Goal: Task Accomplishment & Management: Use online tool/utility

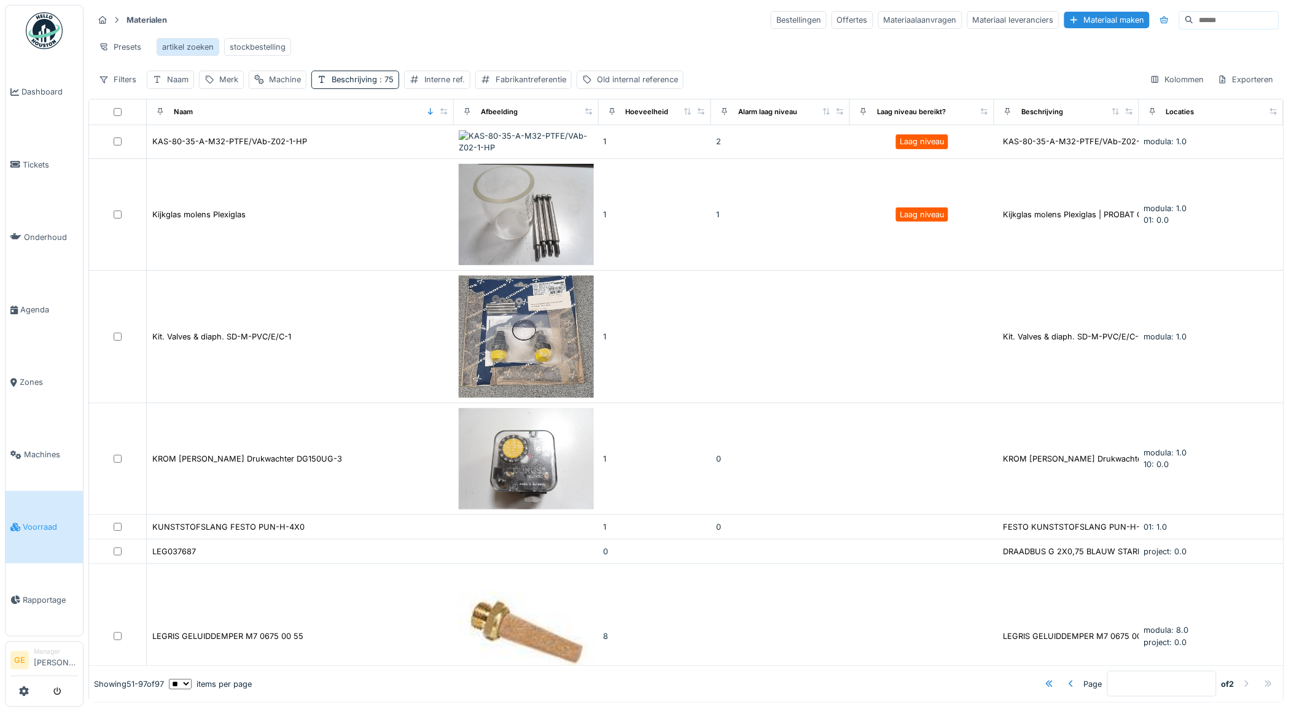
click at [185, 48] on div "artikel zoeken" at bounding box center [188, 47] width 52 height 12
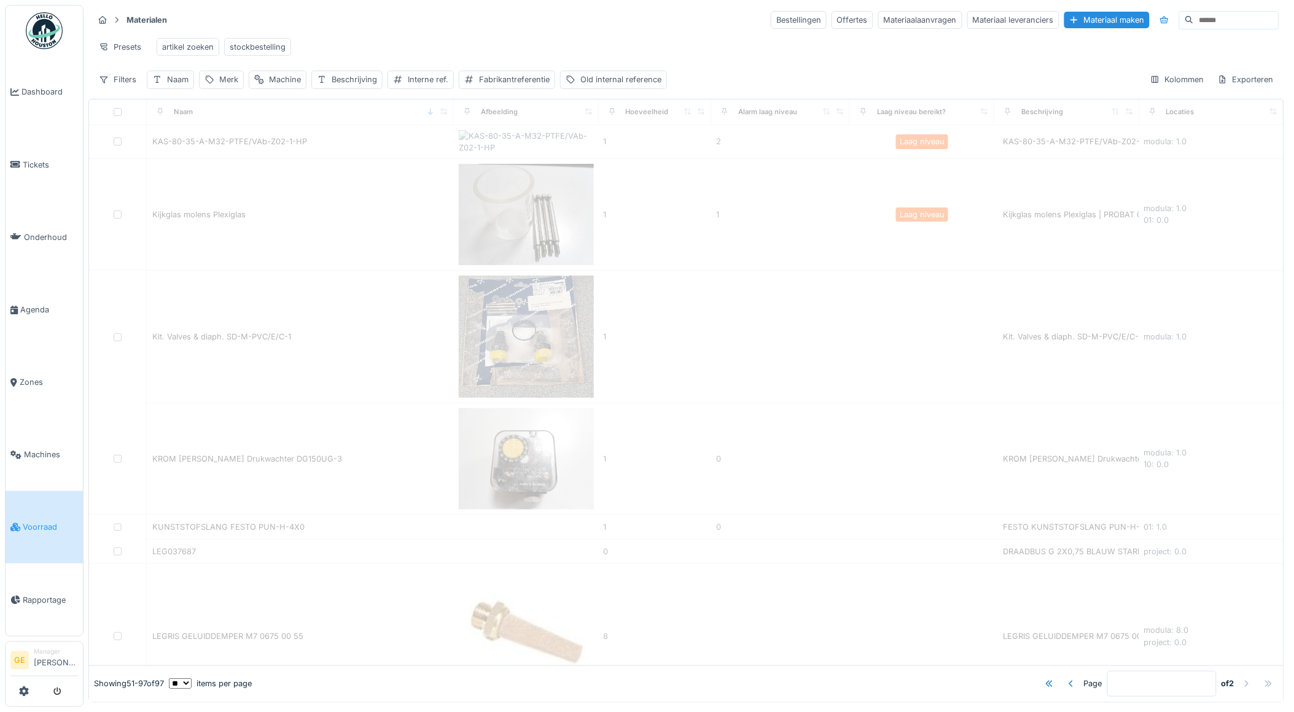
type input "*"
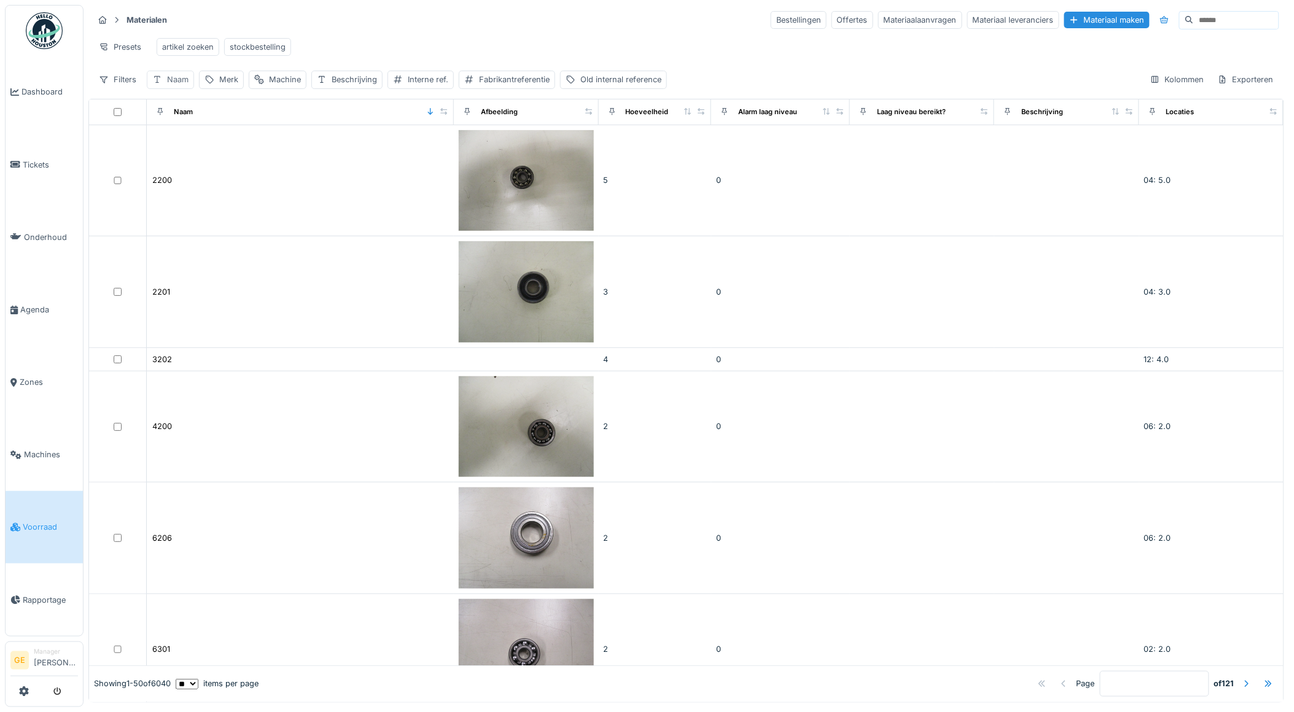
click at [181, 85] on div "Naam" at bounding box center [177, 80] width 21 height 12
click at [203, 152] on input "Naam" at bounding box center [214, 149] width 125 height 26
type input "*********"
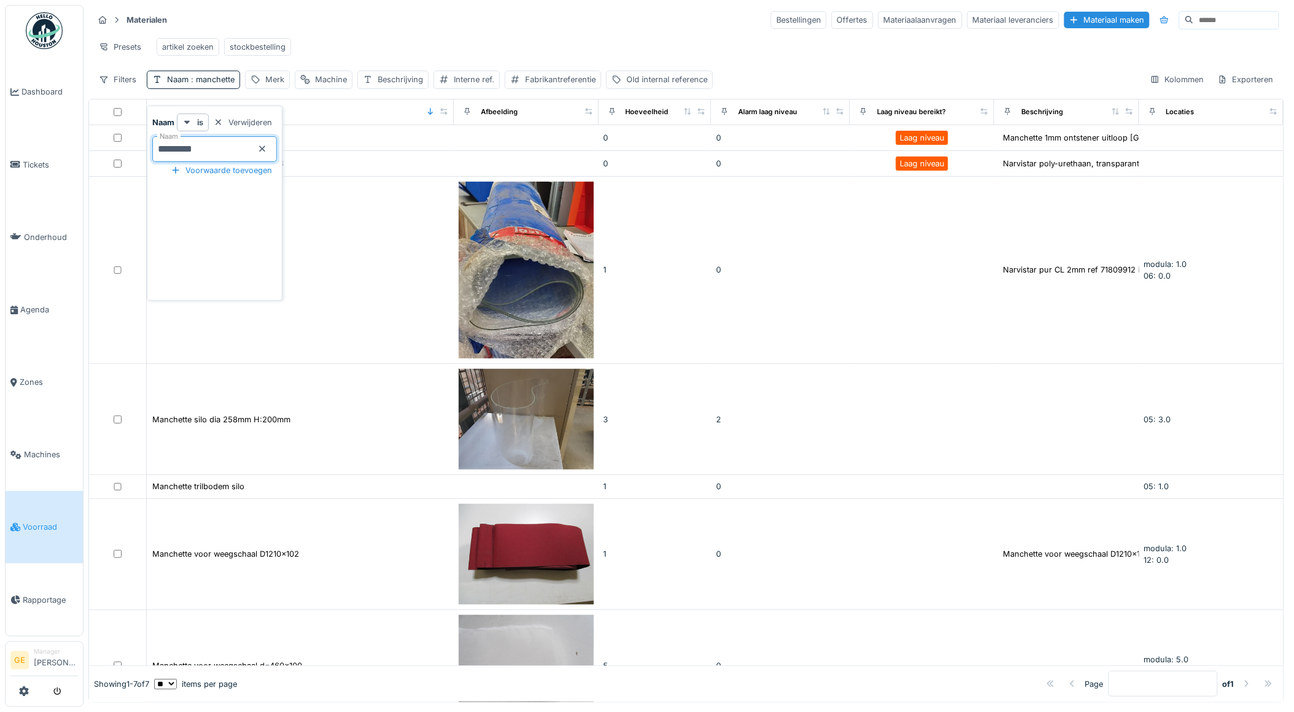
click at [480, 27] on div "Materialen Bestellingen Offertes Materiaalaanvragen Materiaal leveranciers Mate…" at bounding box center [686, 49] width 1196 height 89
drag, startPoint x: 201, startPoint y: 81, endPoint x: 211, endPoint y: 84, distance: 10.3
click at [201, 81] on span ": manchette" at bounding box center [212, 79] width 46 height 9
click at [231, 146] on input "*********" at bounding box center [214, 149] width 125 height 26
type input "*"
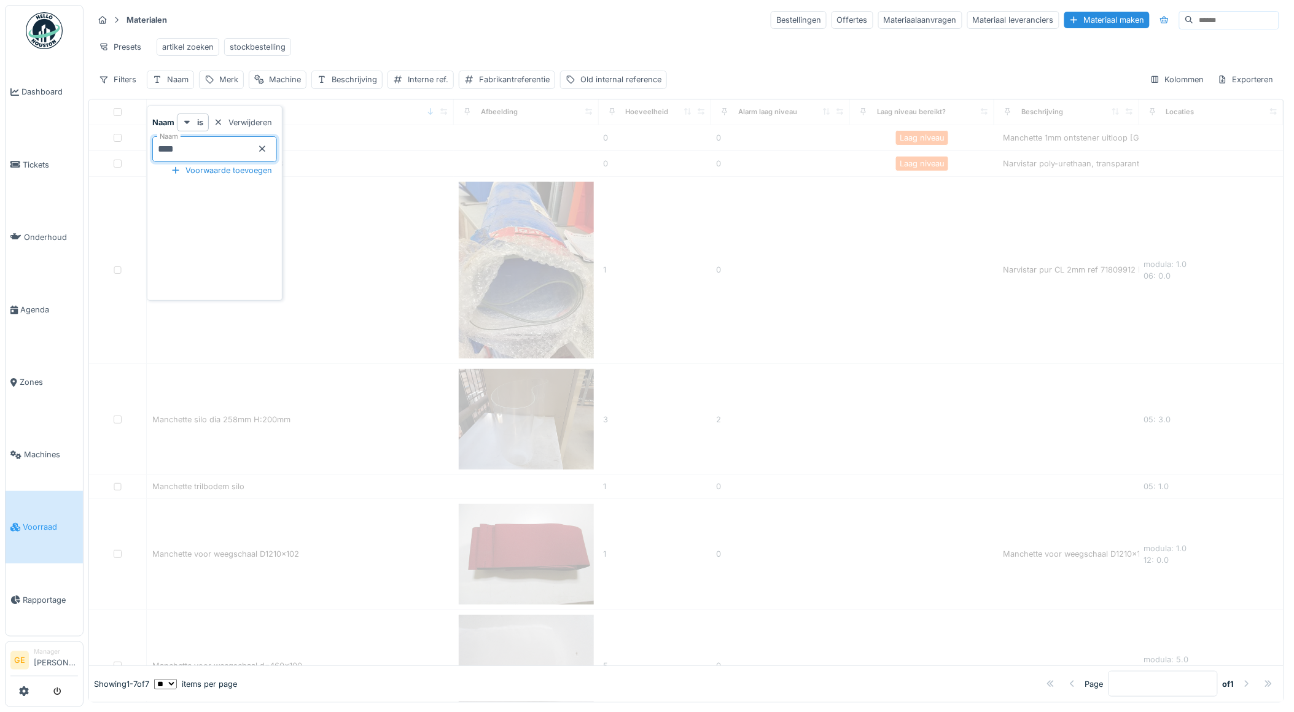
type input "****"
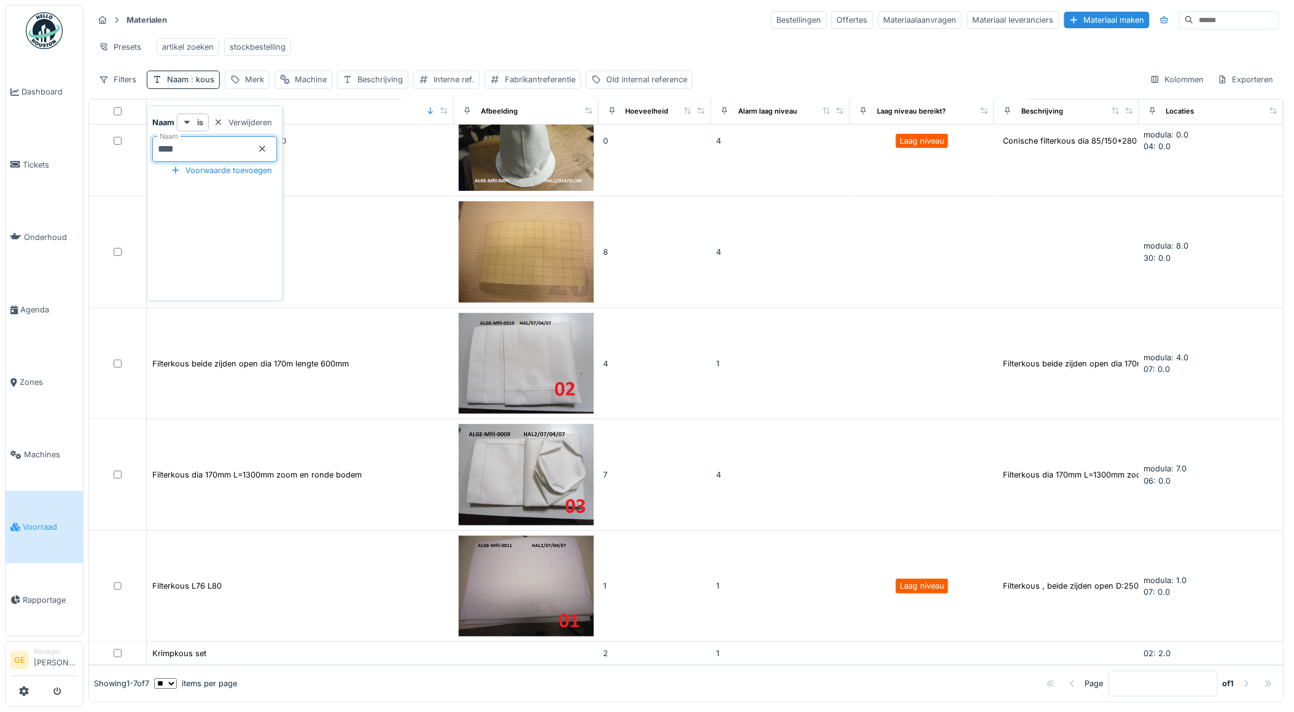
scroll to position [301, 0]
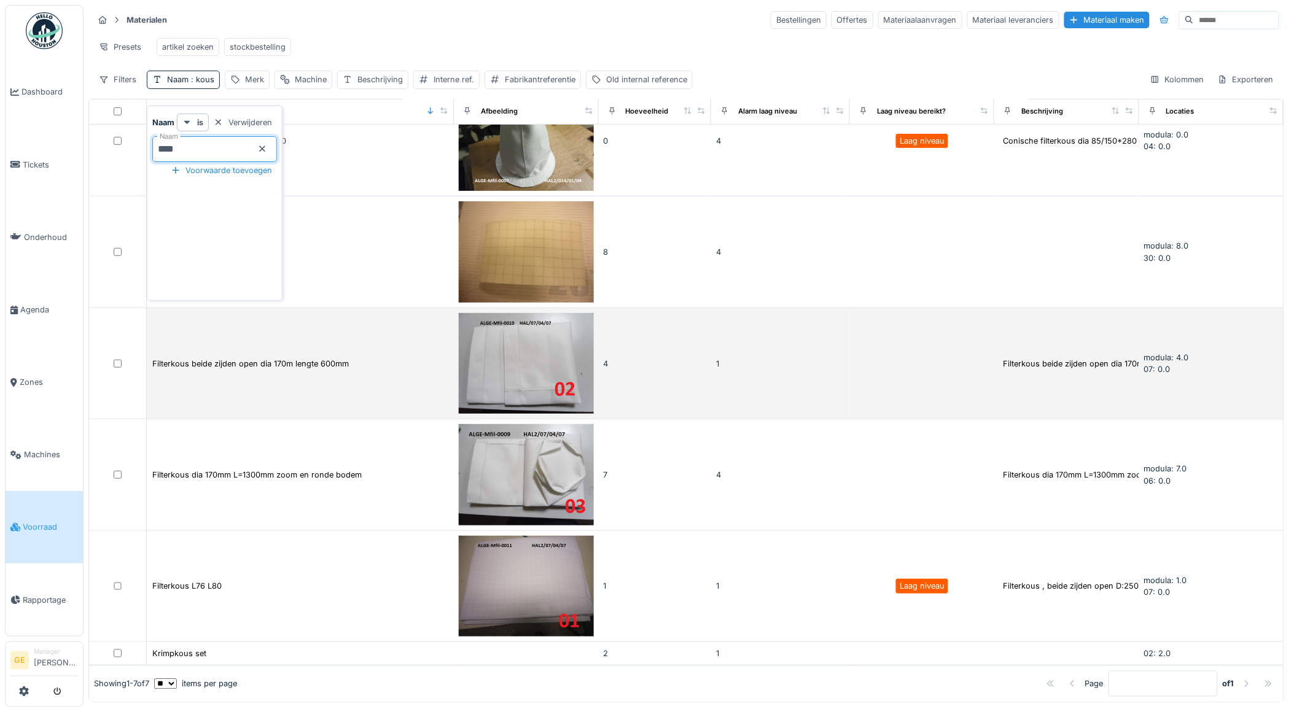
click at [381, 357] on div "Filterkous beide zijden open dia 170m lengte 600mm" at bounding box center [300, 363] width 297 height 13
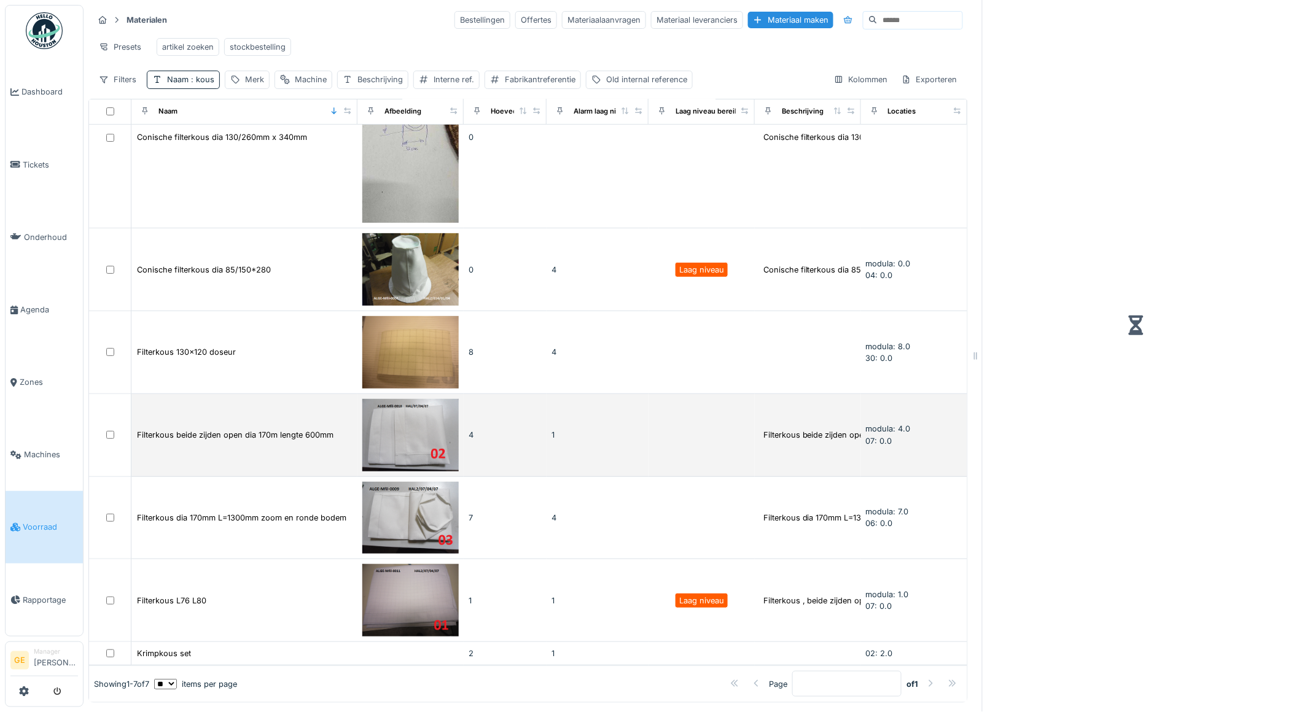
scroll to position [89, 0]
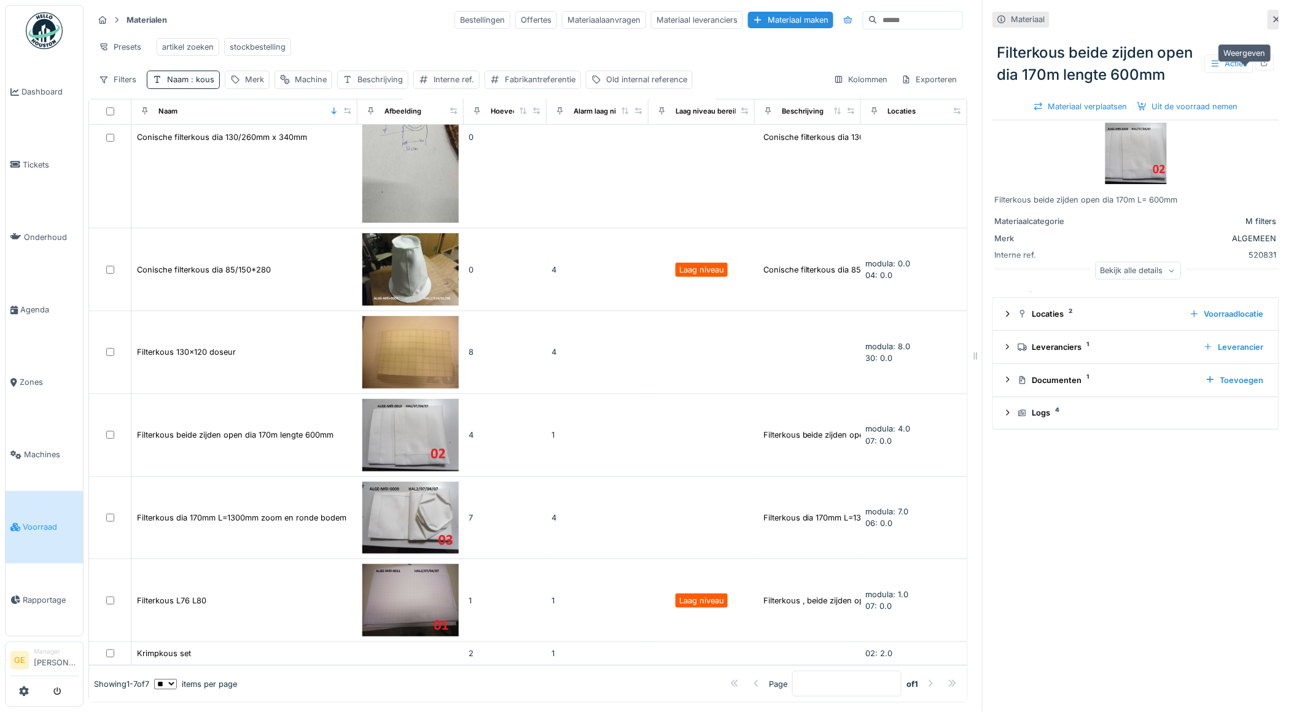
click at [1262, 66] on icon at bounding box center [1266, 62] width 8 height 8
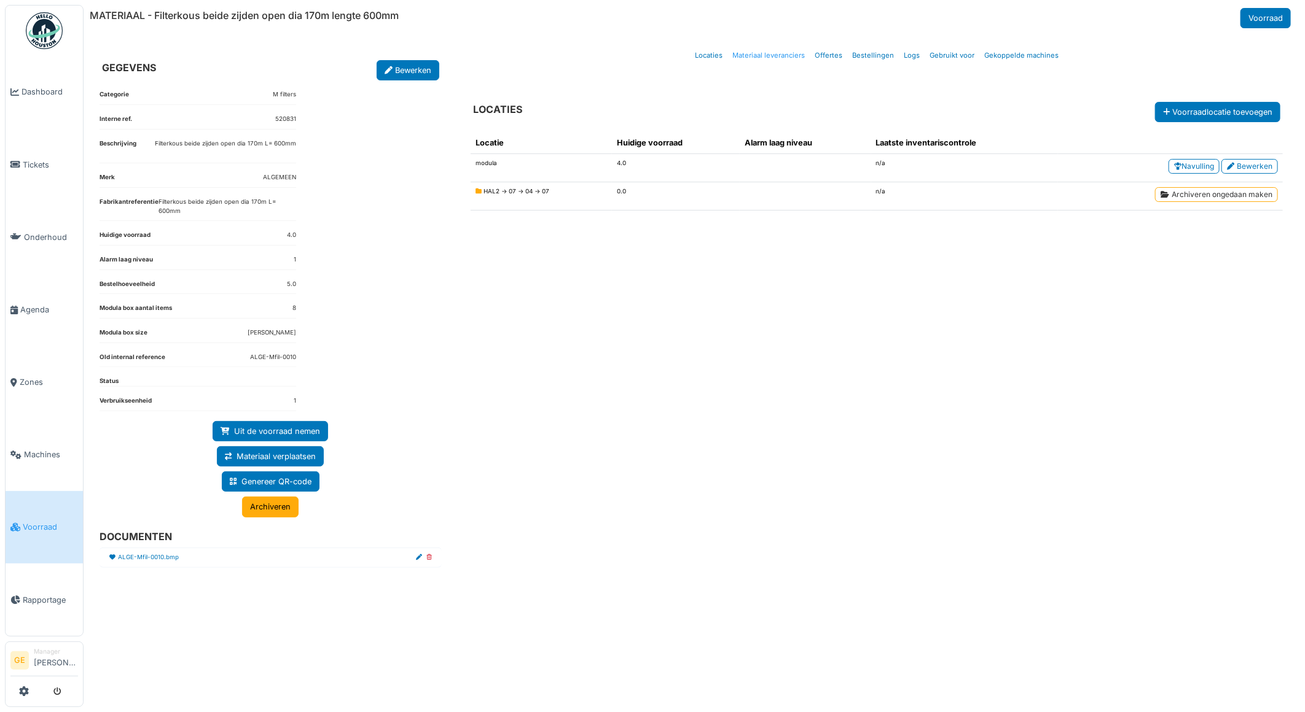
click at [757, 56] on link "Materiaal leveranciers" at bounding box center [768, 55] width 82 height 29
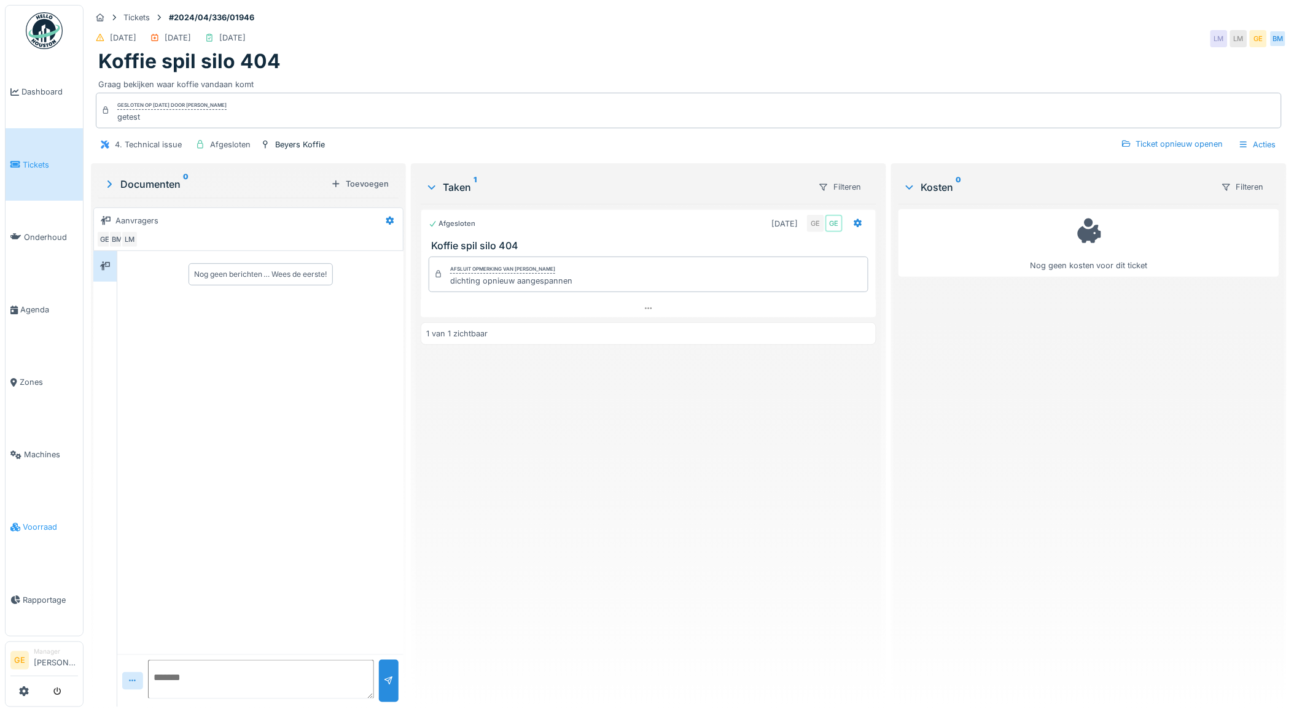
click at [18, 523] on icon at bounding box center [15, 527] width 10 height 9
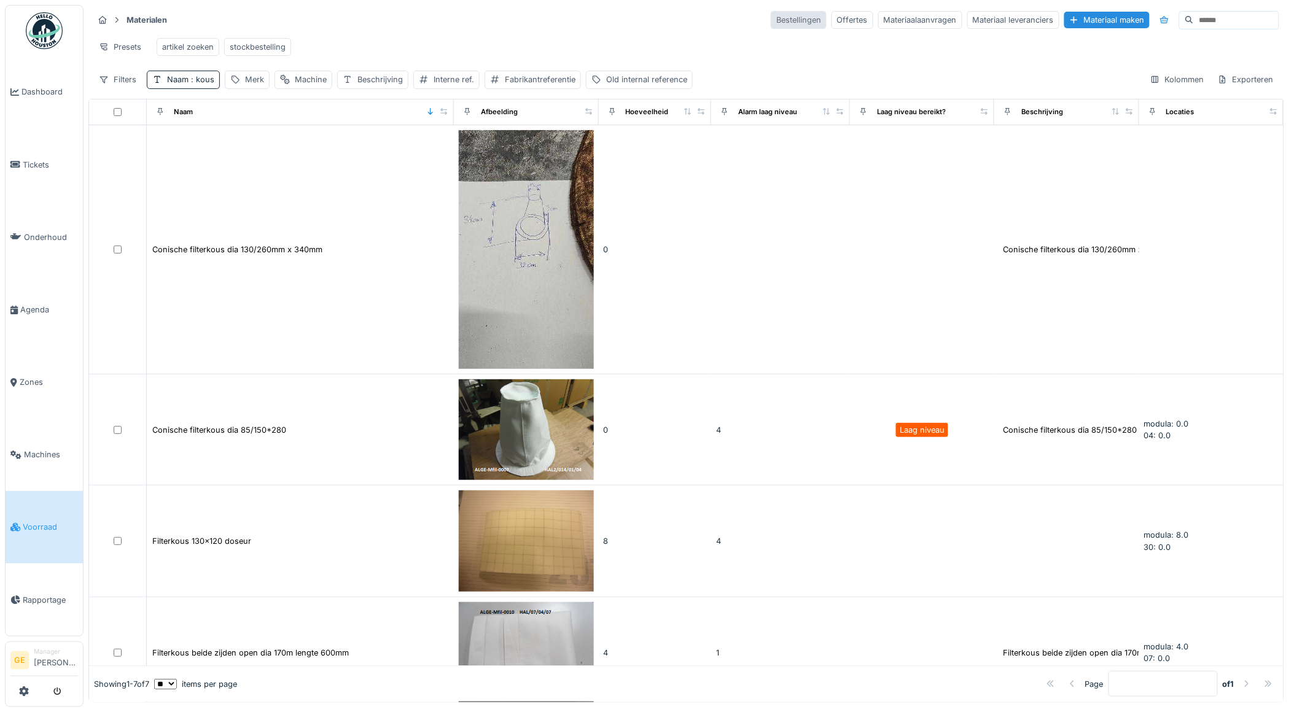
click at [771, 20] on div "Bestellingen" at bounding box center [799, 20] width 56 height 18
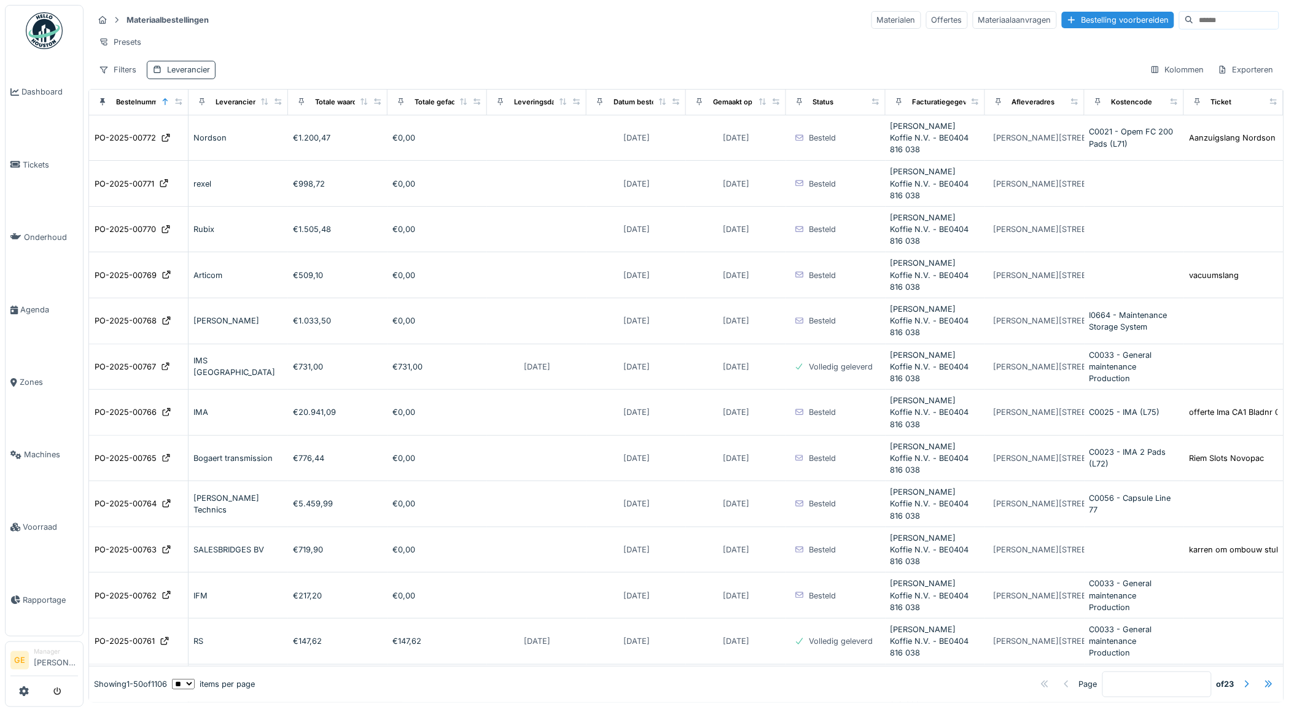
click at [203, 79] on div "Leverancier" at bounding box center [181, 70] width 69 height 18
click at [184, 136] on div "Leverancier" at bounding box center [190, 139] width 65 height 14
type input "*********"
click at [470, 17] on div "Materiaalbestellingen Materialen Offertes Materiaalaanvragen Bestelling voorber…" at bounding box center [686, 20] width 1186 height 20
click at [185, 76] on div "Leverancier" at bounding box center [188, 70] width 43 height 12
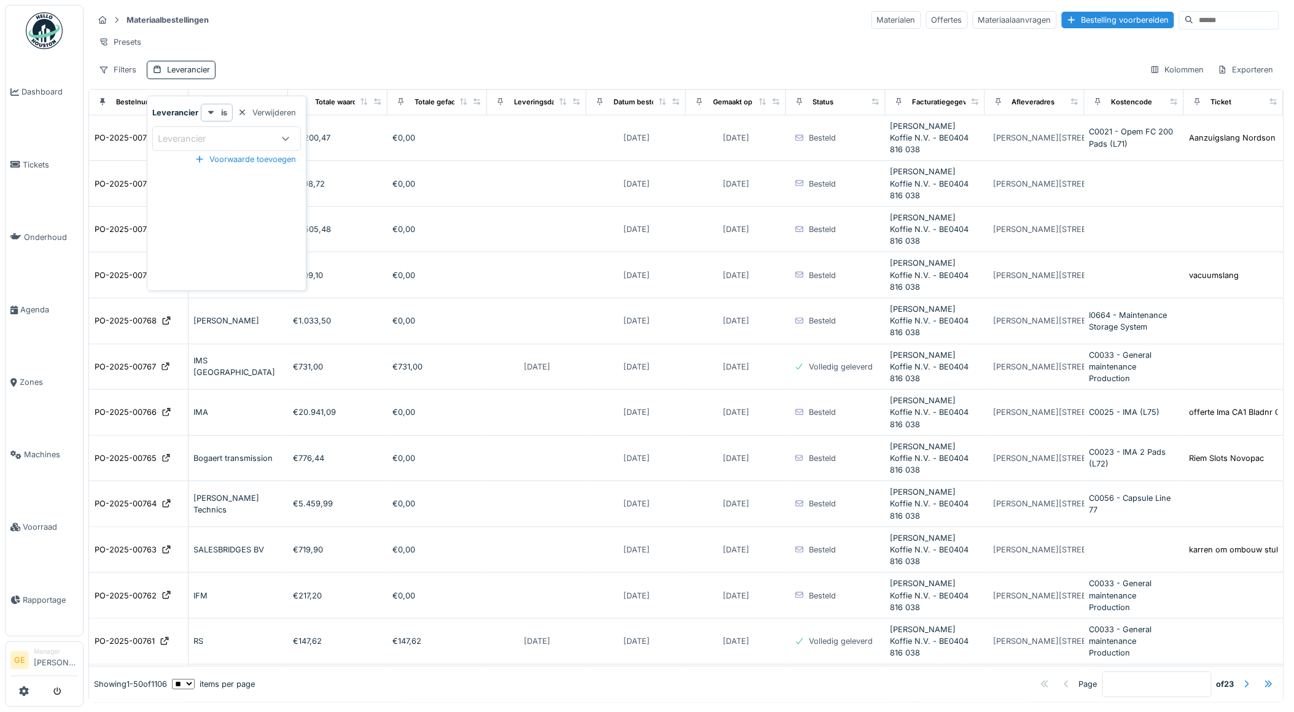
click at [203, 138] on div "Leverancier" at bounding box center [190, 139] width 65 height 14
type input "*****"
click at [206, 232] on span "Narviflex NV" at bounding box center [186, 233] width 52 height 14
type input "****"
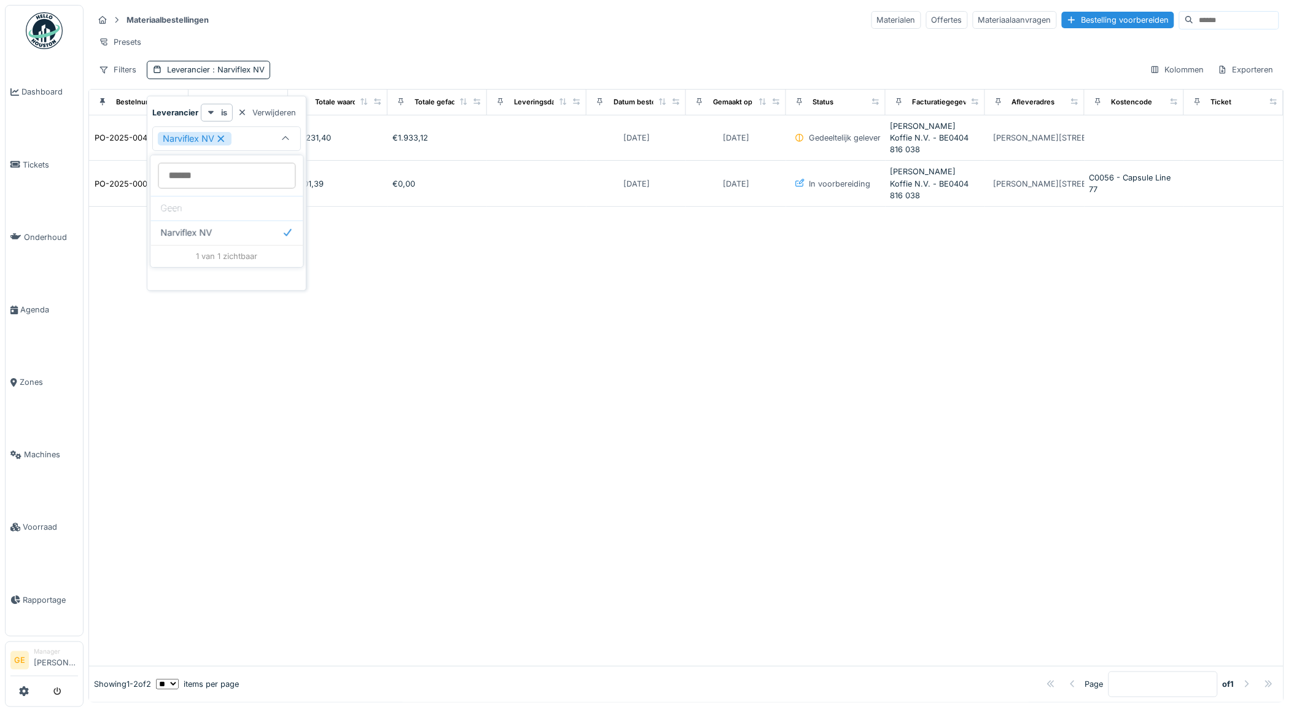
click at [370, 45] on div "Presets" at bounding box center [686, 42] width 1186 height 18
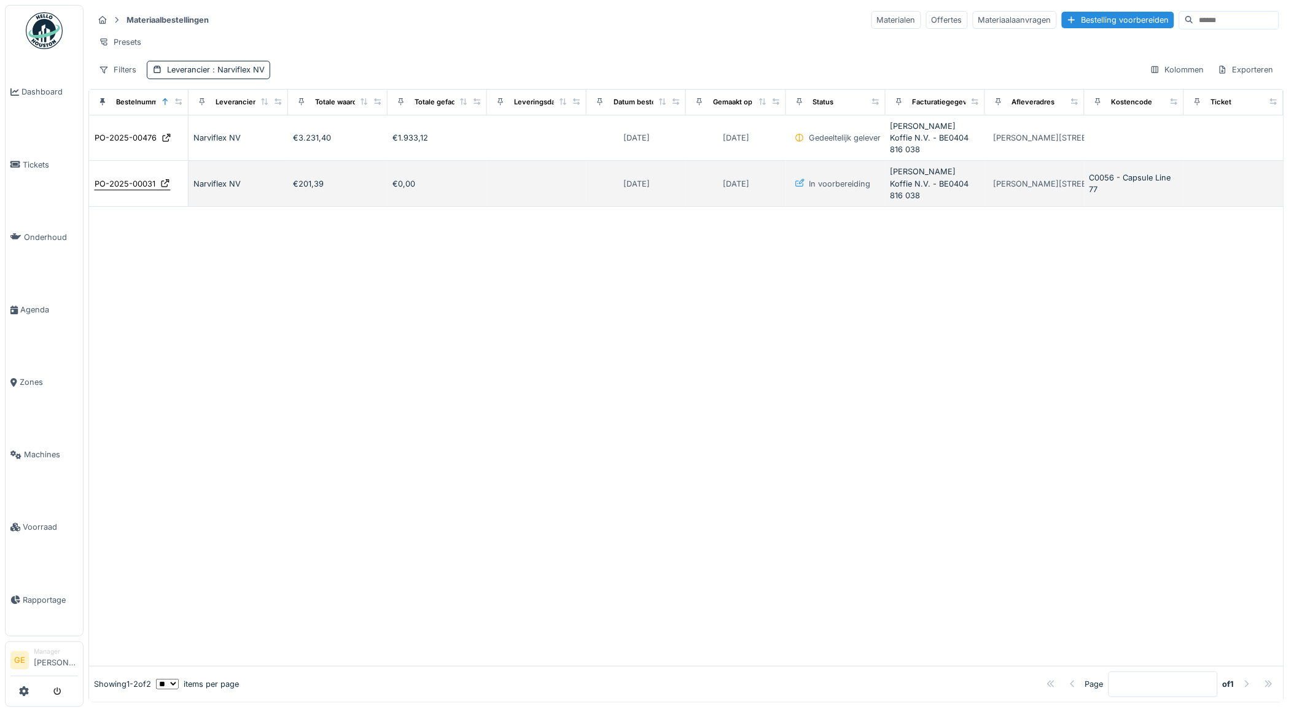
click at [138, 178] on div "PO-2025-00031" at bounding box center [125, 184] width 61 height 12
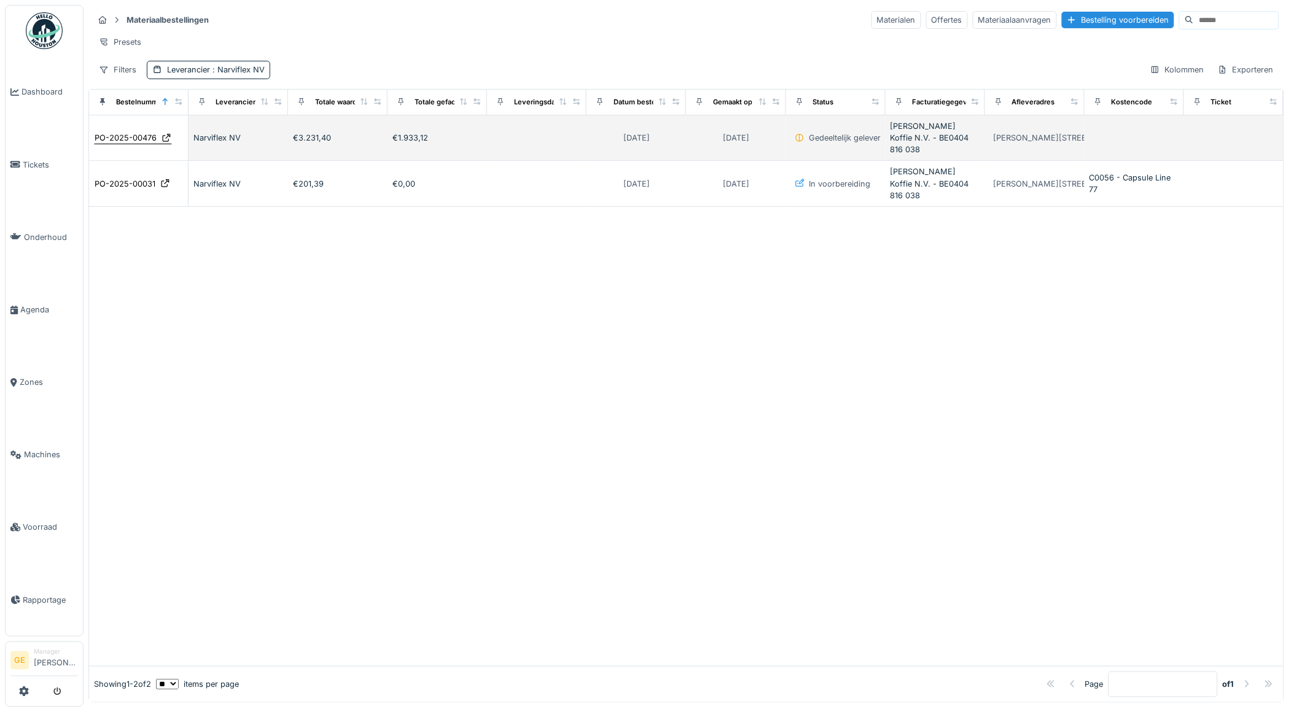
click at [121, 142] on div "PO-2025-00476" at bounding box center [126, 138] width 62 height 12
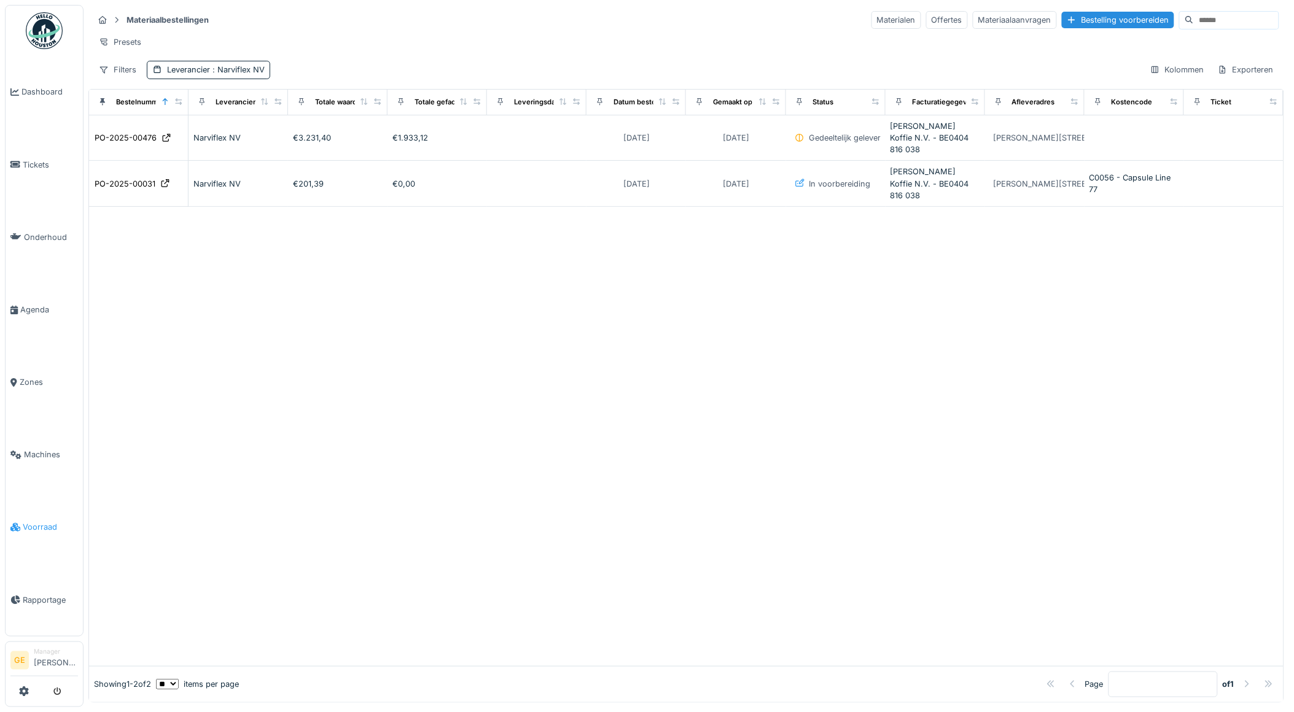
click at [29, 522] on span "Voorraad" at bounding box center [50, 527] width 55 height 12
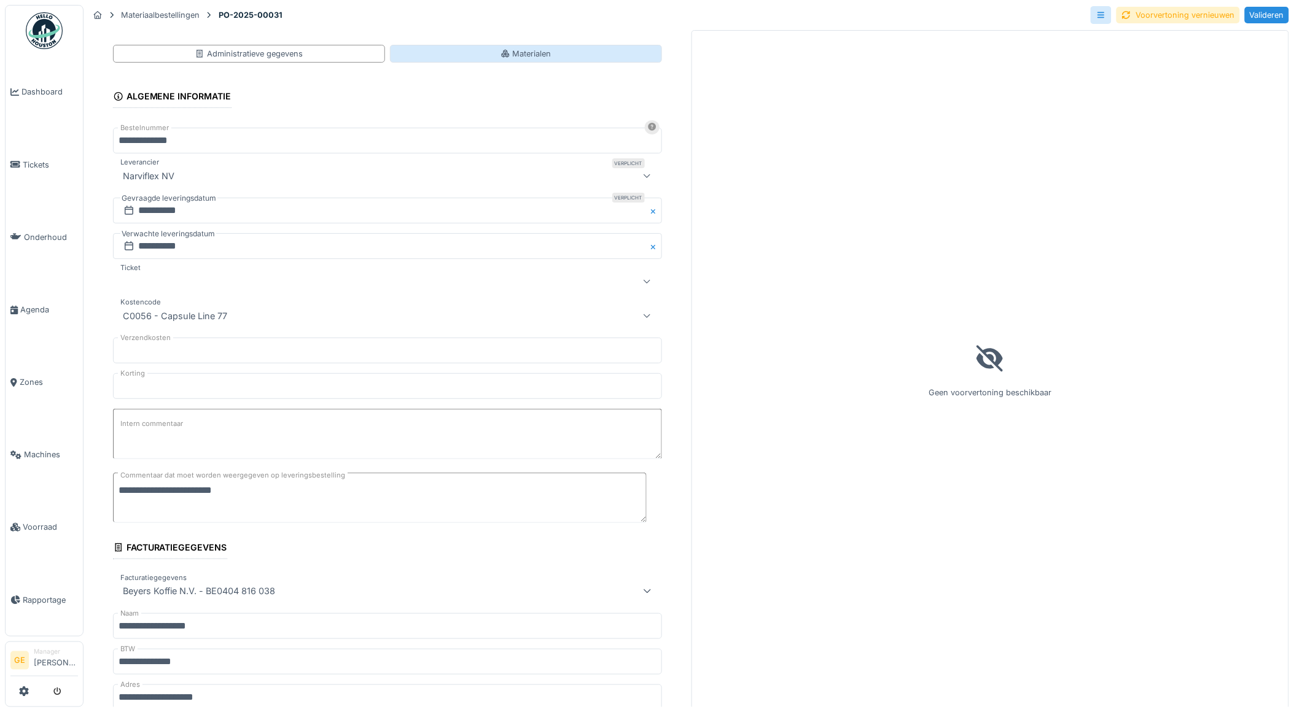
click at [524, 52] on div "Materialen" at bounding box center [526, 54] width 51 height 12
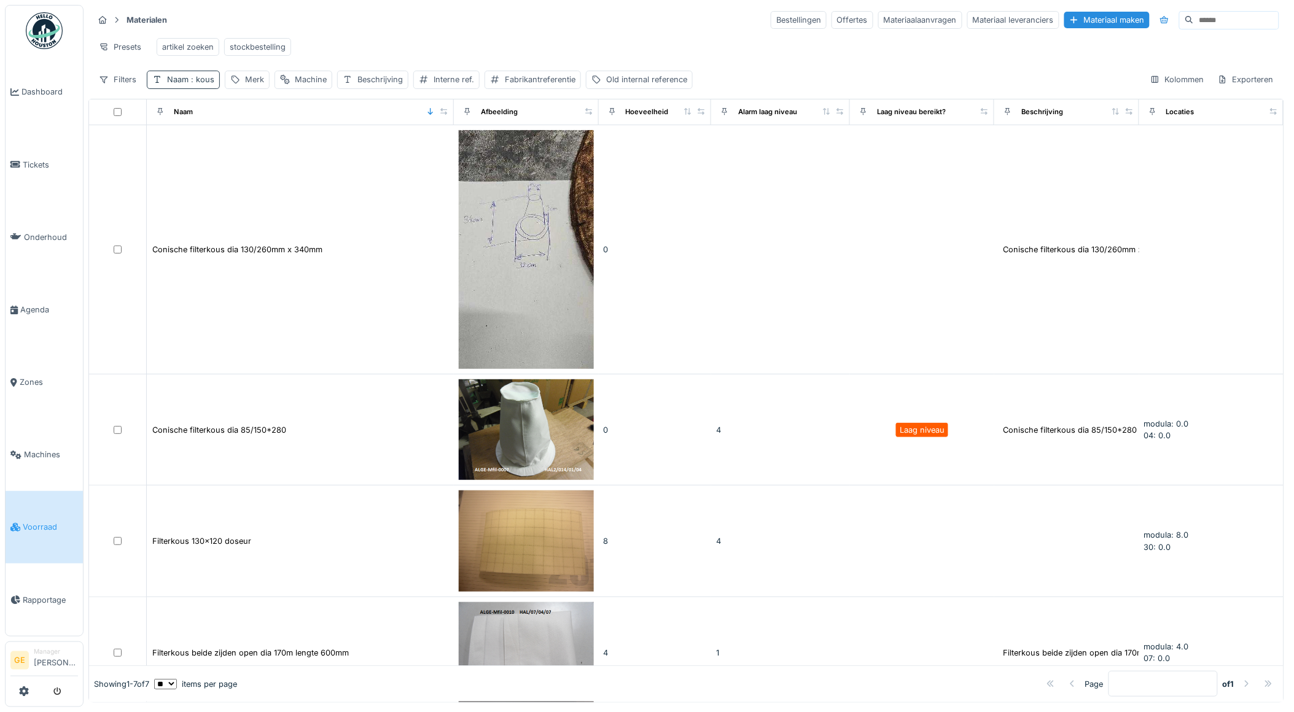
click at [207, 84] on span ": kous" at bounding box center [202, 79] width 26 height 9
click at [265, 149] on icon at bounding box center [262, 149] width 6 height 6
click at [222, 155] on input "Naam" at bounding box center [214, 149] width 125 height 26
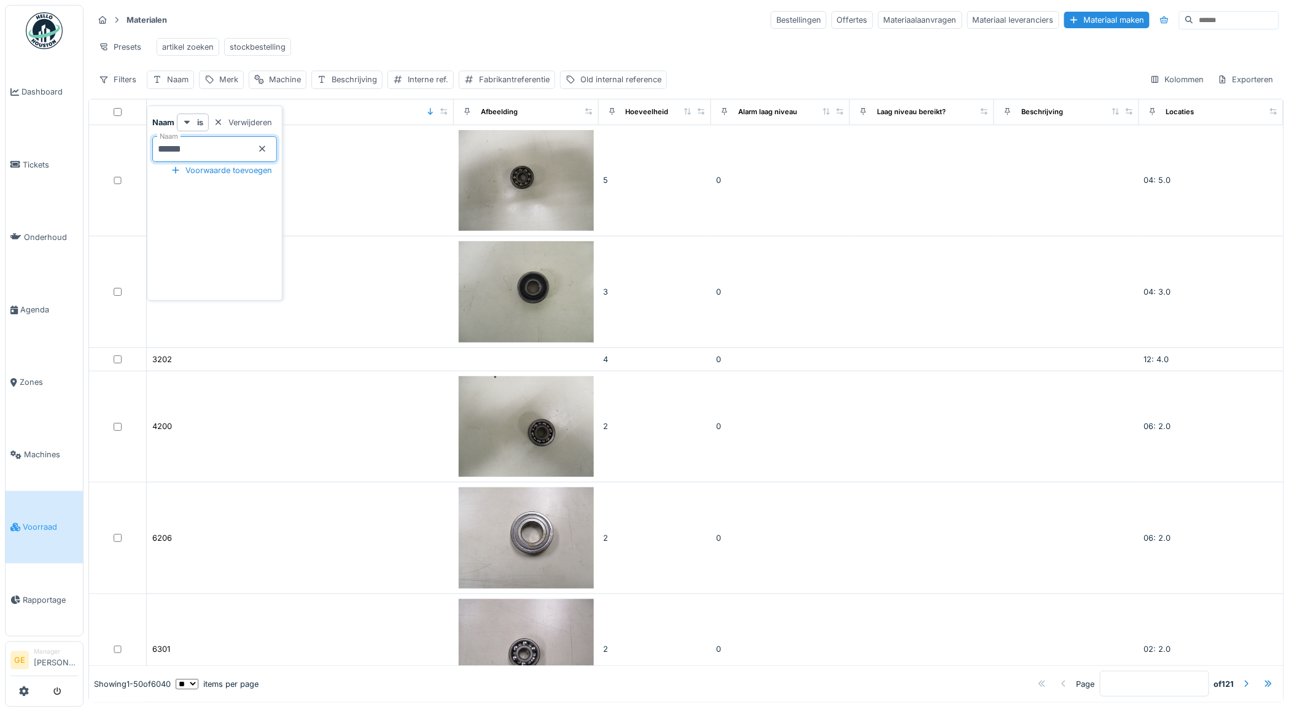
type input "******"
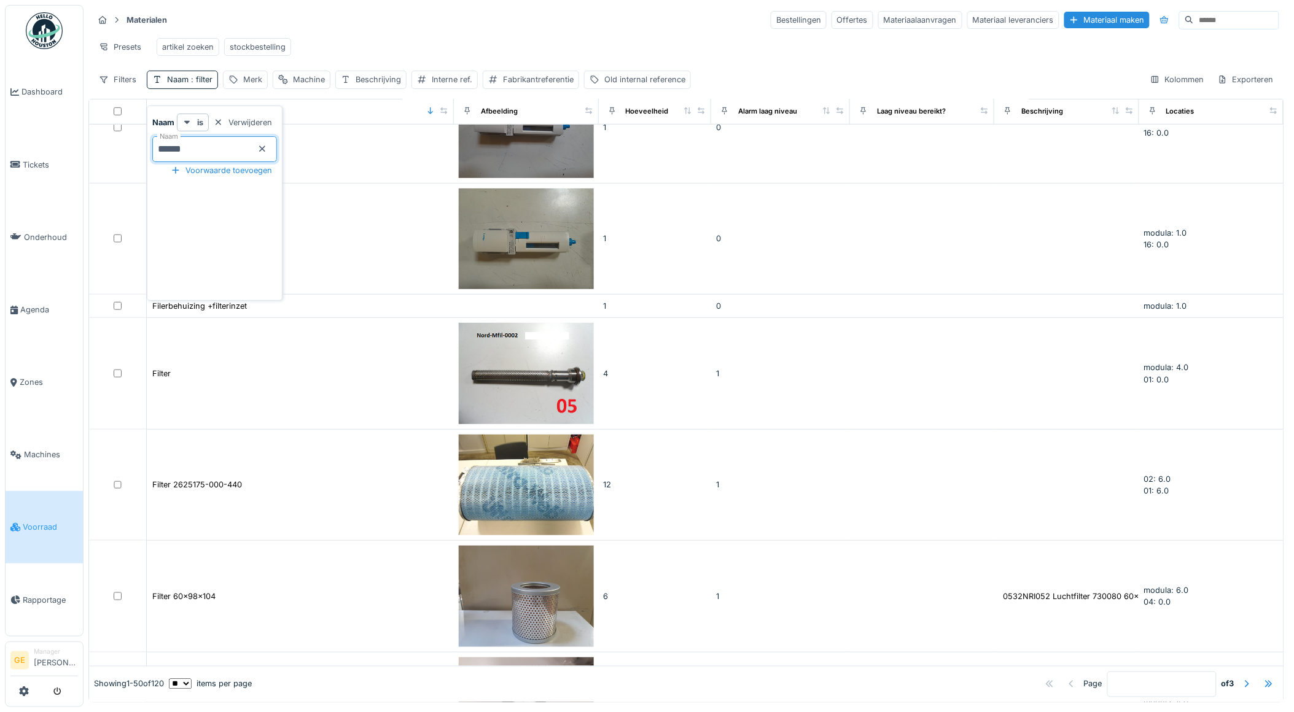
scroll to position [2047, 0]
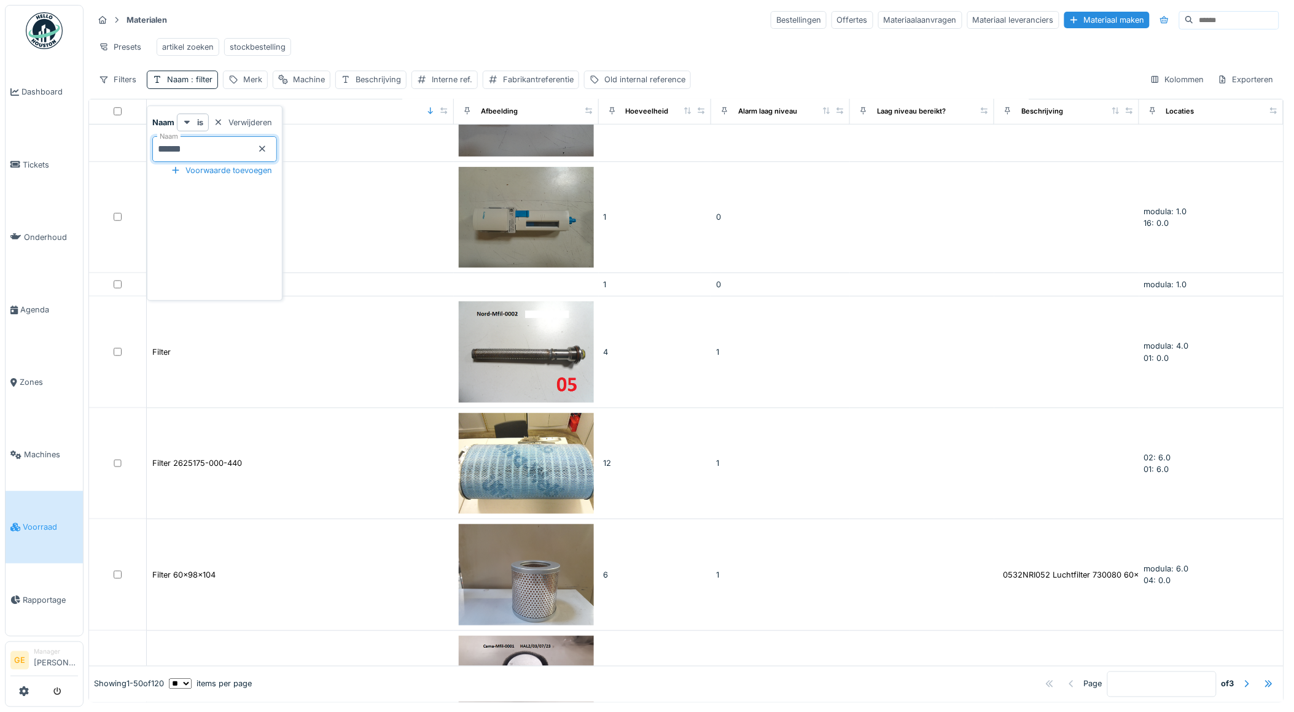
click at [390, 52] on div "Presets artikel zoeken stockbestelling" at bounding box center [686, 47] width 1186 height 28
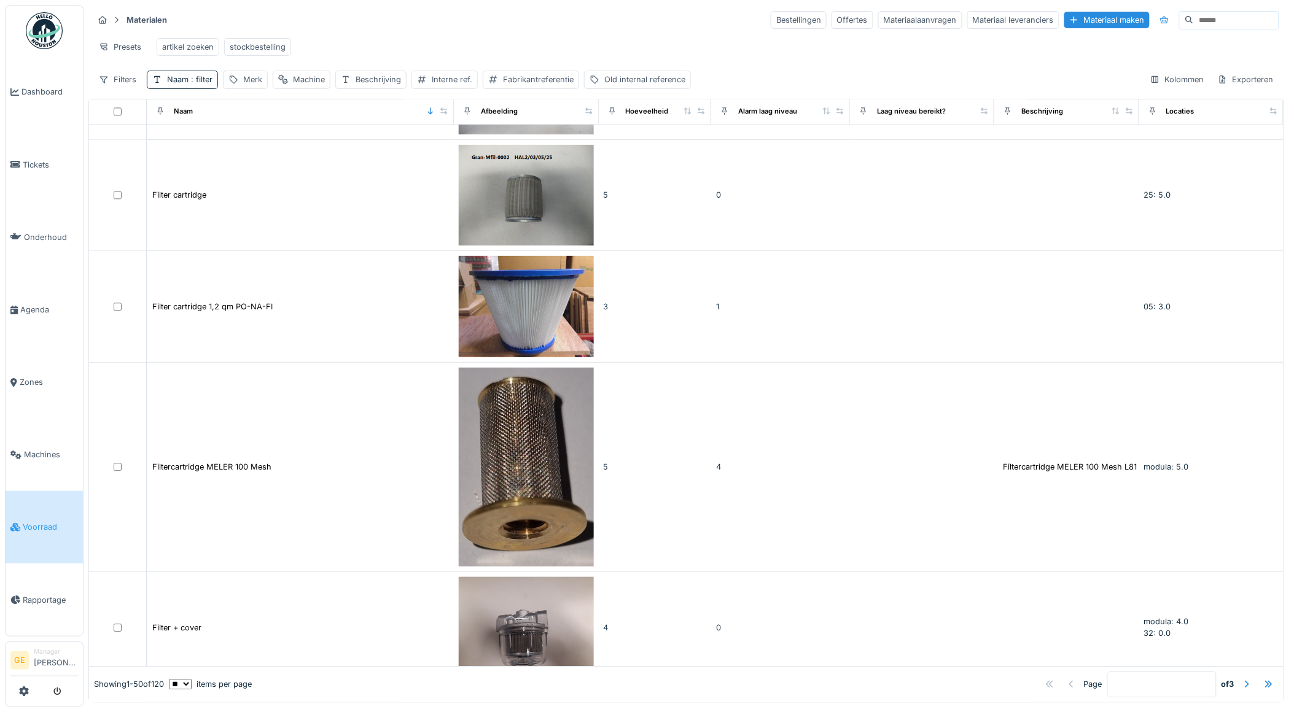
scroll to position [2729, 0]
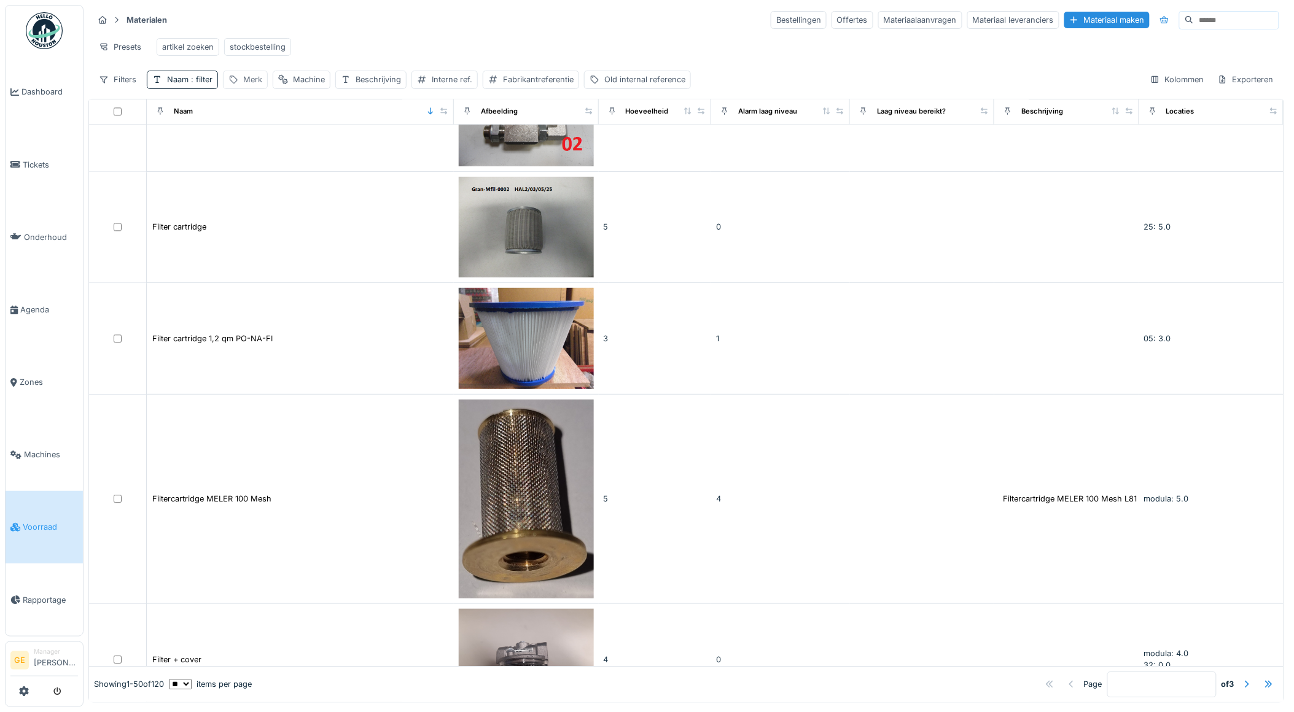
click at [244, 85] on div "Merk" at bounding box center [252, 80] width 19 height 12
click at [261, 146] on label "Merk" at bounding box center [247, 148] width 28 height 15
click at [261, 146] on input "Merk" at bounding box center [289, 149] width 122 height 26
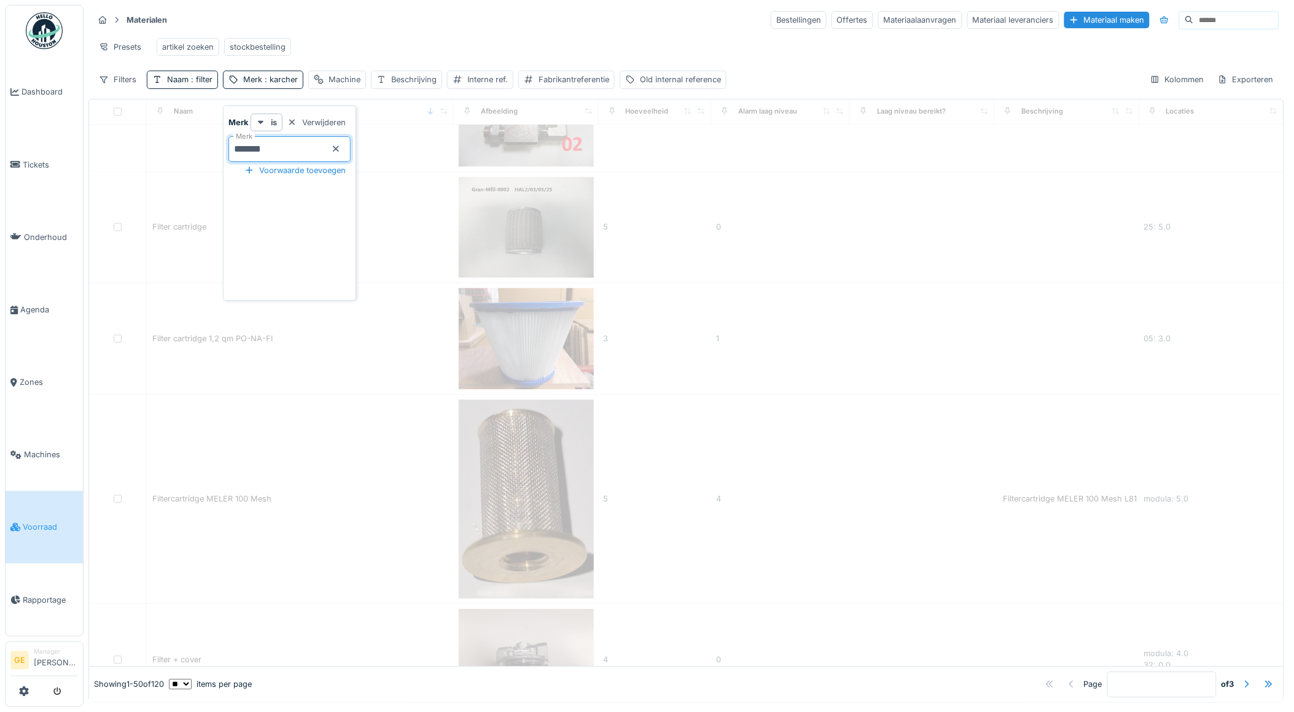
type input "*******"
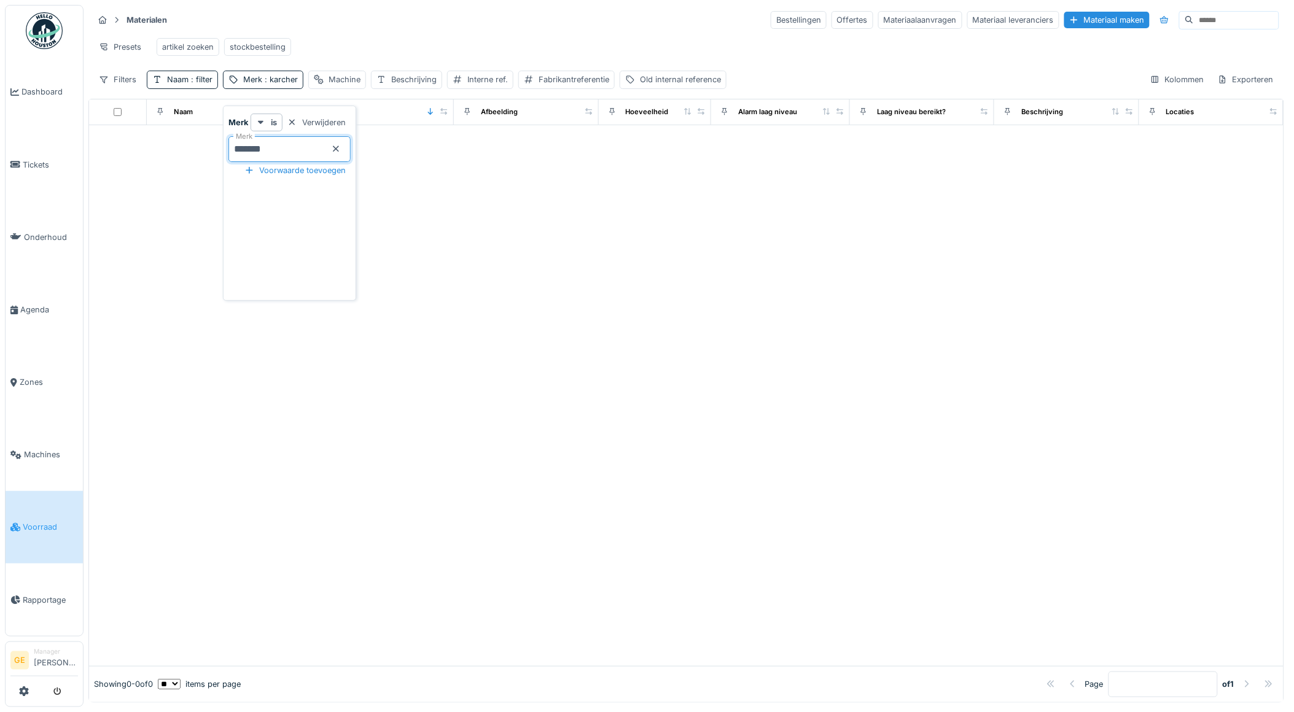
scroll to position [0, 0]
click at [361, 49] on div "Presets artikel zoeken stockbestelling" at bounding box center [686, 47] width 1186 height 28
click at [269, 84] on span ": karcher" at bounding box center [280, 79] width 36 height 9
click at [244, 145] on input "*******" at bounding box center [289, 149] width 122 height 26
type input "*****"
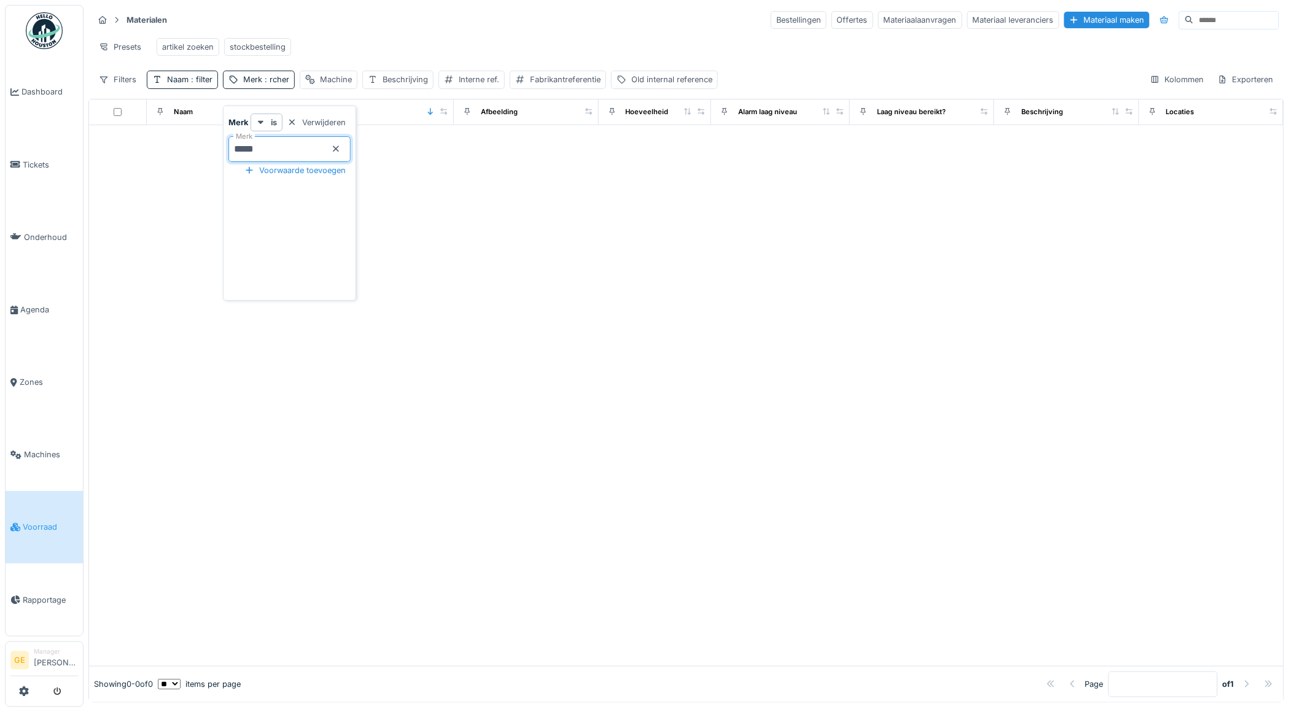
click at [470, 33] on div "Materialen Bestellingen Offertes Materiaalaanvragen Materiaal leveranciers Mate…" at bounding box center [686, 49] width 1196 height 89
click at [267, 83] on div "Merk : rcher" at bounding box center [259, 80] width 72 height 18
click at [339, 148] on icon at bounding box center [336, 149] width 6 height 6
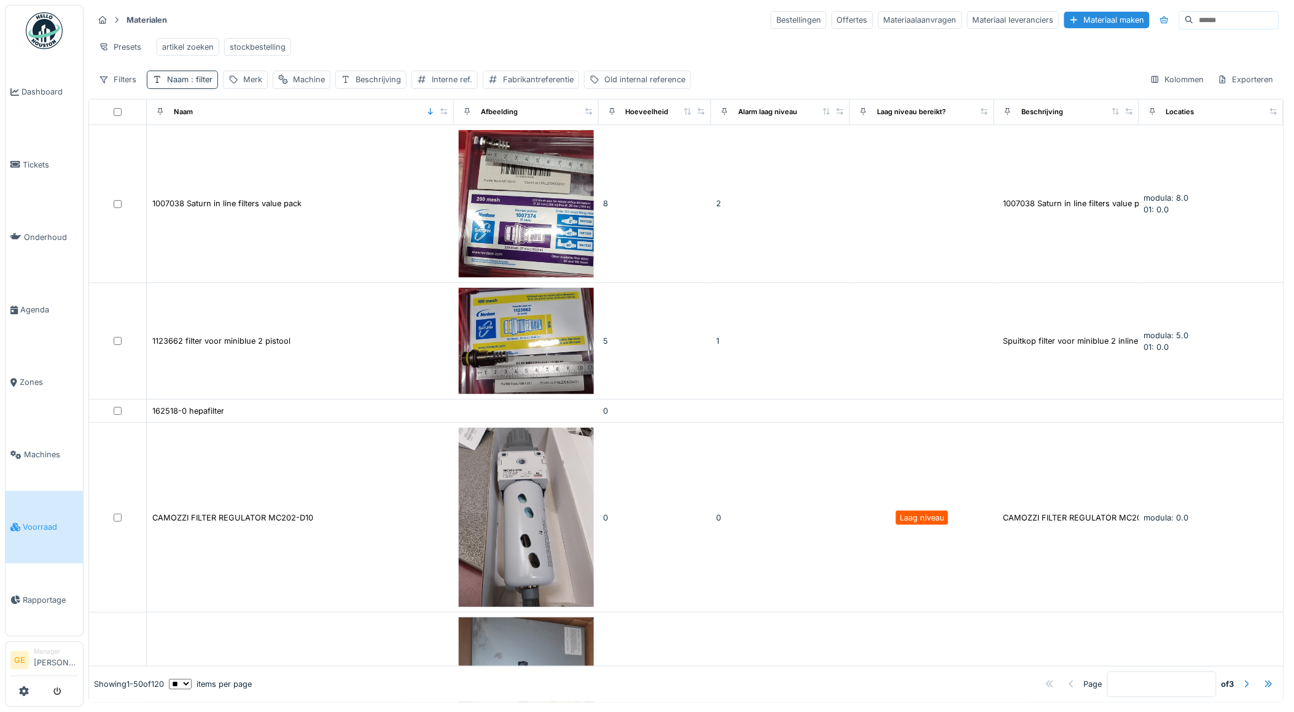
click at [187, 85] on div "Naam : filter" at bounding box center [189, 80] width 45 height 12
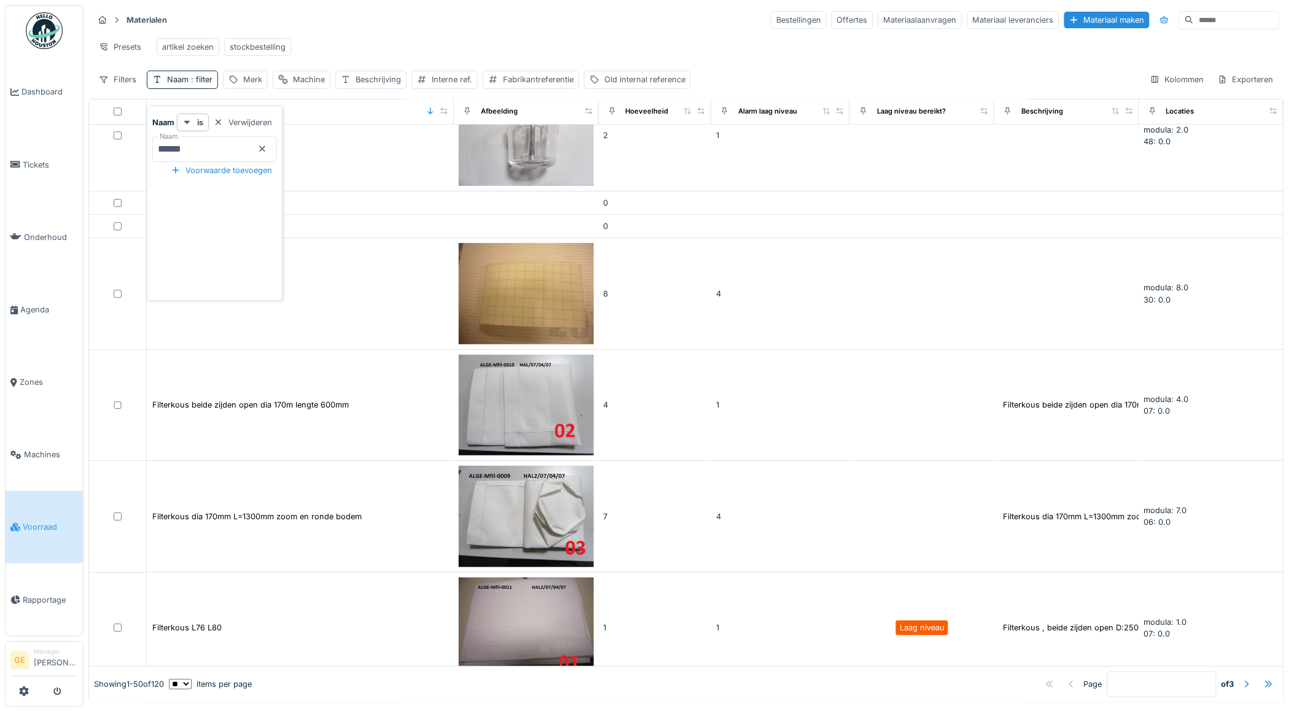
scroll to position [4642, 0]
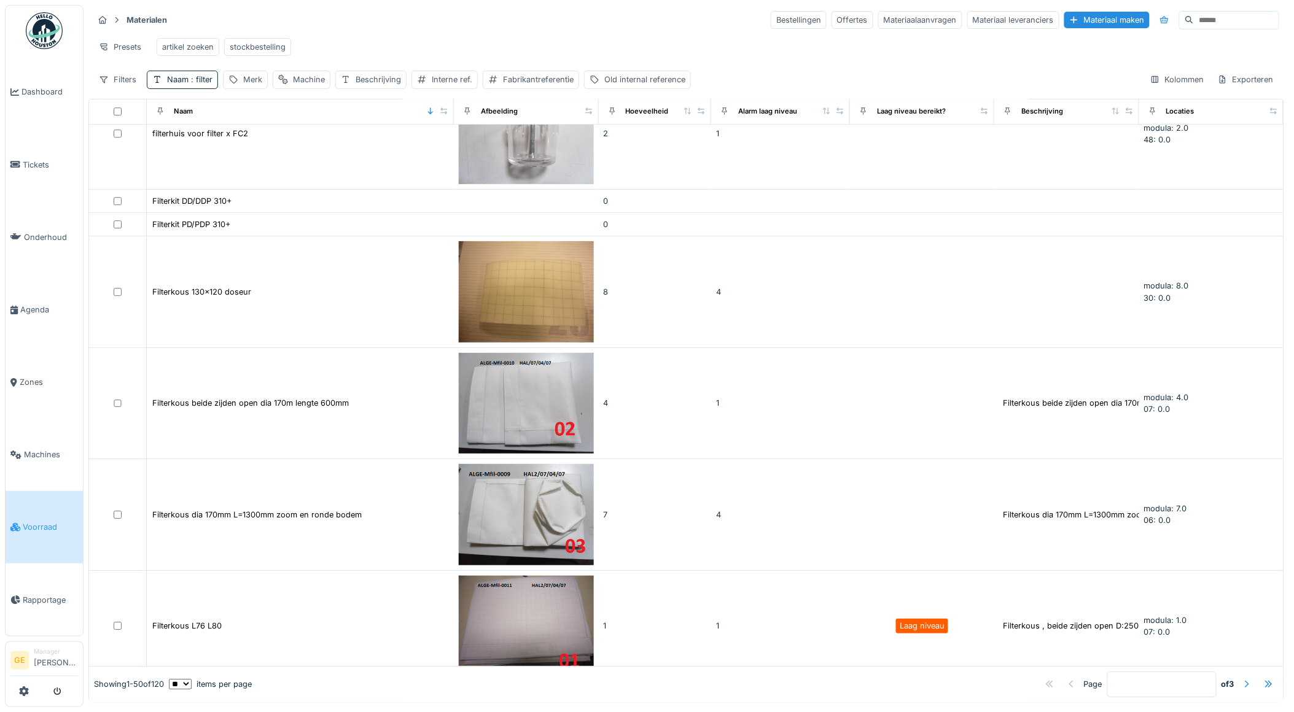
click at [1242, 679] on div at bounding box center [1247, 685] width 10 height 12
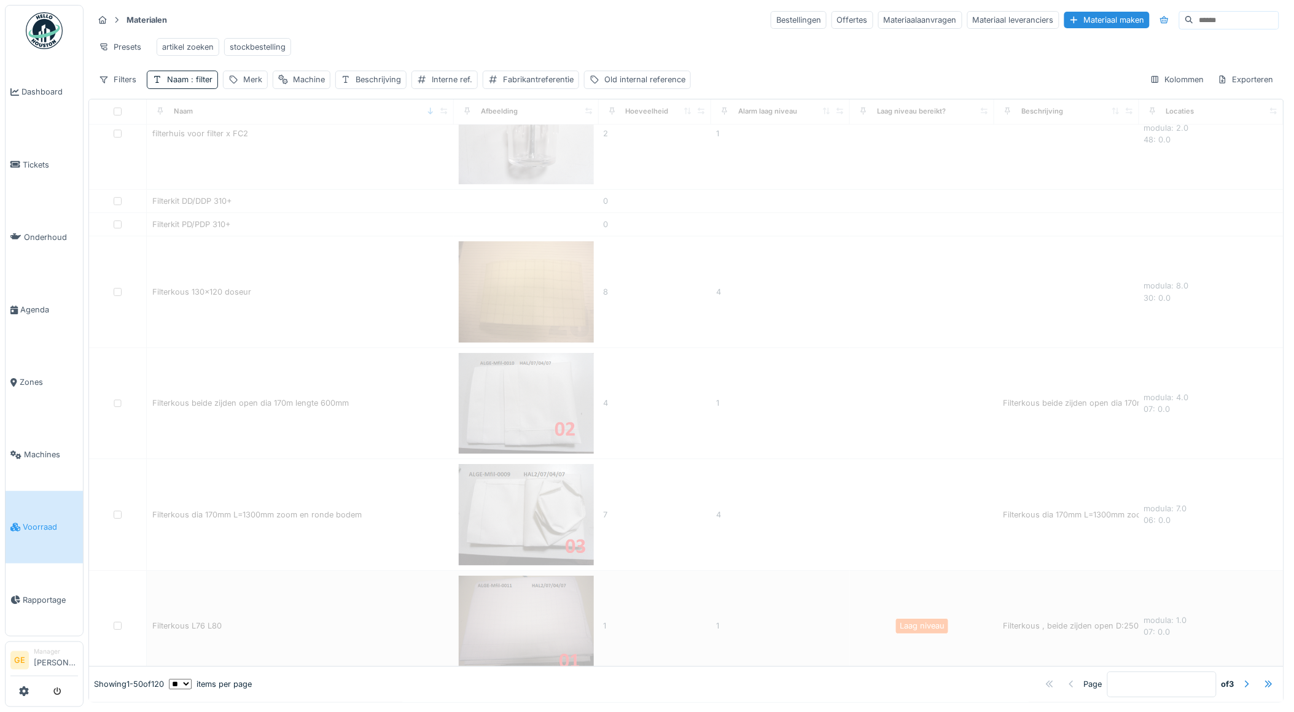
type input "*"
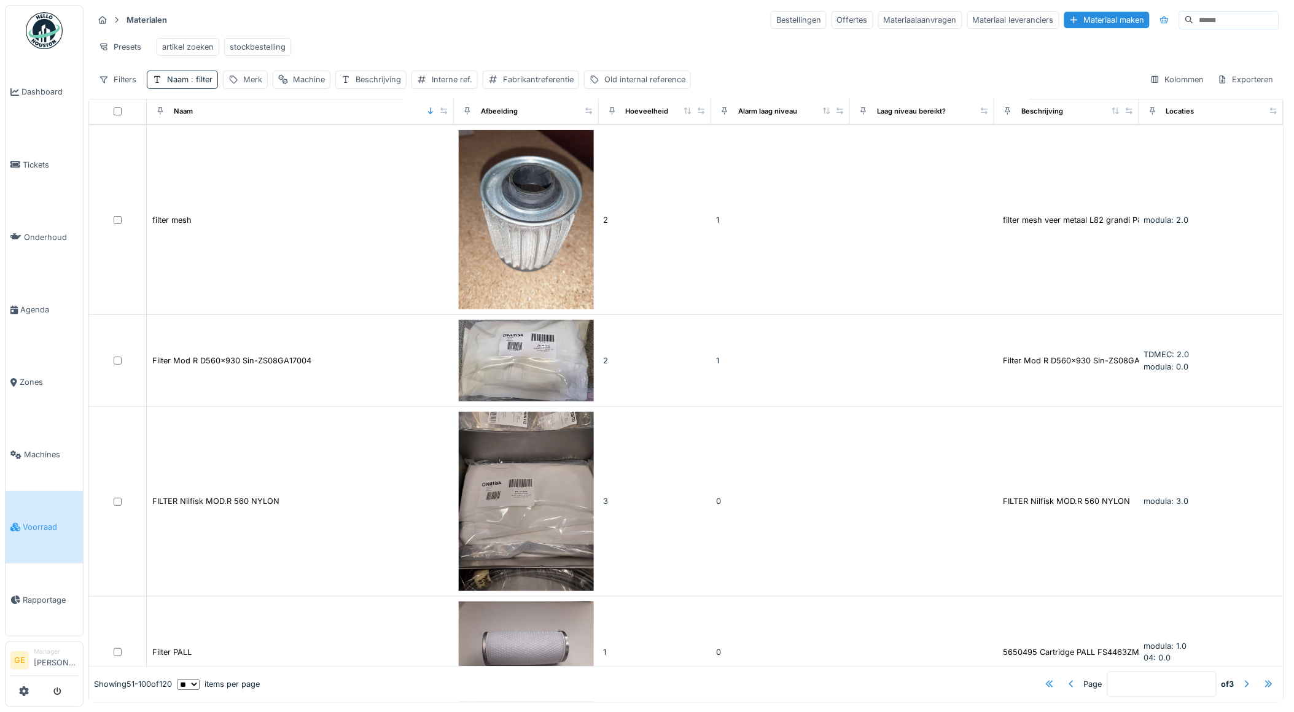
scroll to position [0, 0]
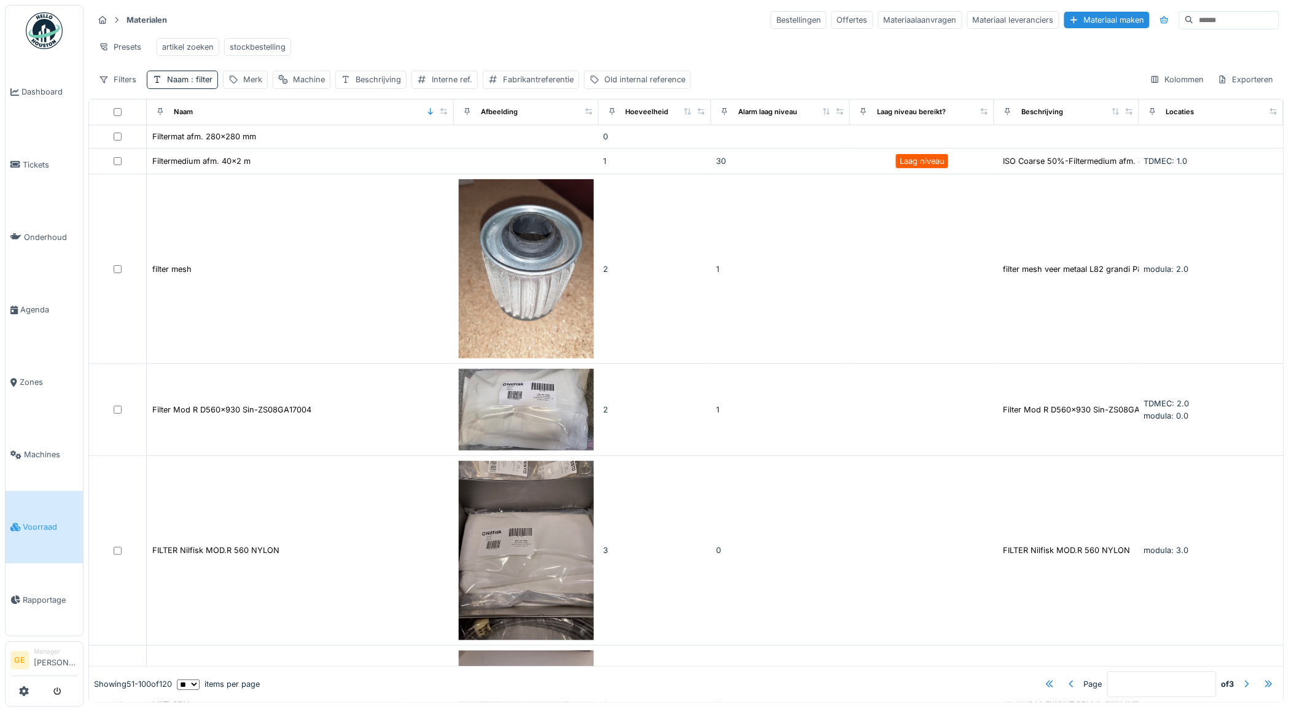
click at [1204, 19] on input at bounding box center [1236, 20] width 85 height 17
type input "*"
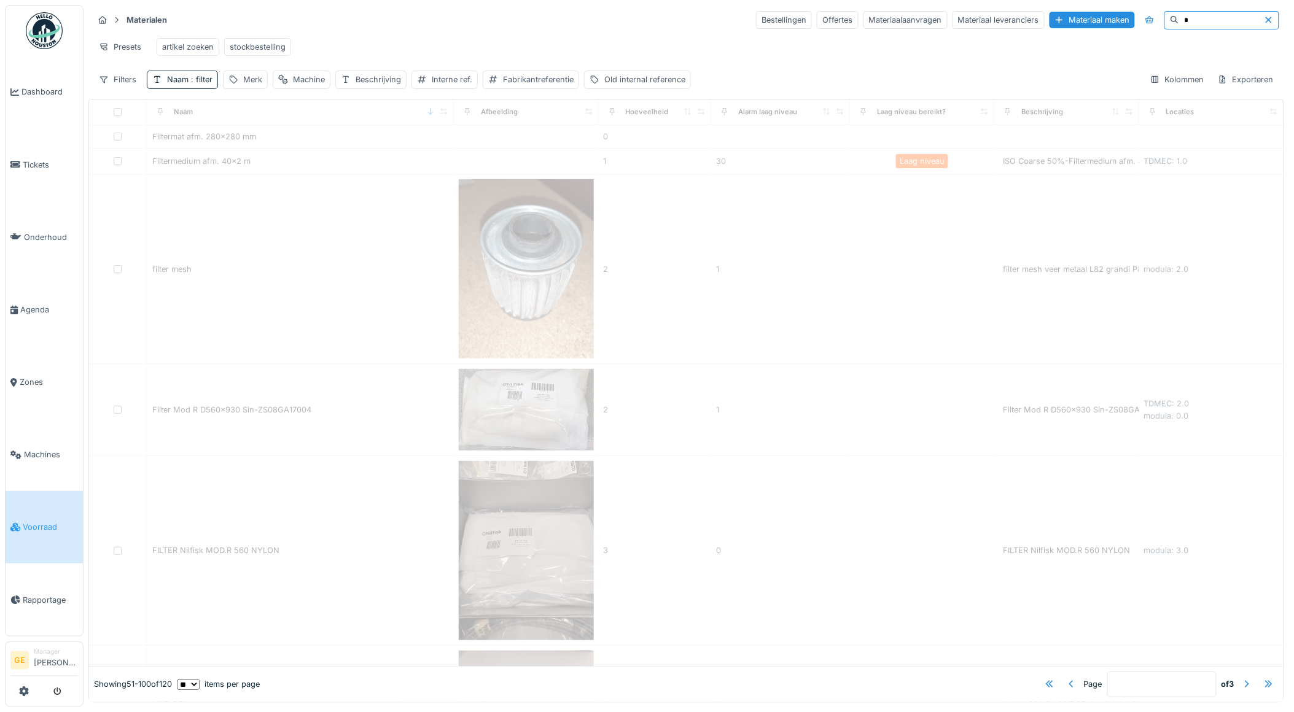
type input "*"
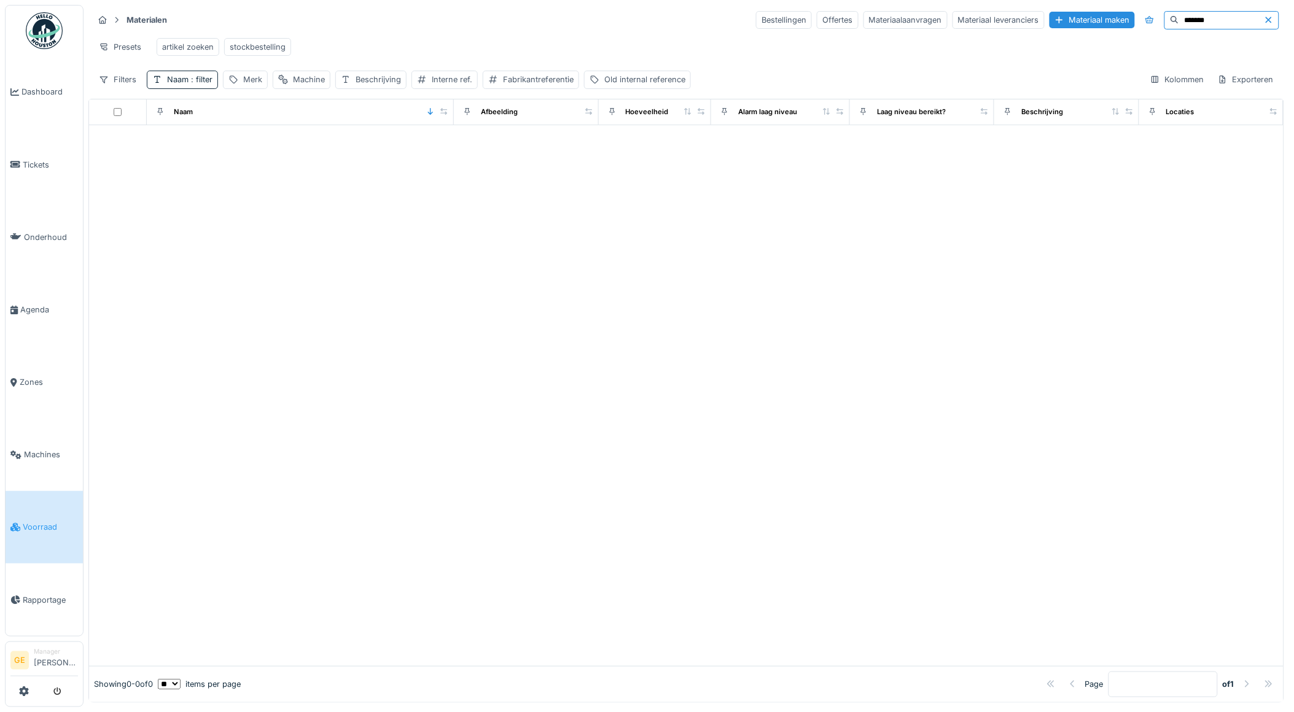
click at [1221, 23] on input "*******" at bounding box center [1221, 20] width 85 height 17
type input "*"
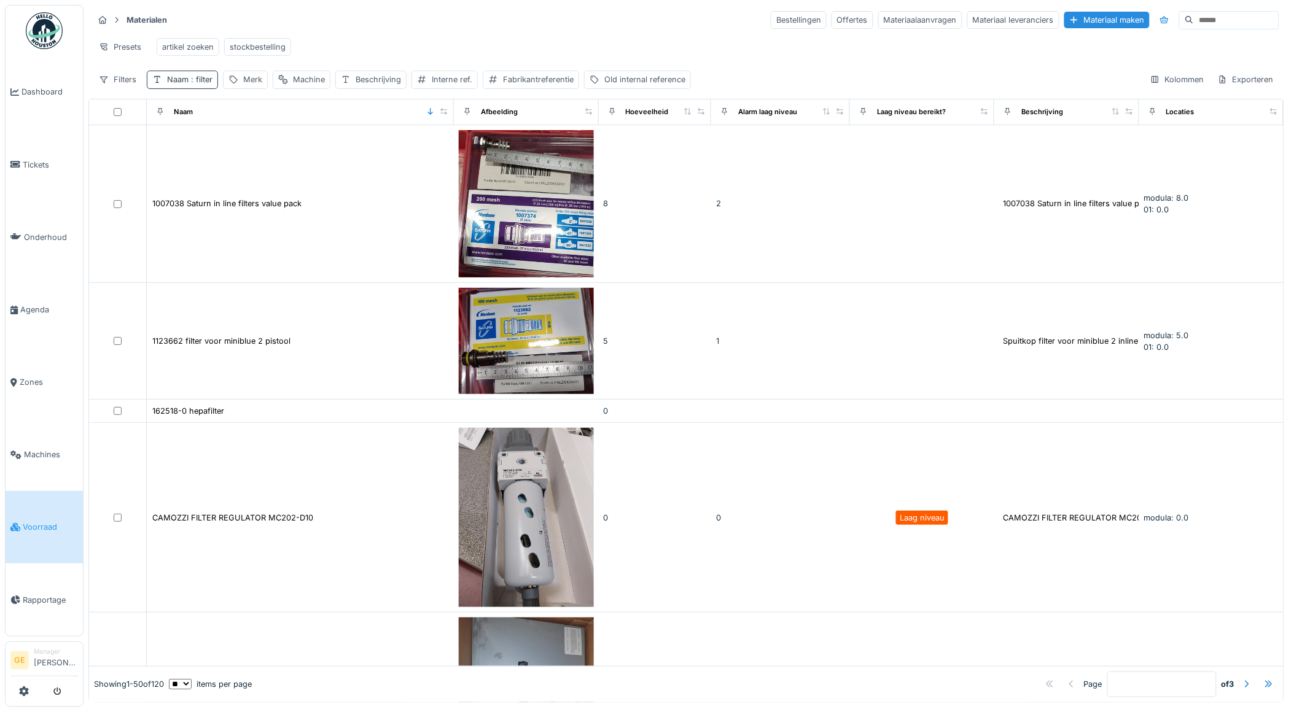
click at [175, 85] on div "Naam : filter" at bounding box center [189, 80] width 45 height 12
click at [267, 149] on icon at bounding box center [262, 149] width 10 height 8
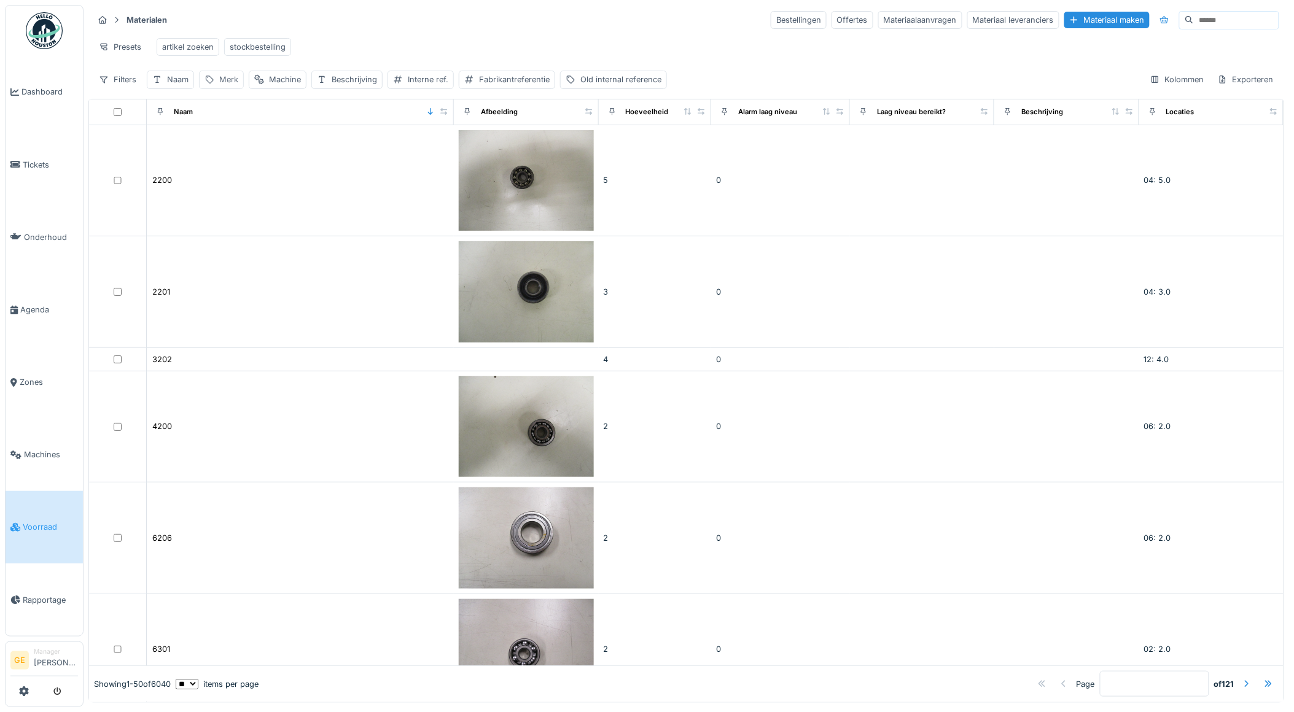
click at [225, 85] on div "Merk" at bounding box center [228, 80] width 19 height 12
click at [228, 152] on label "Merk" at bounding box center [224, 148] width 28 height 15
click at [228, 152] on input "Merk" at bounding box center [266, 149] width 122 height 26
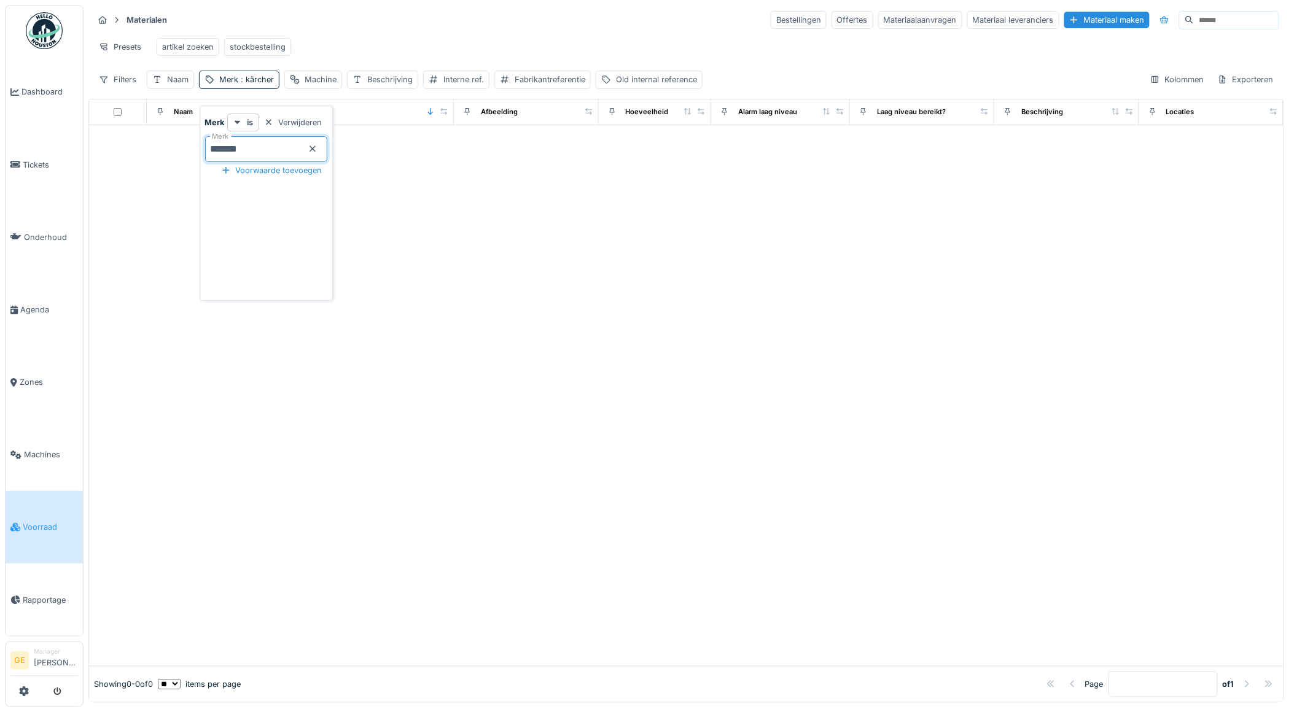
type input "*******"
click at [404, 38] on div "Presets artikel zoeken stockbestelling" at bounding box center [686, 47] width 1186 height 28
click at [250, 84] on span ": kärcher" at bounding box center [256, 79] width 36 height 9
click at [168, 182] on div at bounding box center [686, 395] width 1195 height 541
click at [176, 85] on div "Naam" at bounding box center [177, 80] width 21 height 12
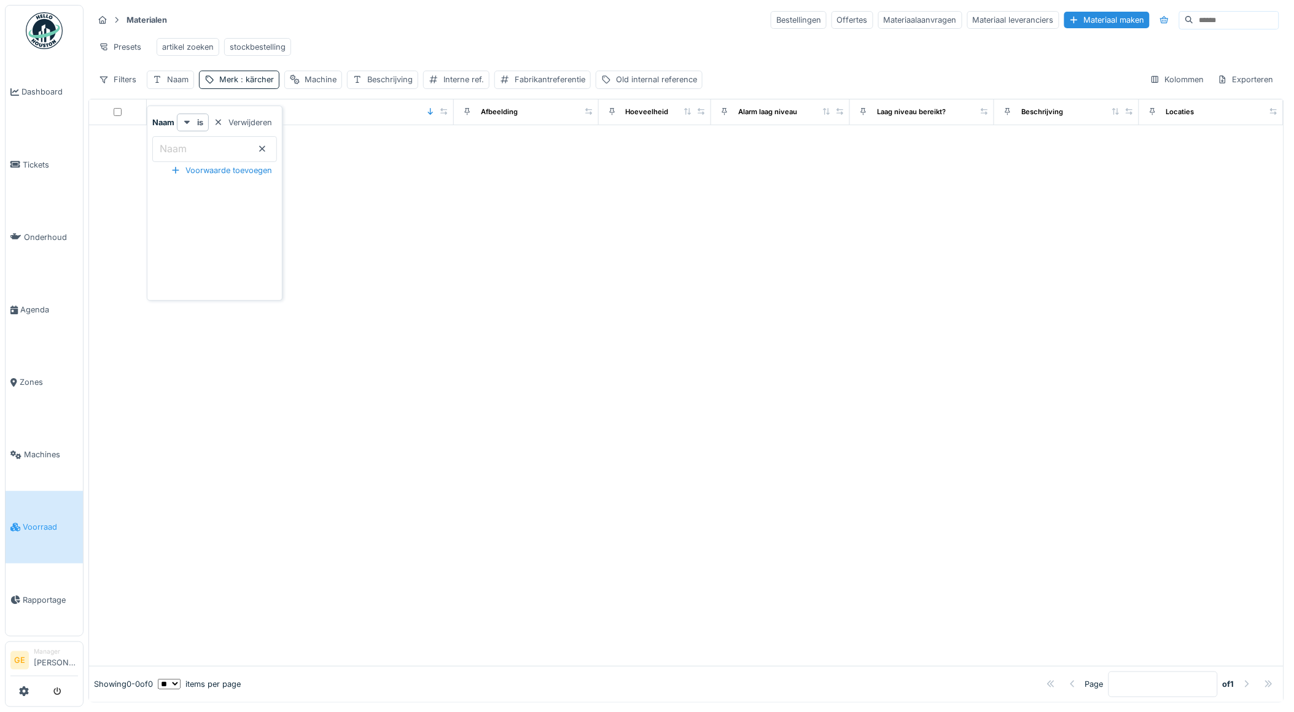
click at [193, 157] on input "Naam" at bounding box center [214, 149] width 125 height 26
click at [260, 84] on span ": kärcher" at bounding box center [256, 79] width 36 height 9
click at [222, 146] on input "*******" at bounding box center [266, 149] width 122 height 26
type input "*******"
click at [529, 283] on div at bounding box center [686, 395] width 1195 height 541
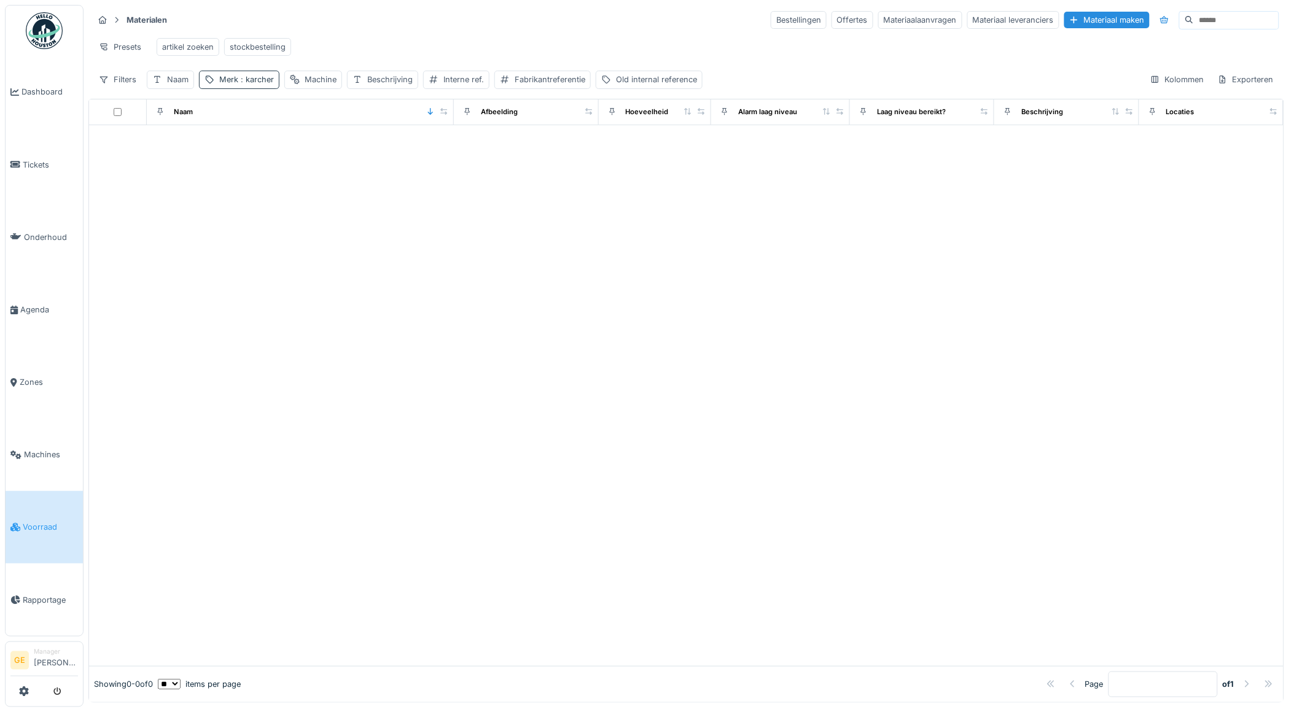
click at [246, 84] on span ": karcher" at bounding box center [256, 79] width 36 height 9
click at [318, 149] on icon at bounding box center [313, 149] width 10 height 8
click at [1194, 15] on input at bounding box center [1236, 20] width 85 height 17
click at [1179, 19] on input "*******" at bounding box center [1221, 20] width 85 height 17
type input "*******"
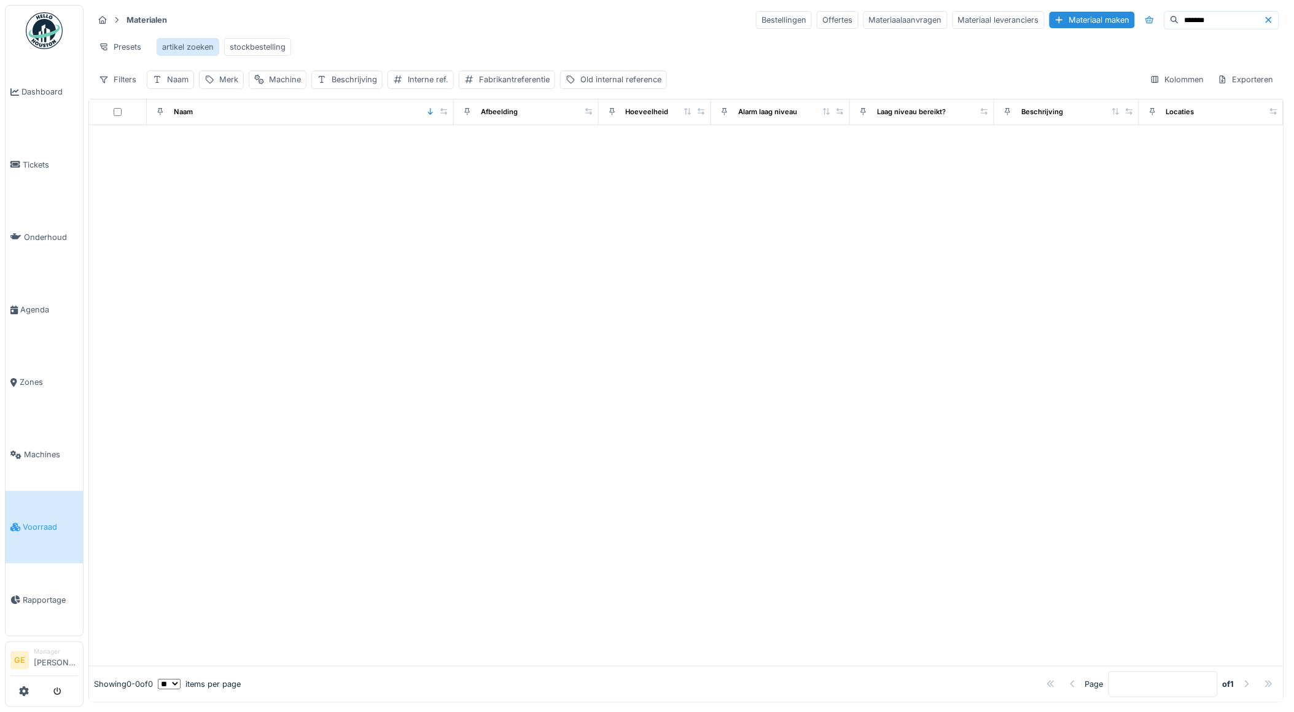
click at [191, 45] on div "artikel zoeken" at bounding box center [188, 47] width 52 height 12
click at [171, 85] on div "Naam" at bounding box center [177, 80] width 21 height 12
click at [204, 139] on input "Naam" at bounding box center [214, 149] width 125 height 26
type input "**********"
click at [342, 45] on div "Presets artikel zoeken stockbestelling" at bounding box center [686, 47] width 1186 height 28
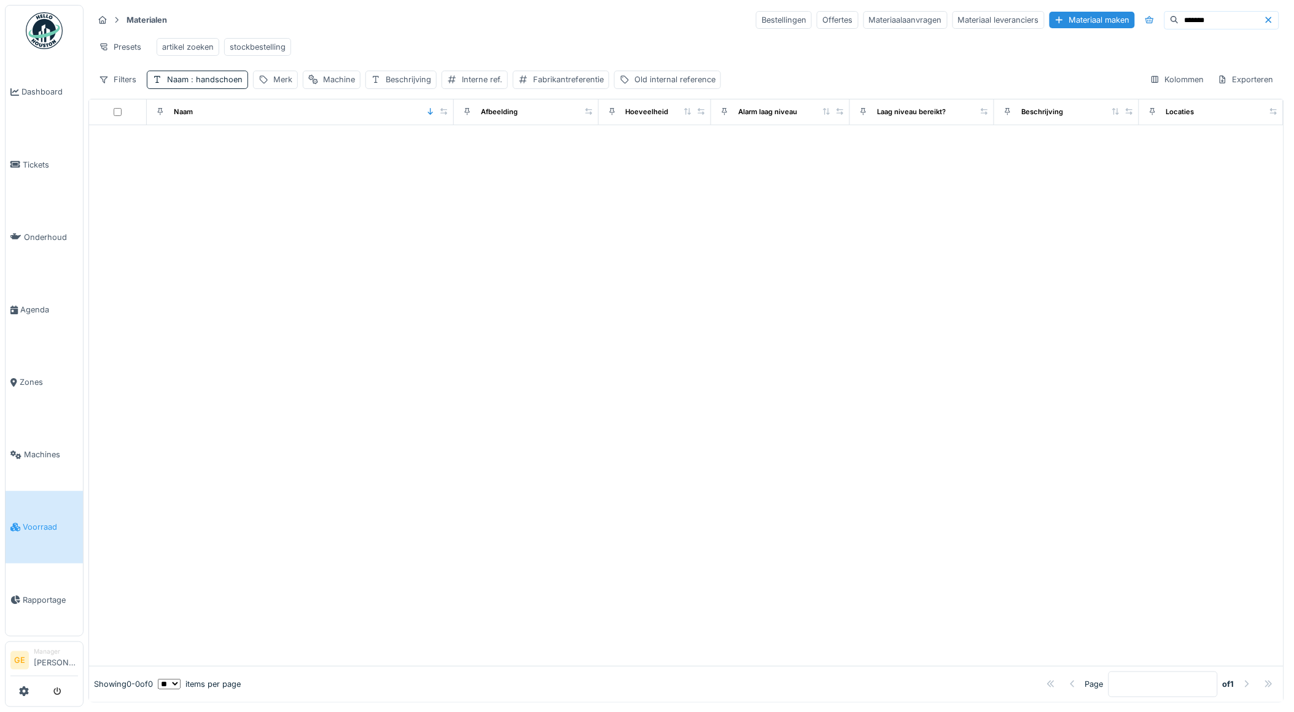
click at [1264, 23] on icon at bounding box center [1269, 20] width 10 height 8
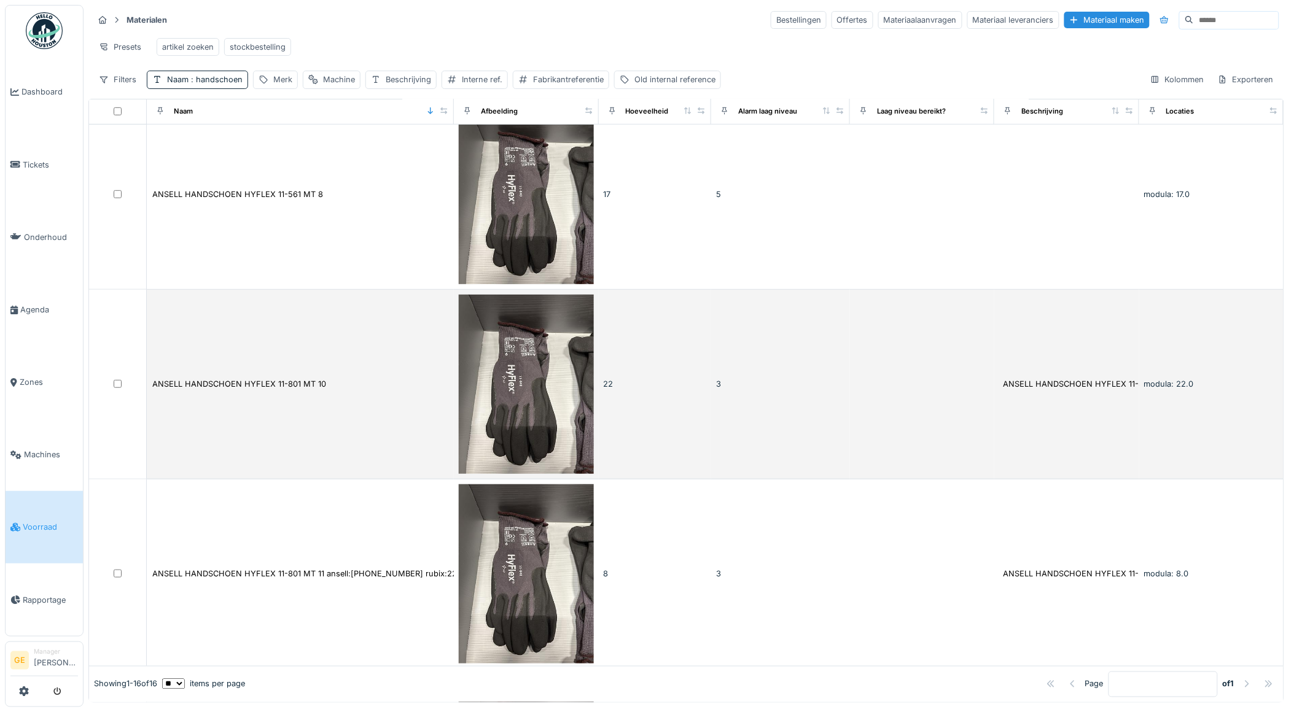
scroll to position [409, 0]
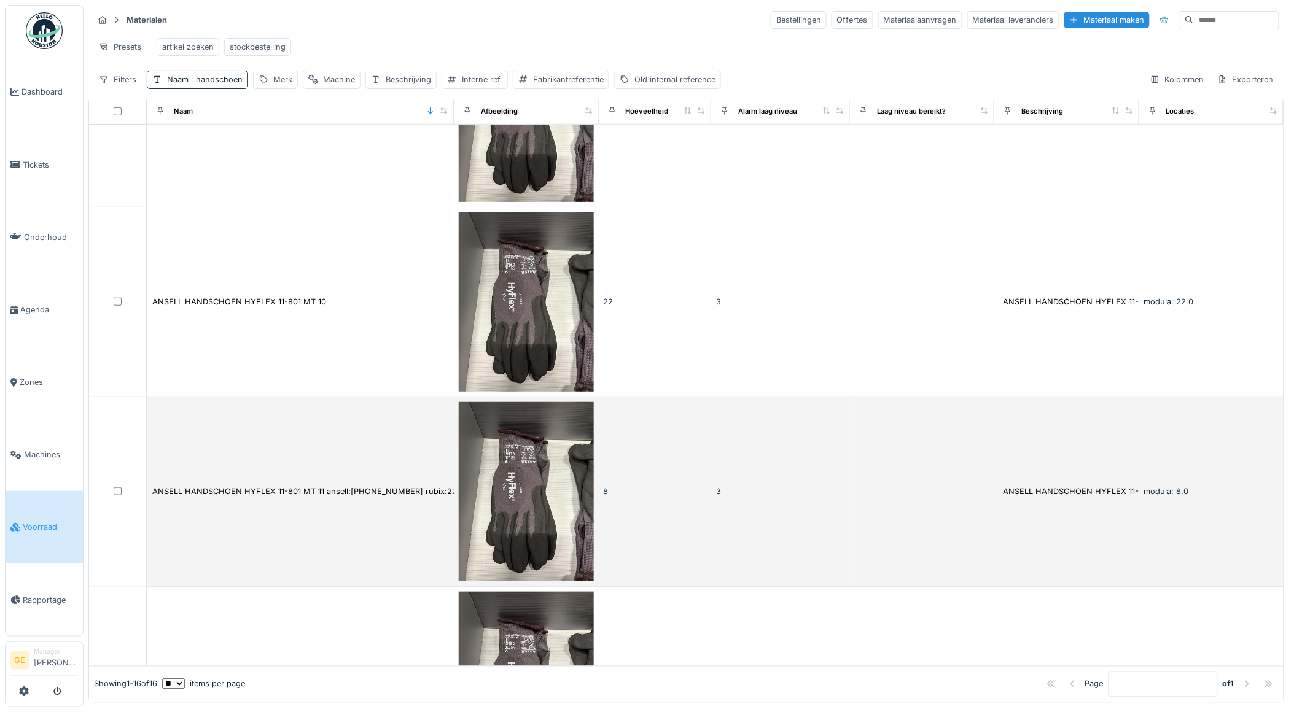
click at [350, 505] on td "ANSELL HANDSCHOEN HYFLEX 11-801 MT 11 ansell:11-801-11 rubix:22440299" at bounding box center [300, 492] width 307 height 190
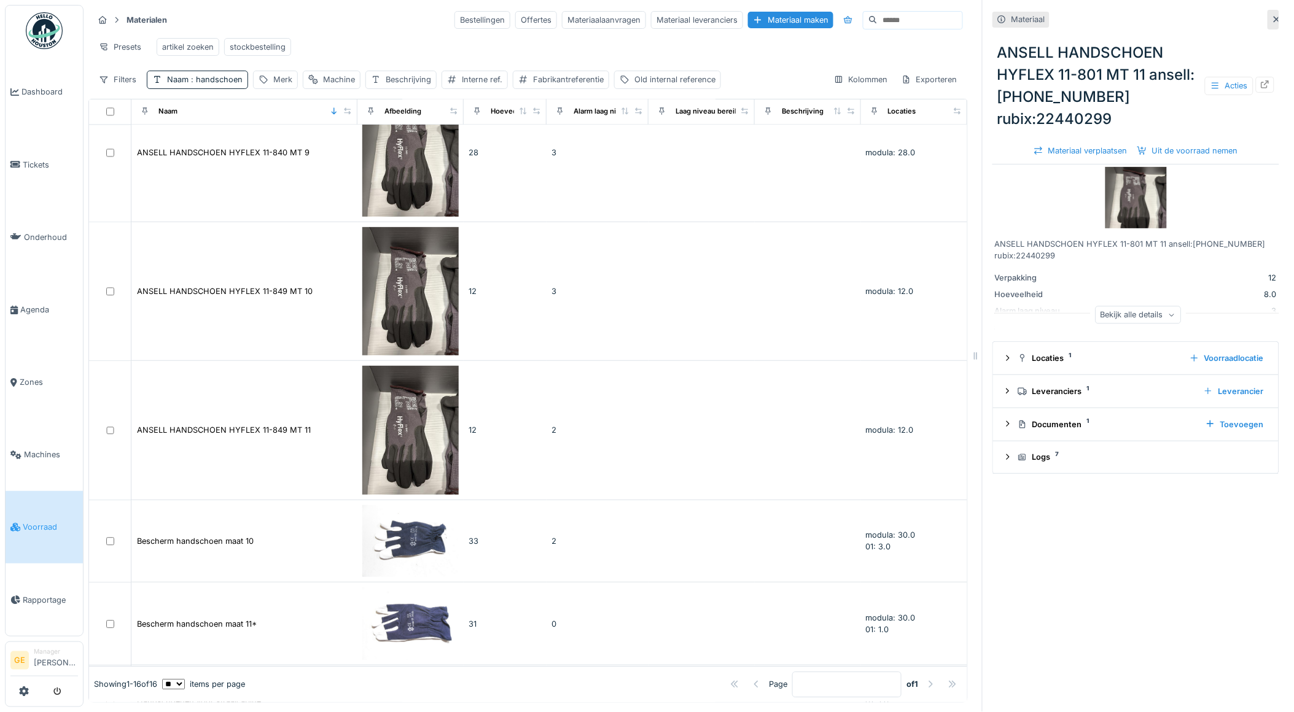
scroll to position [1090, 0]
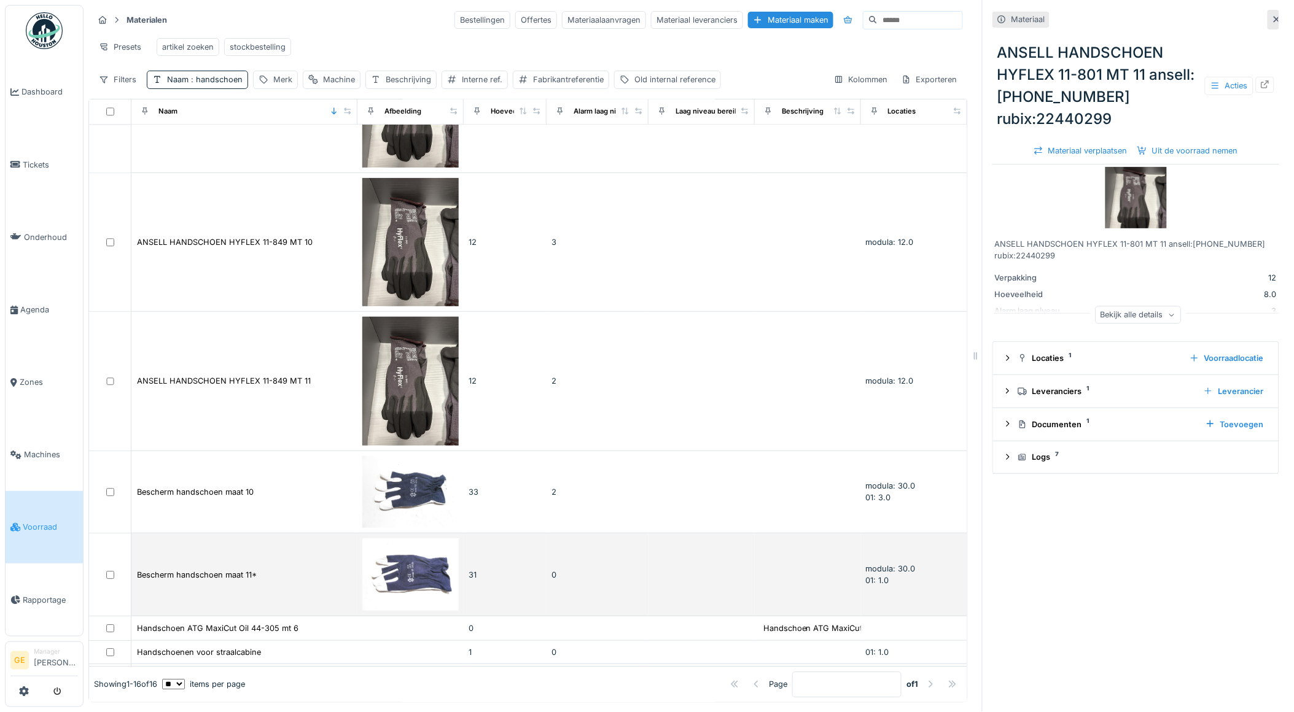
click at [279, 569] on div "Bescherm handschoen maat 11*" at bounding box center [244, 575] width 216 height 13
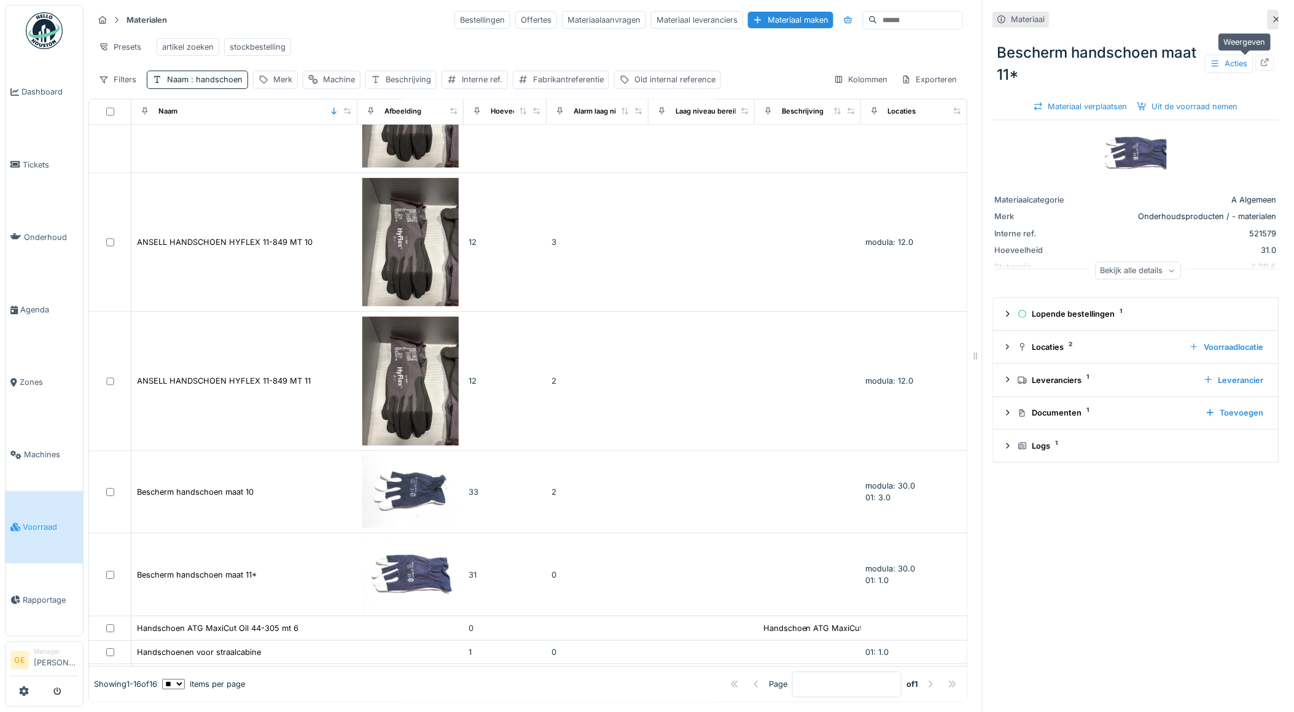
click at [1262, 64] on icon at bounding box center [1266, 62] width 8 height 8
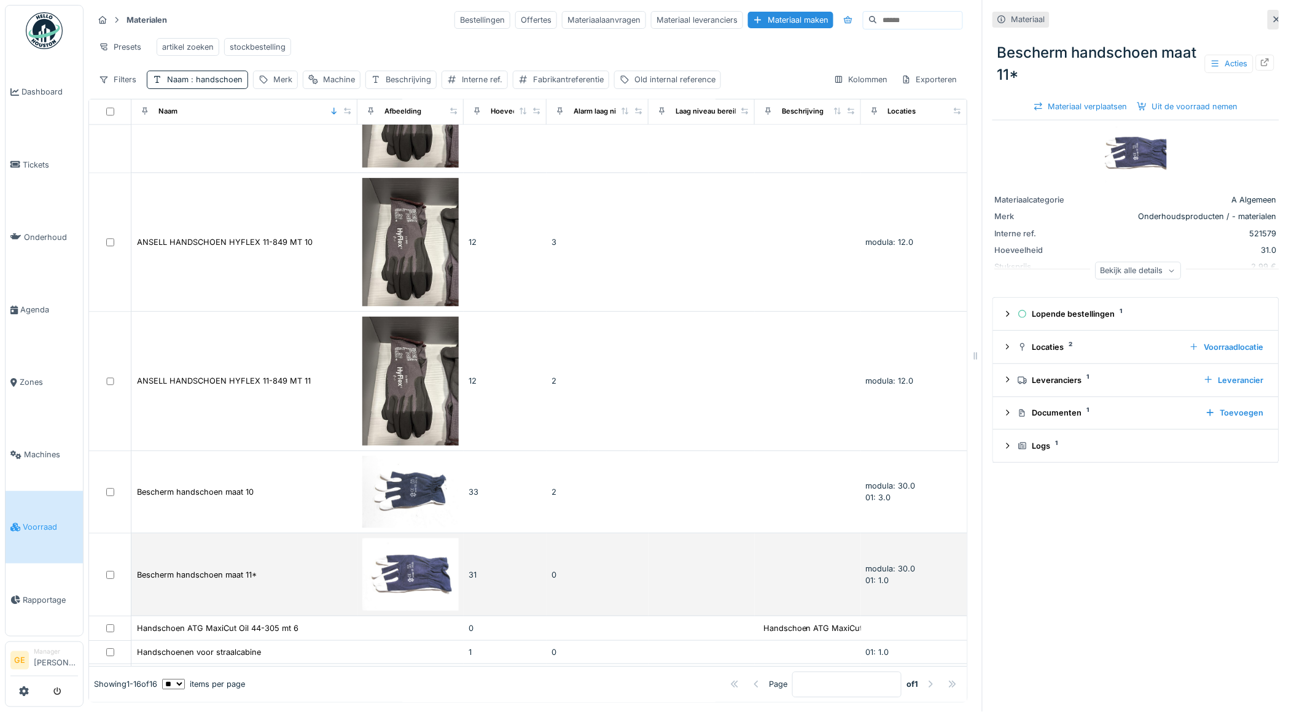
click at [228, 542] on td "Bescherm handschoen maat 11*" at bounding box center [244, 575] width 226 height 83
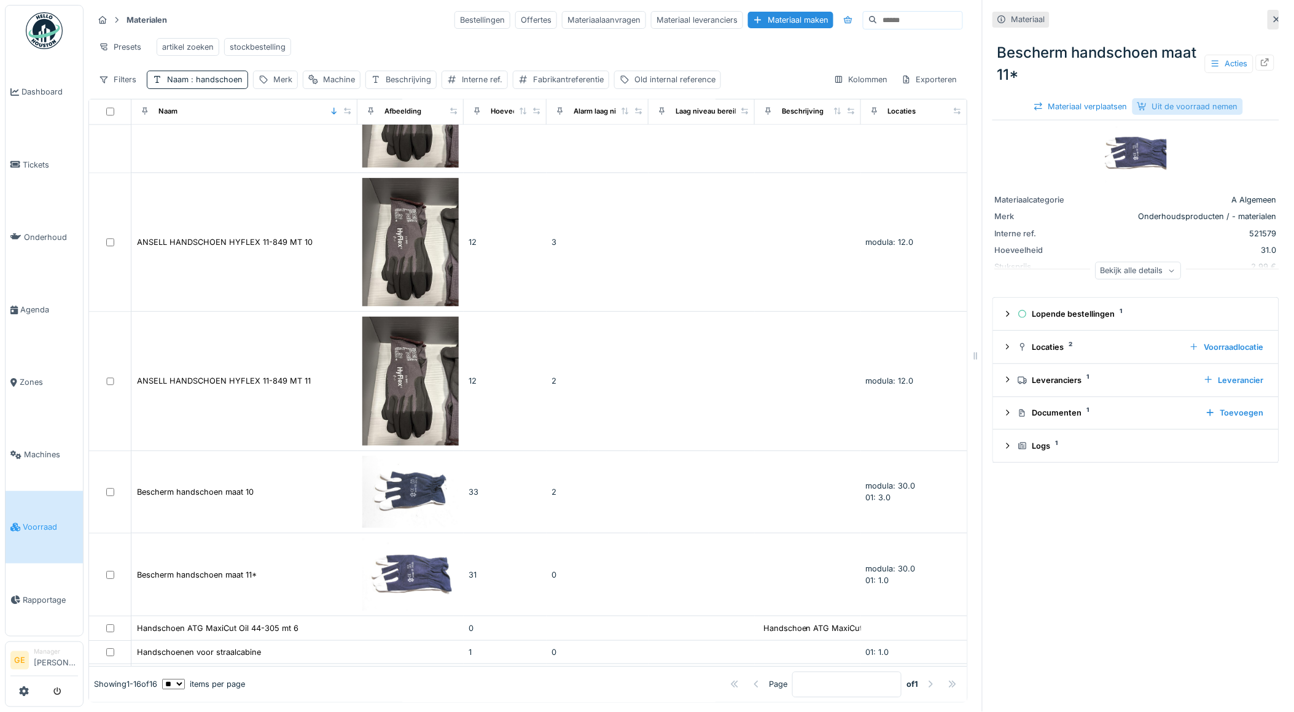
click at [1161, 109] on div "Uit de voorraad nemen" at bounding box center [1188, 106] width 111 height 17
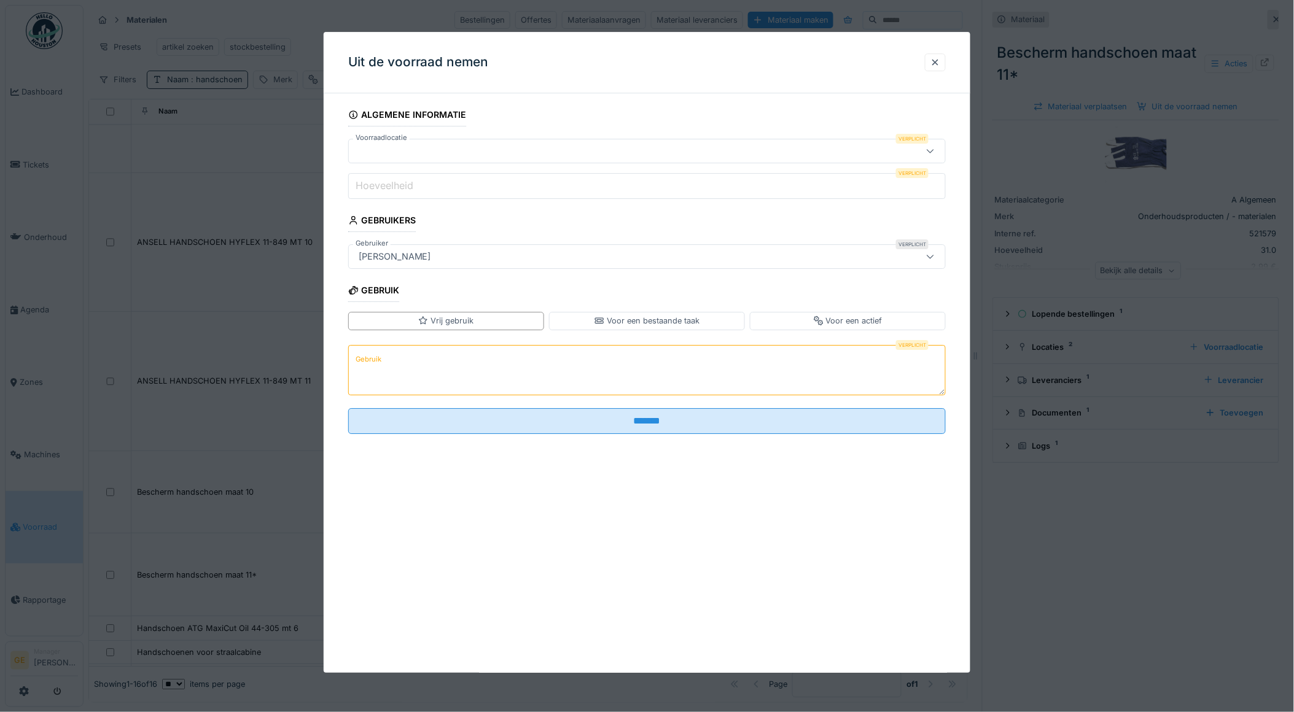
click at [474, 189] on input "Hoeveelheid" at bounding box center [647, 186] width 598 height 26
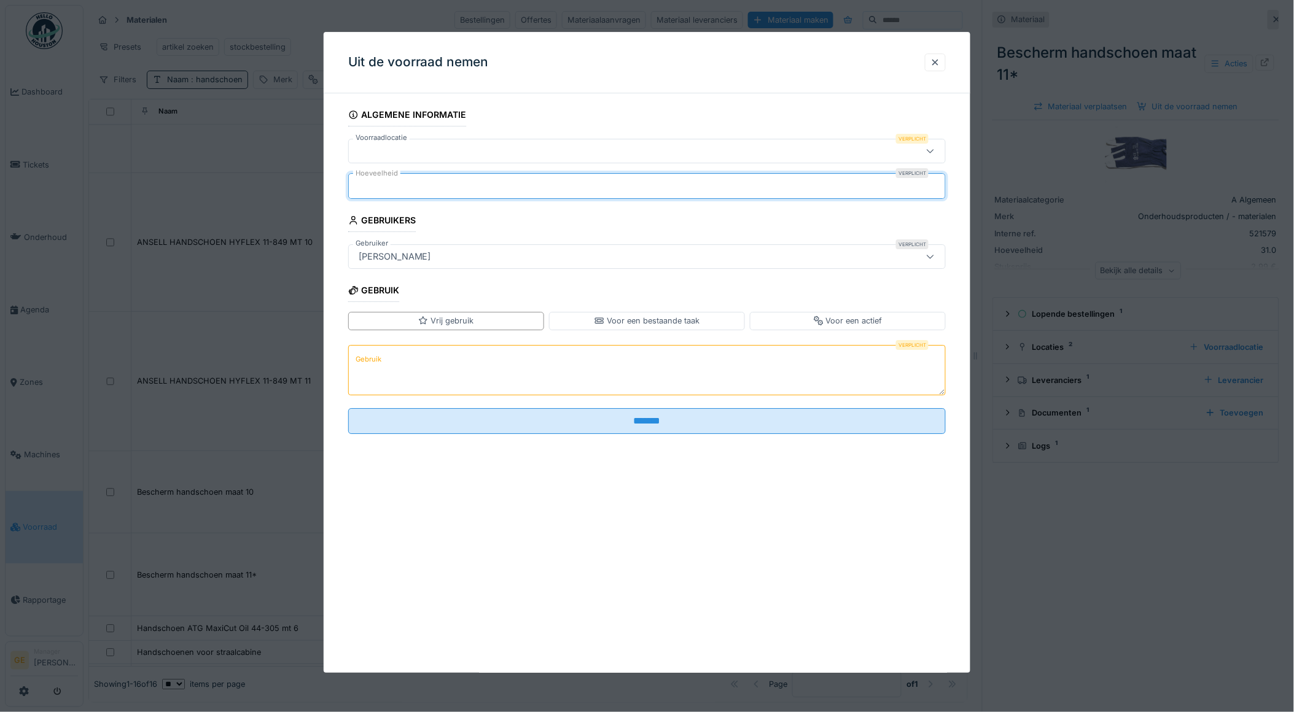
type input "*"
click at [465, 152] on div at bounding box center [613, 151] width 518 height 14
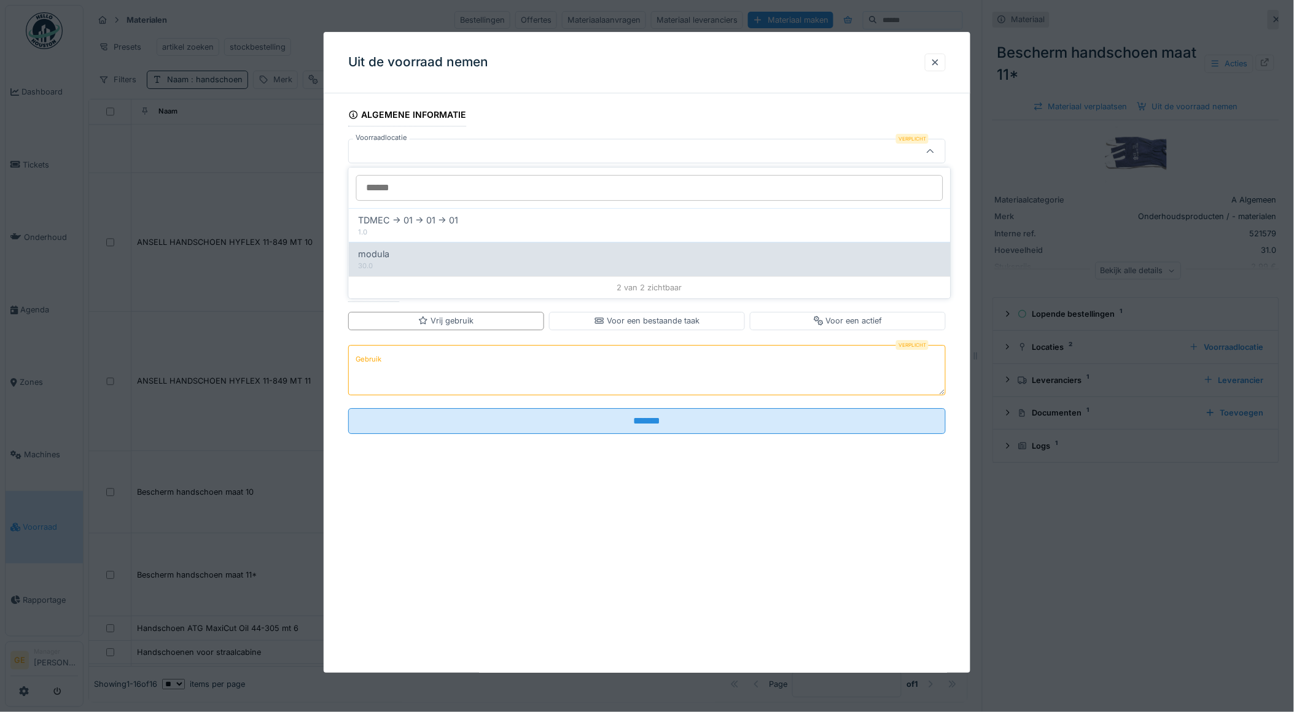
click at [378, 263] on div "30.0" at bounding box center [650, 266] width 582 height 10
type input "******"
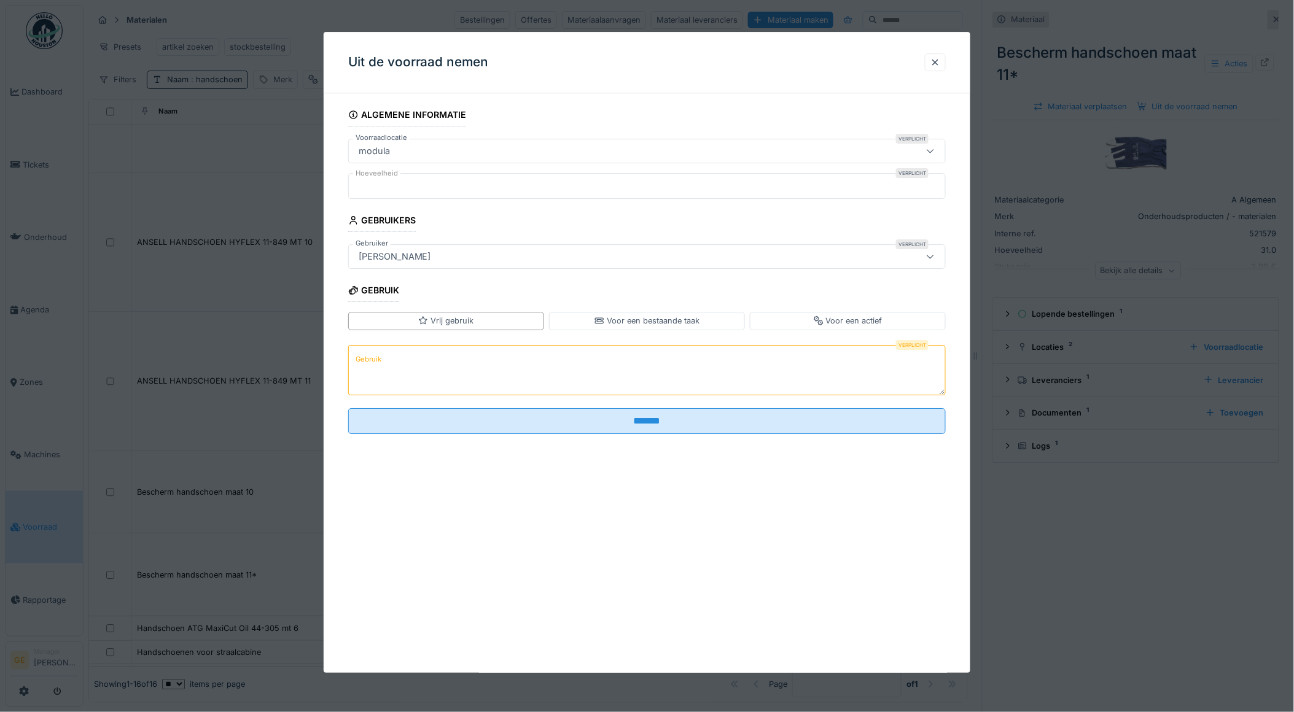
click at [389, 357] on textarea "Gebruik" at bounding box center [647, 370] width 598 height 50
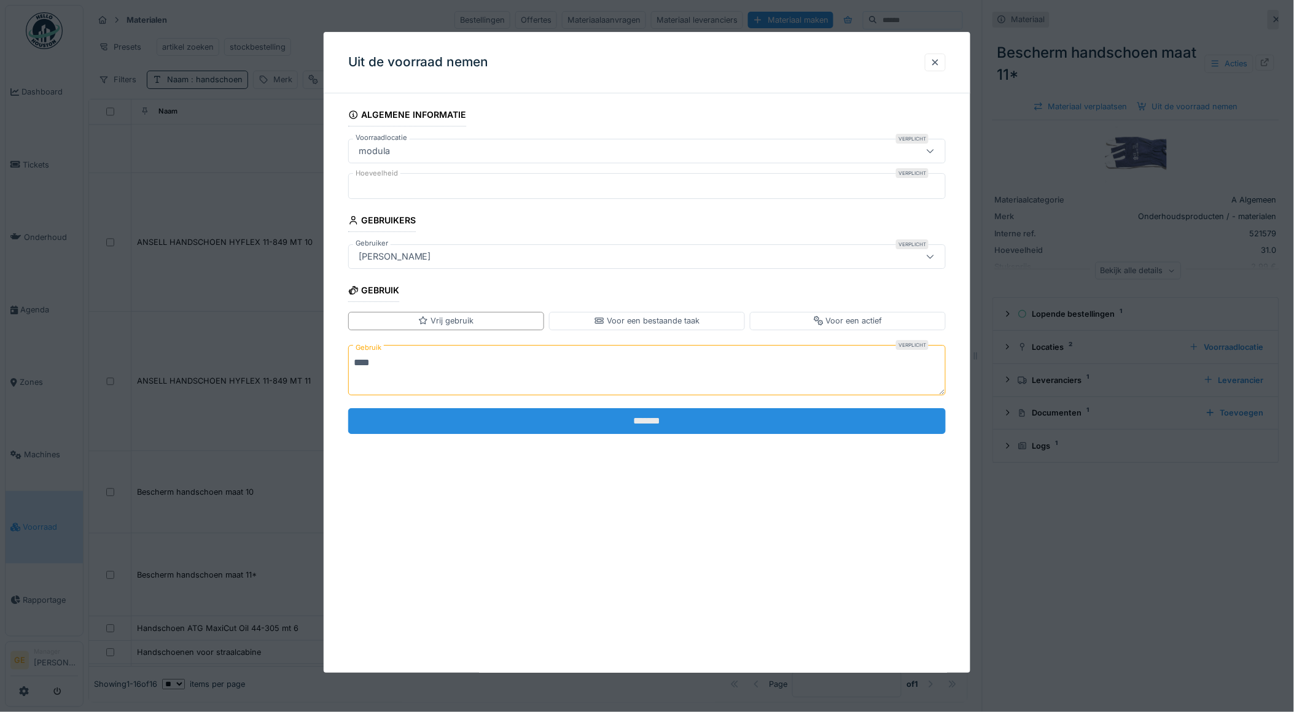
type textarea "****"
click at [523, 430] on input "*******" at bounding box center [647, 421] width 598 height 26
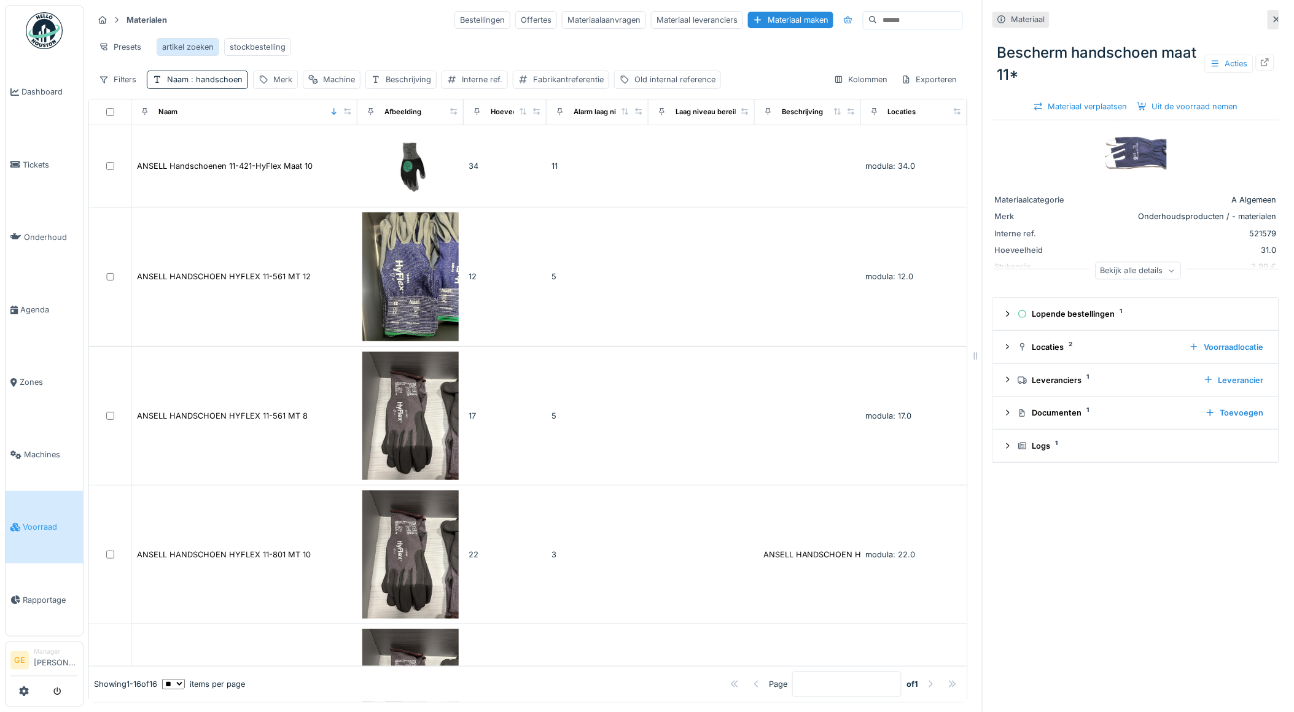
click at [183, 47] on div "artikel zoeken" at bounding box center [188, 47] width 52 height 12
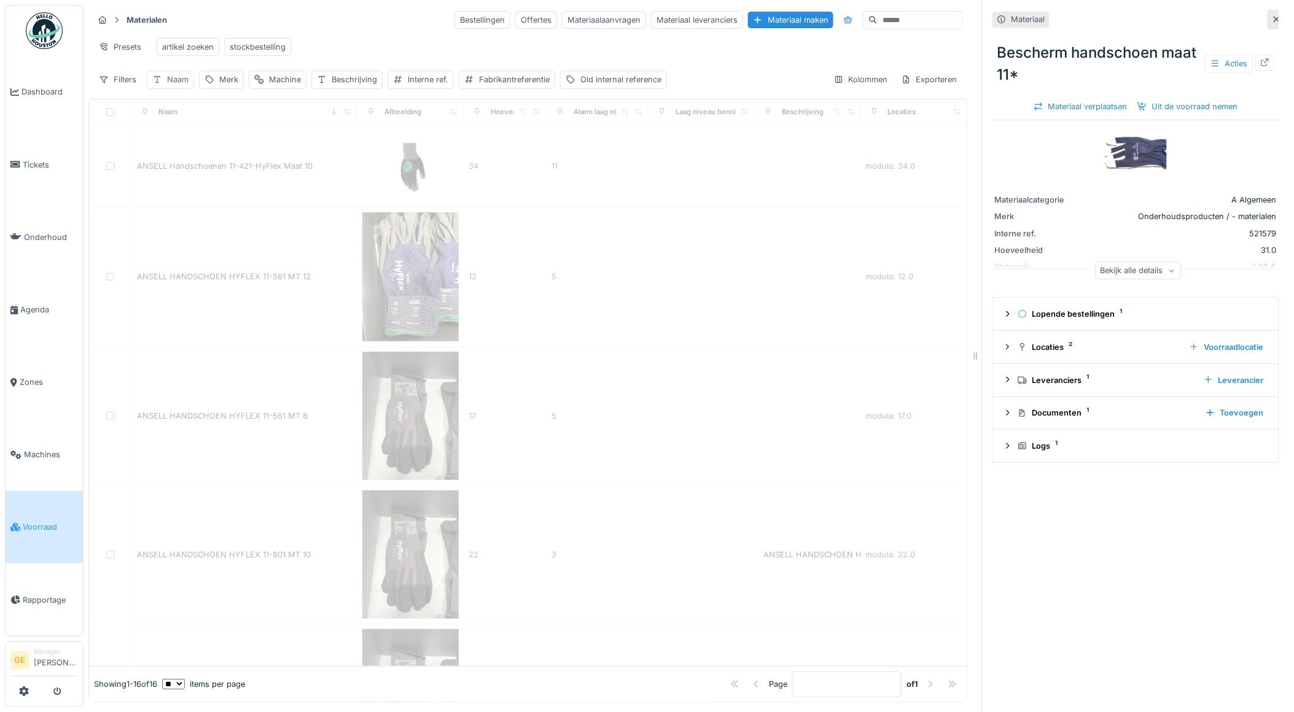
click at [180, 85] on div "Naam" at bounding box center [177, 80] width 21 height 12
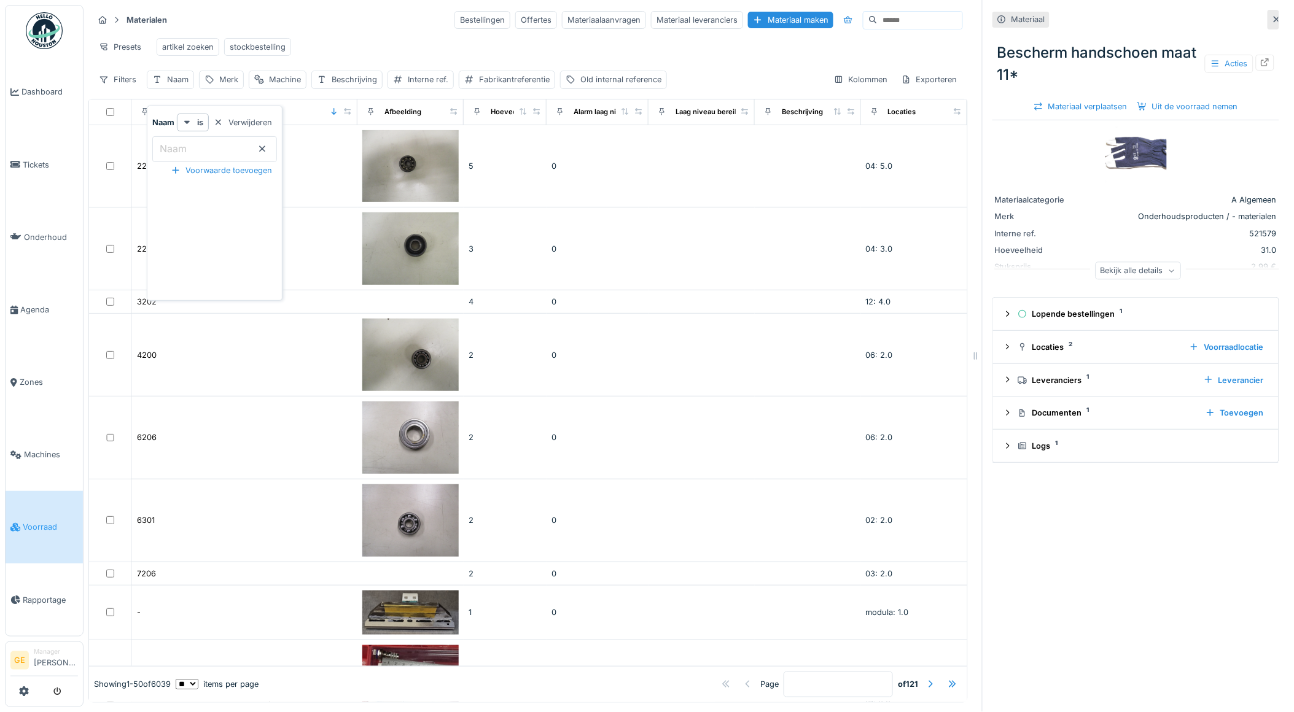
click at [206, 151] on input "Naam" at bounding box center [214, 149] width 125 height 26
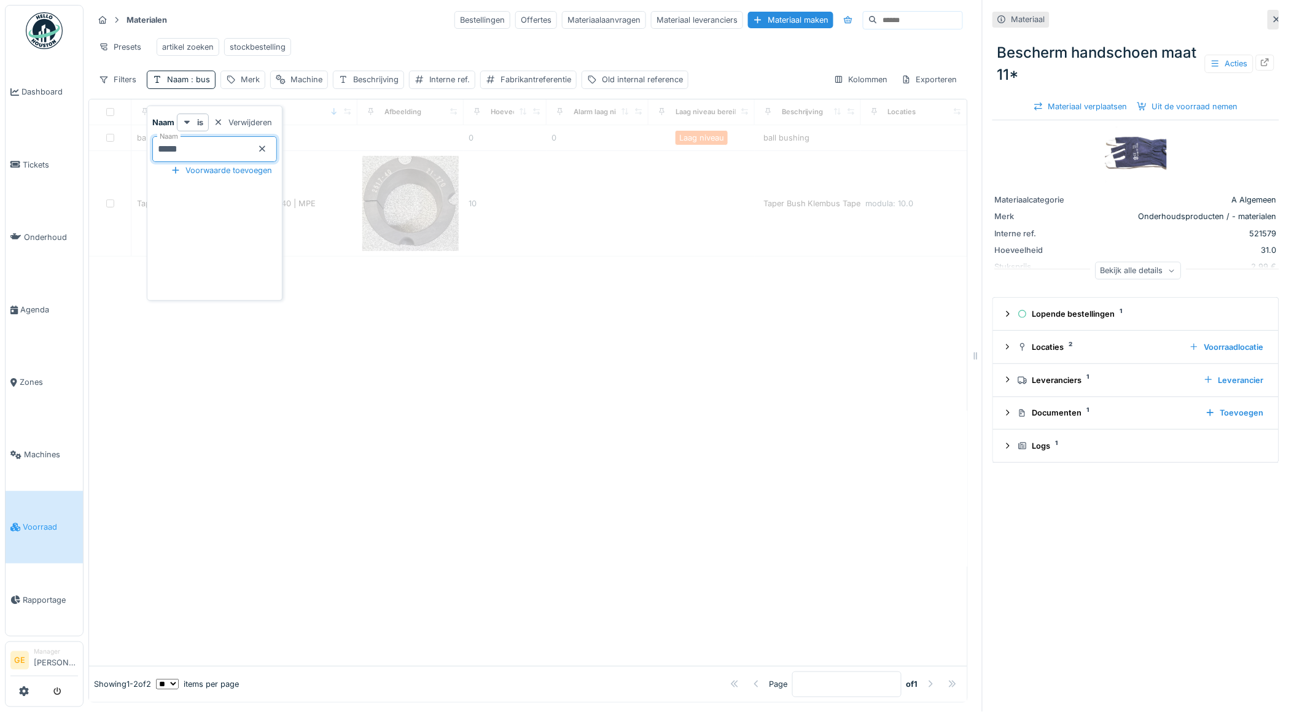
type input "*****"
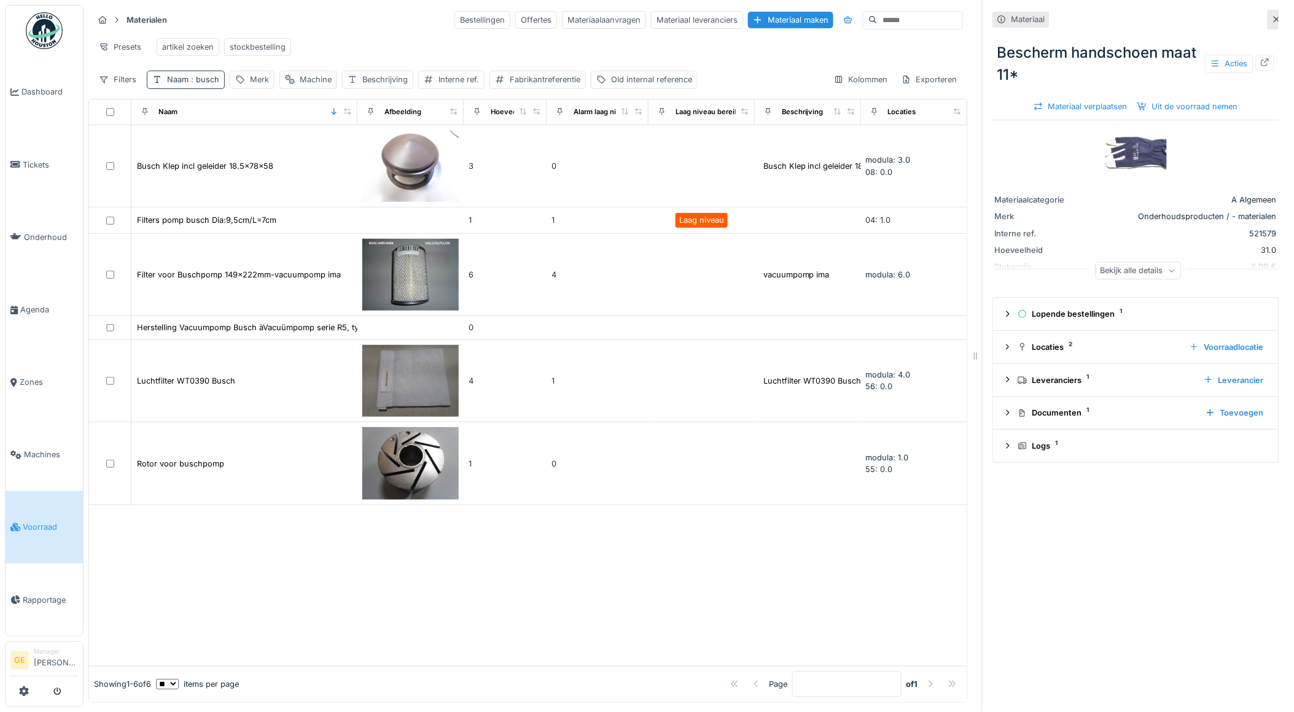
click at [201, 84] on span ": busch" at bounding box center [204, 79] width 31 height 9
click at [267, 145] on icon at bounding box center [262, 149] width 10 height 8
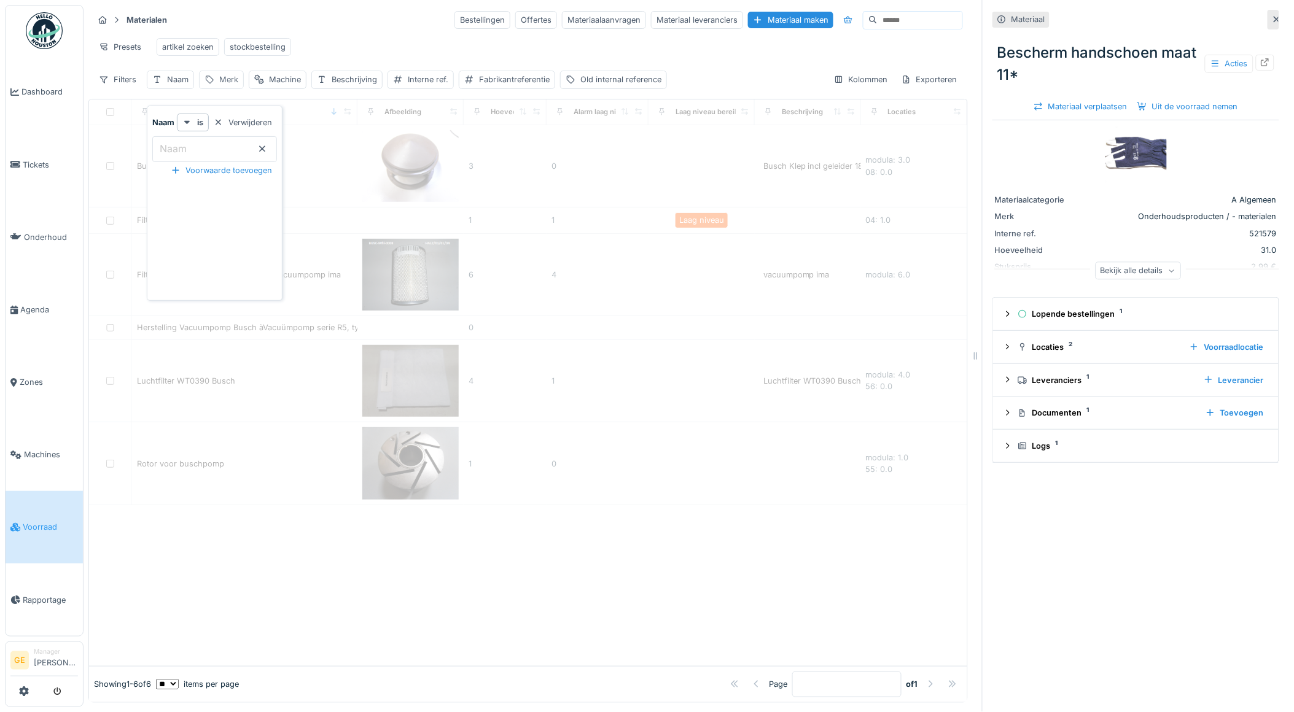
click at [267, 88] on div "Machine" at bounding box center [278, 80] width 58 height 18
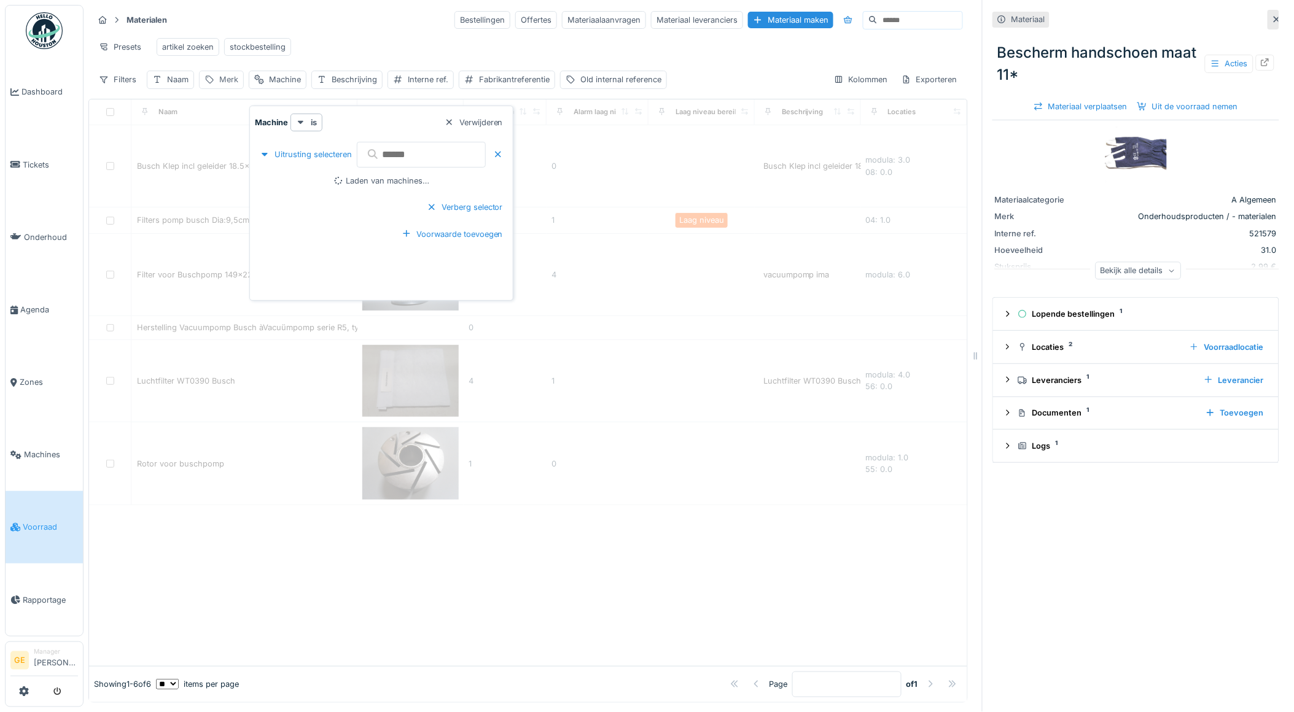
click at [221, 85] on div "Merk" at bounding box center [228, 80] width 19 height 12
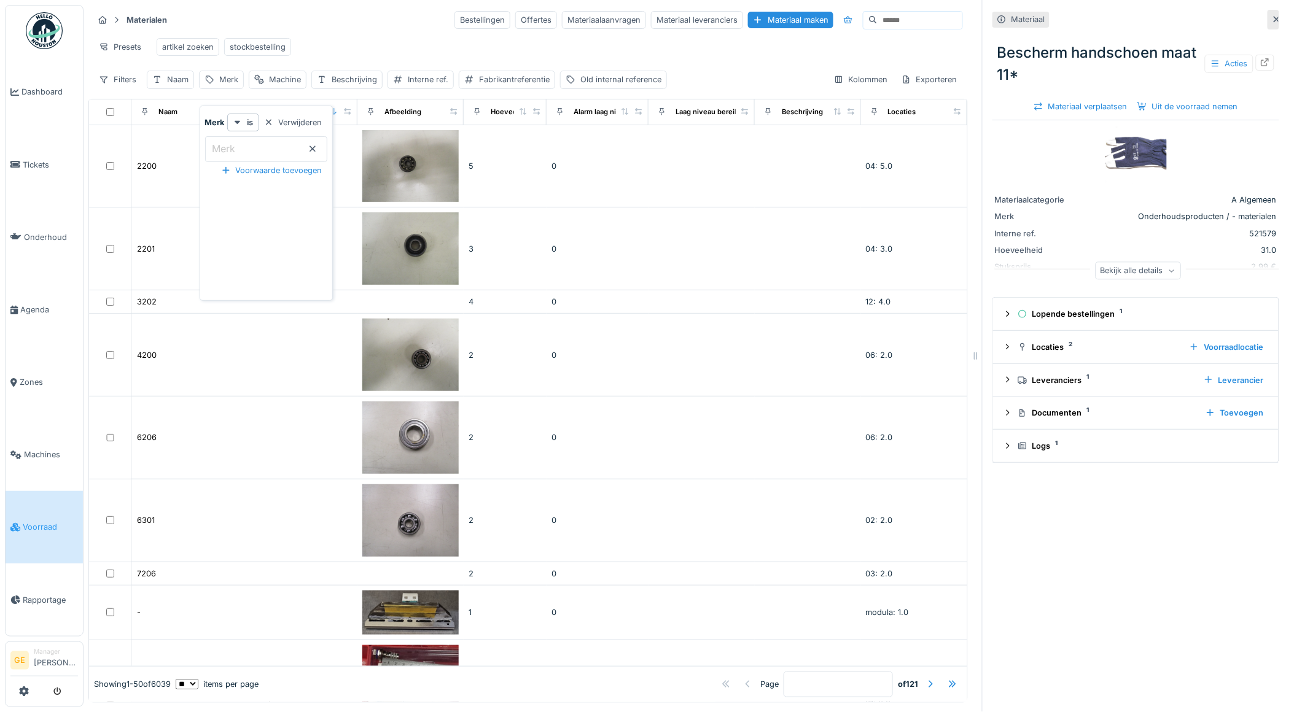
click at [252, 155] on input "Merk" at bounding box center [266, 149] width 122 height 26
type input "*****"
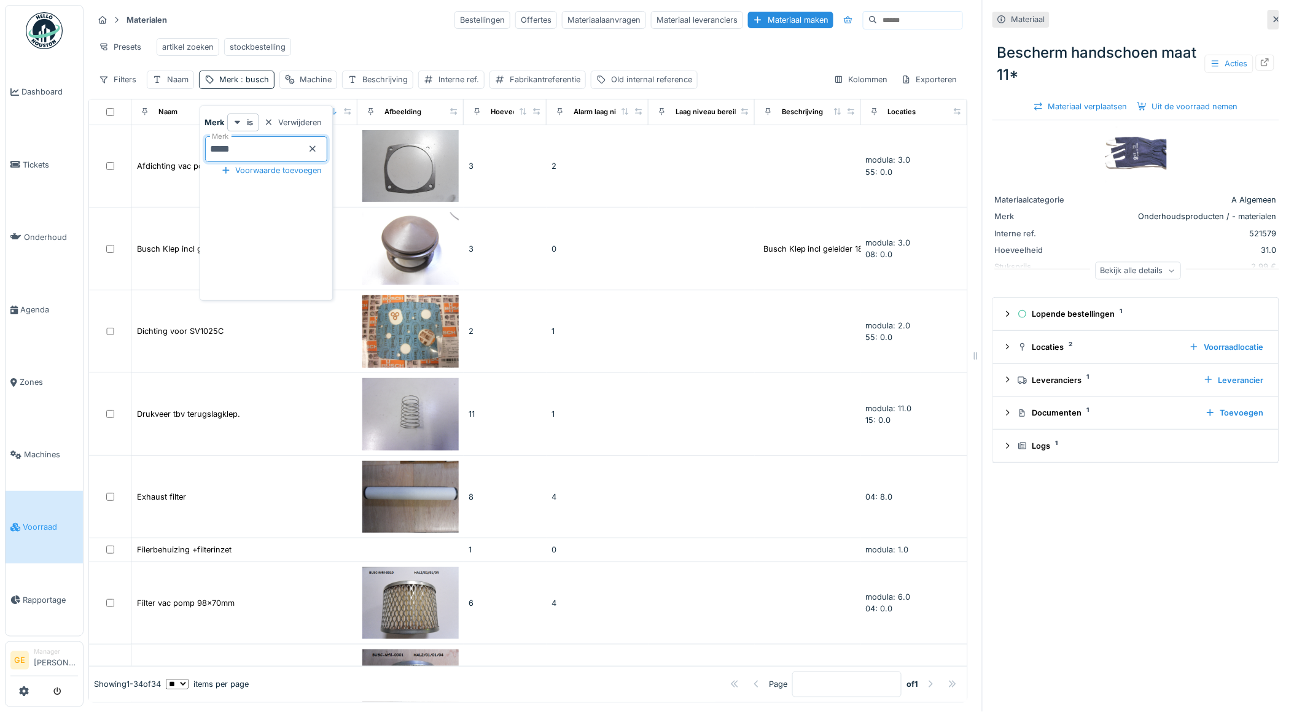
click at [316, 146] on icon at bounding box center [313, 149] width 6 height 6
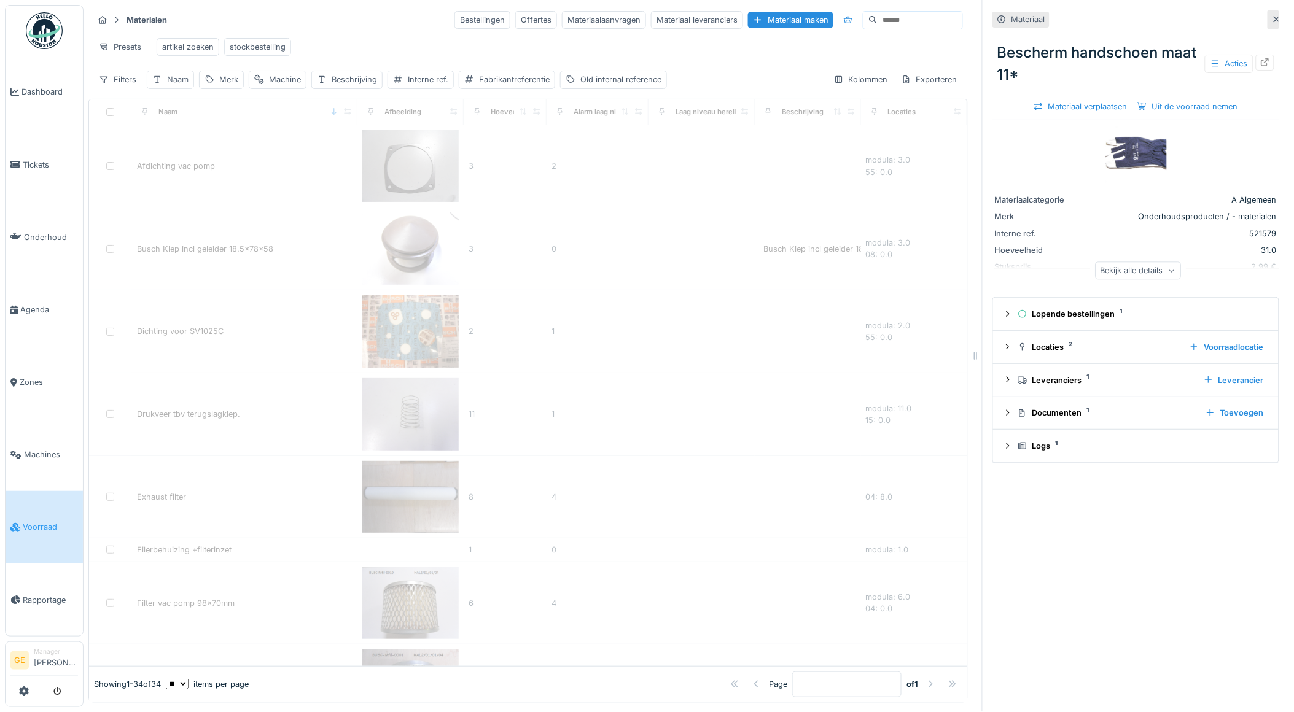
click at [172, 81] on div "Naam" at bounding box center [177, 80] width 21 height 12
click at [194, 144] on input "Naam" at bounding box center [214, 149] width 125 height 26
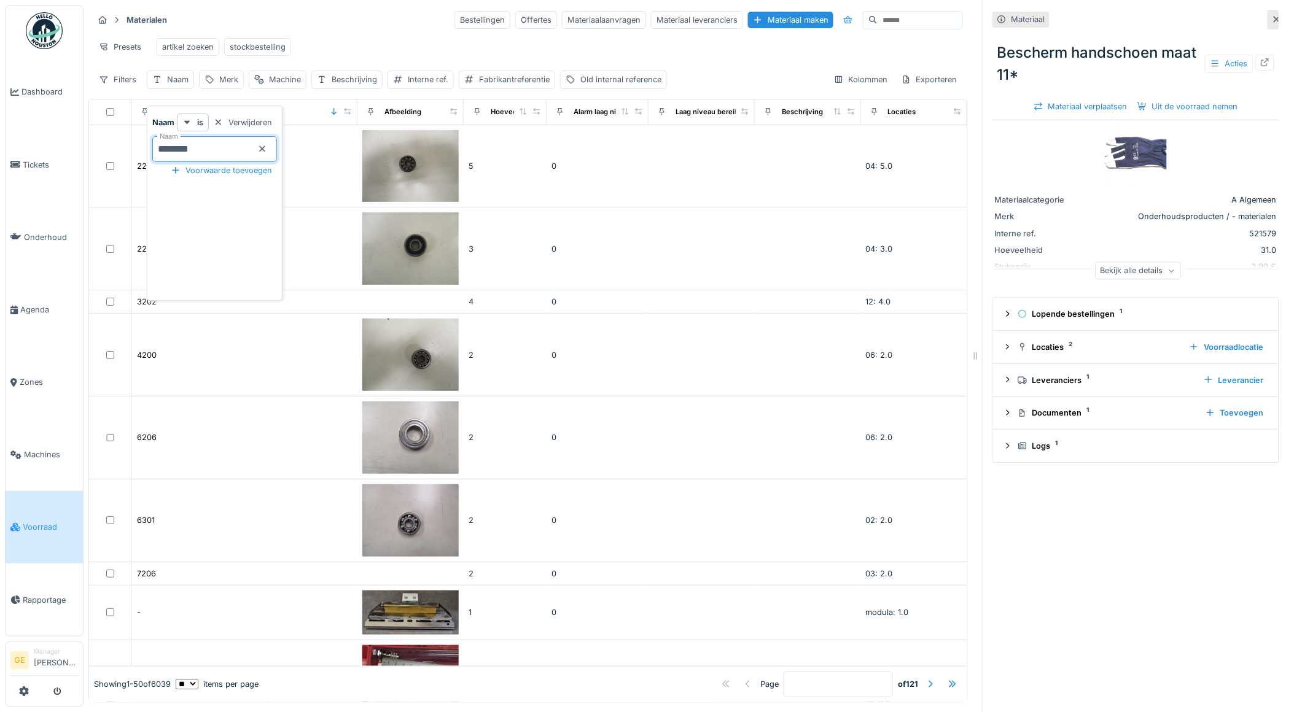
type input "*********"
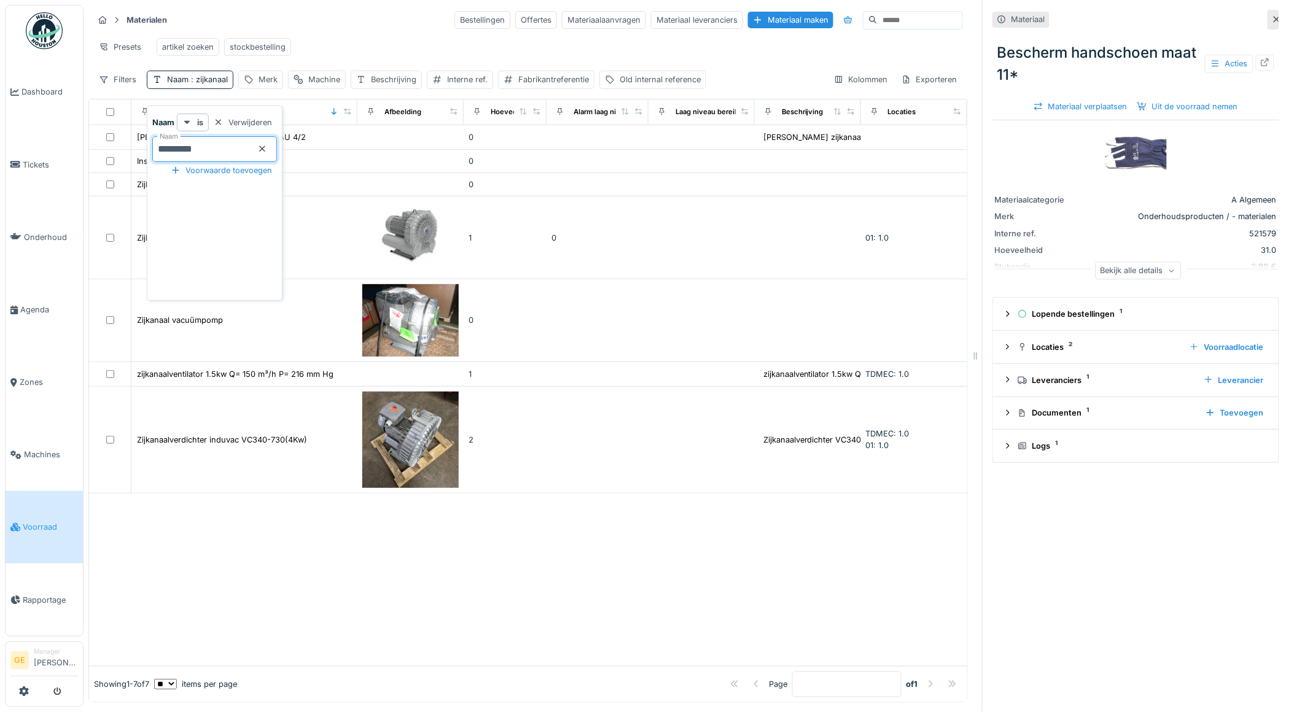
click at [293, 545] on div at bounding box center [528, 580] width 878 height 173
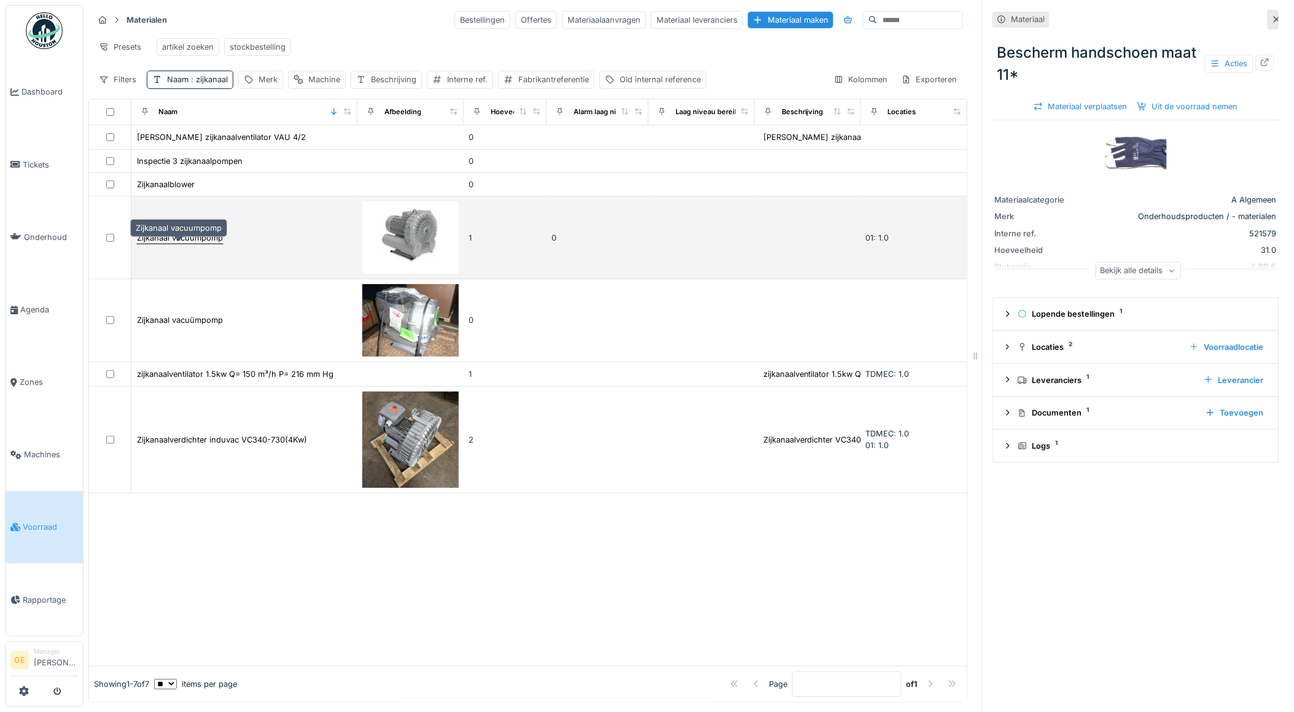
click at [157, 235] on div "Zijkanaal vacuumpomp" at bounding box center [180, 238] width 86 height 12
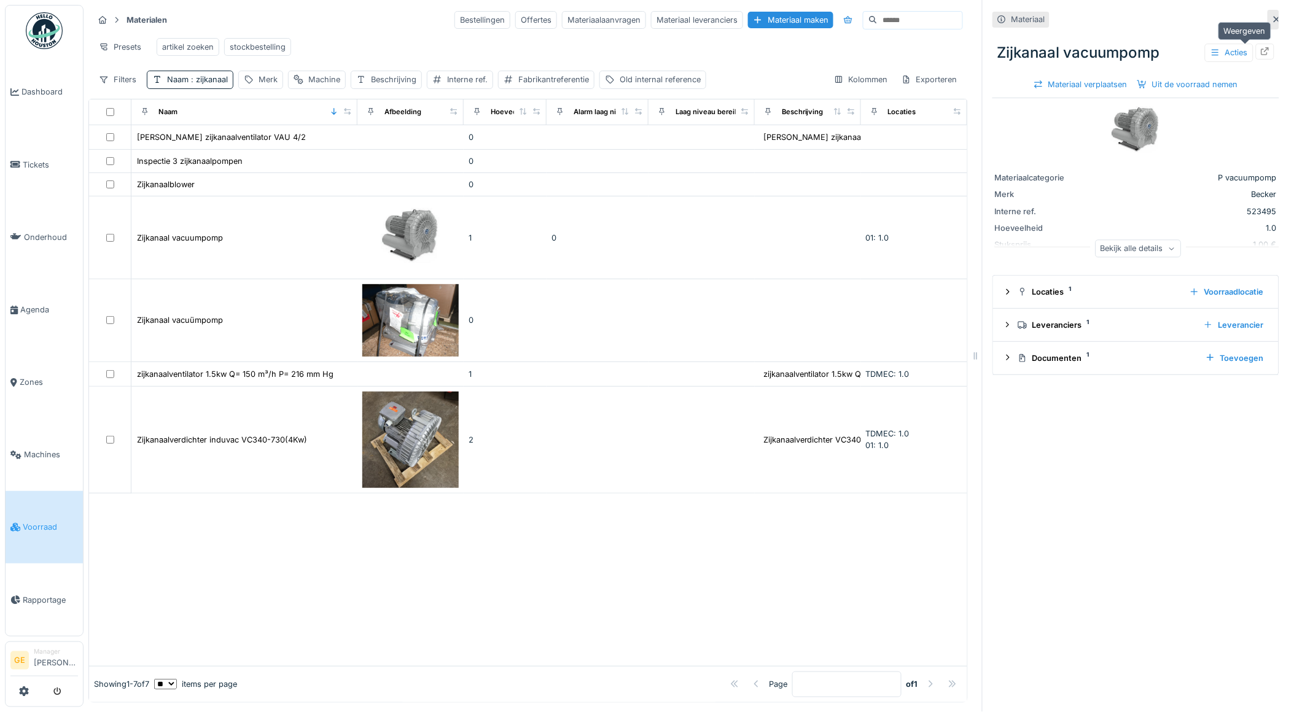
click at [1256, 44] on div at bounding box center [1265, 51] width 18 height 15
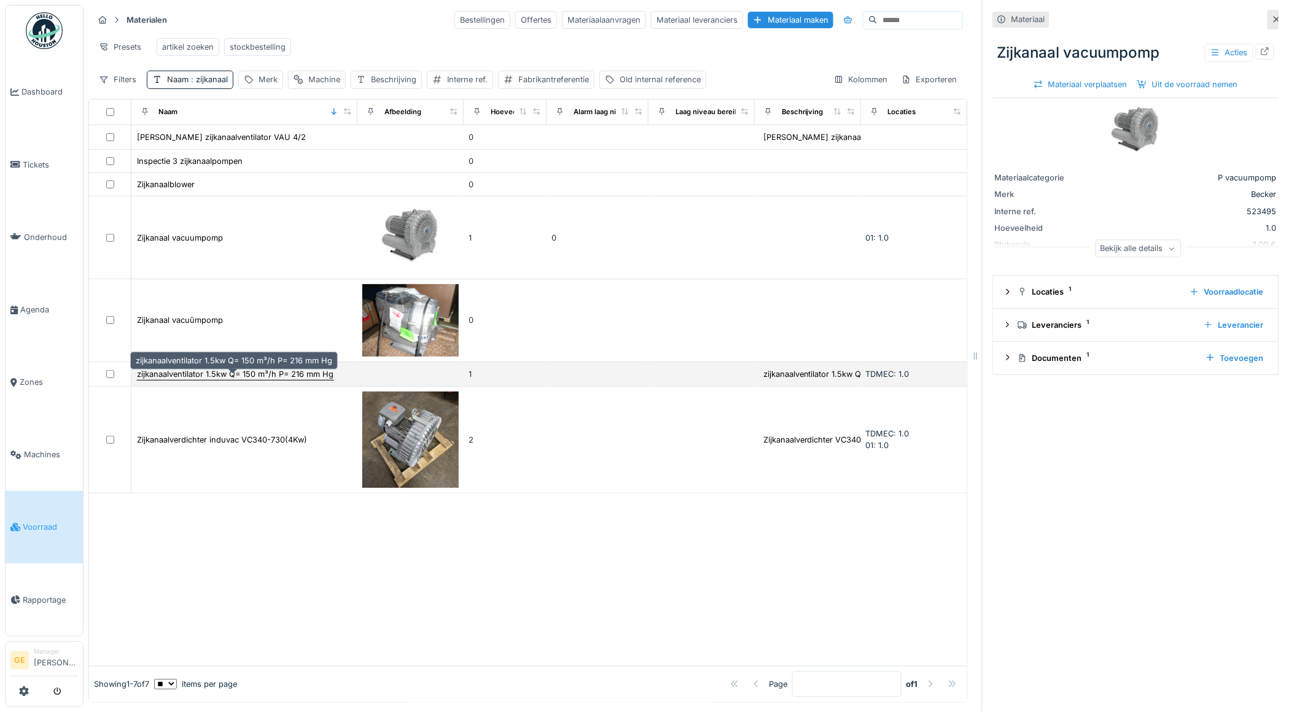
click at [262, 372] on div "zijkanaalventilator 1.5kw Q= 150 m³/h P= 216 mm Hg" at bounding box center [235, 375] width 197 height 12
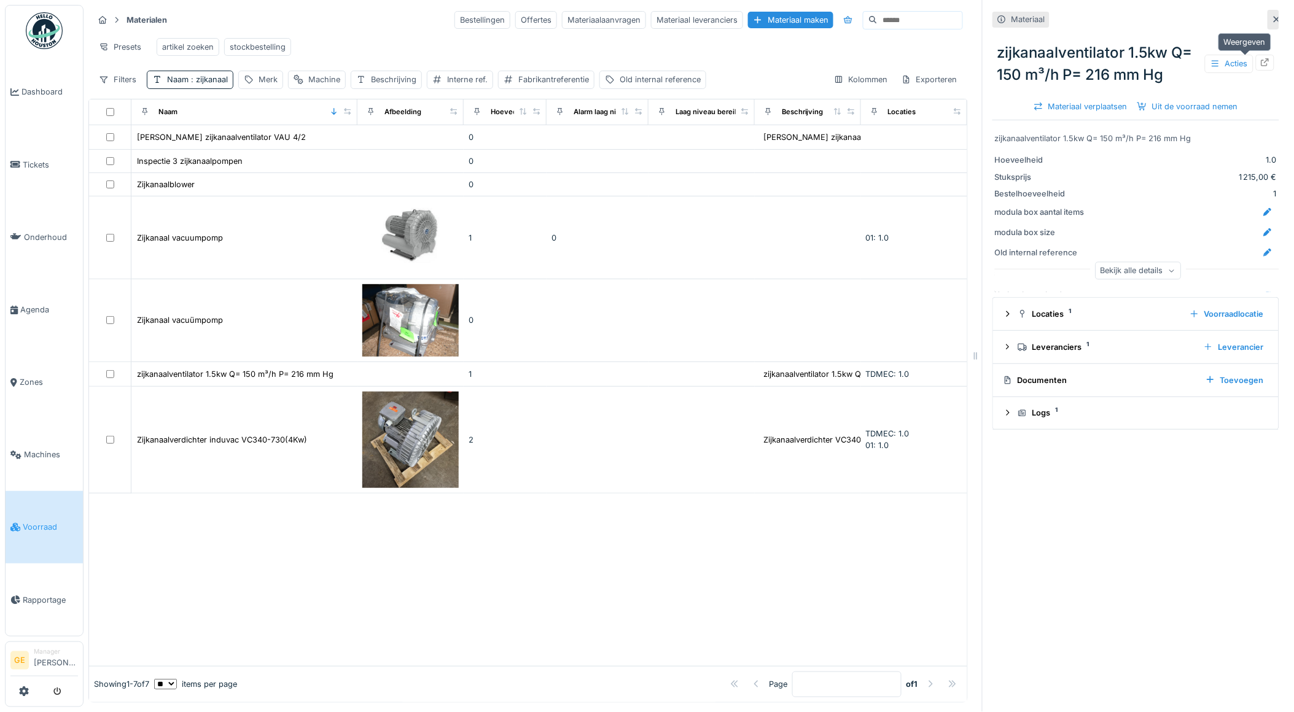
click at [1262, 58] on icon at bounding box center [1266, 62] width 8 height 8
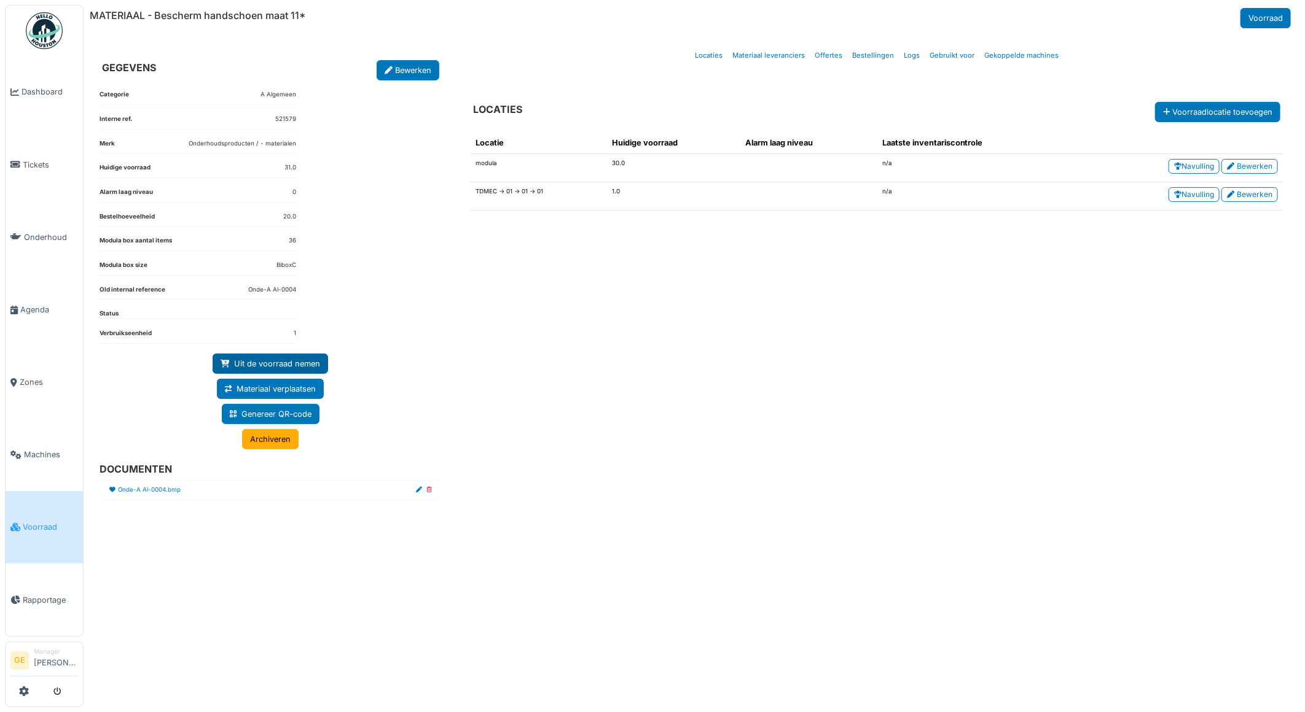
click at [291, 371] on link "Uit de voorraad nemen" at bounding box center [270, 364] width 115 height 20
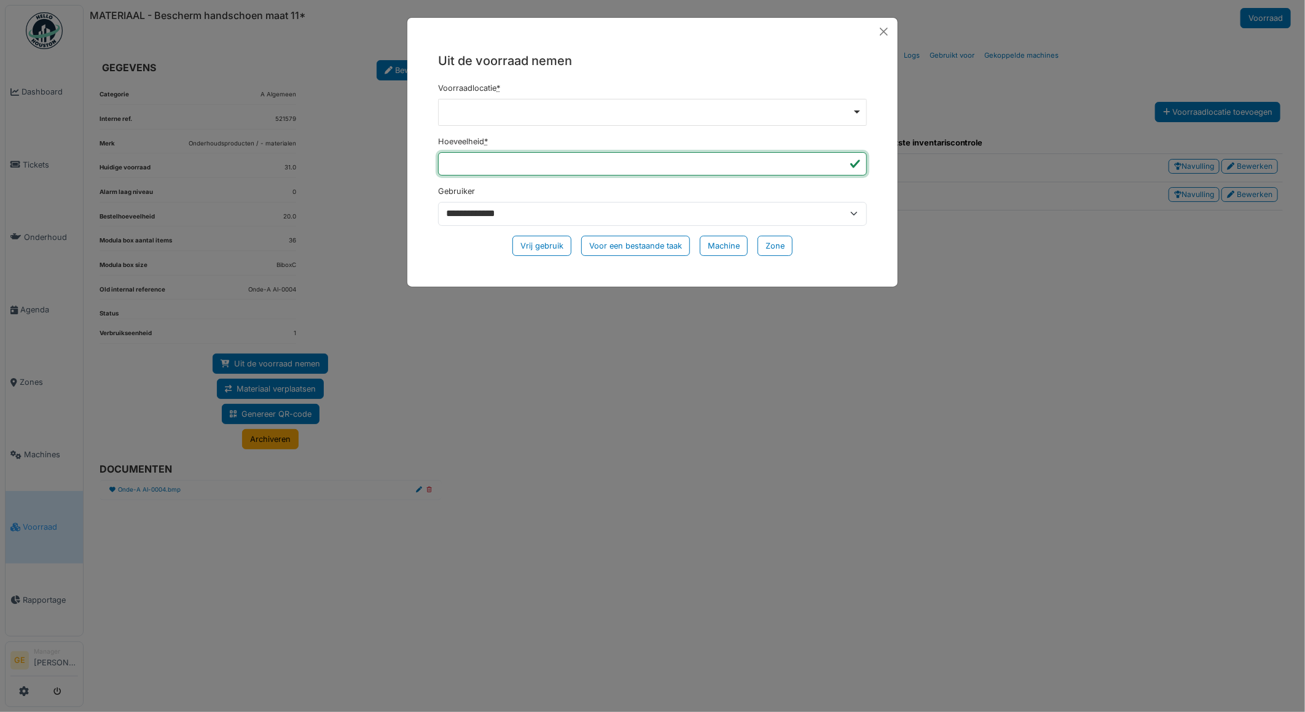
click at [482, 164] on input "*" at bounding box center [652, 163] width 429 height 23
type input "*"
click at [550, 250] on div "Vrij gebruik" at bounding box center [541, 246] width 59 height 20
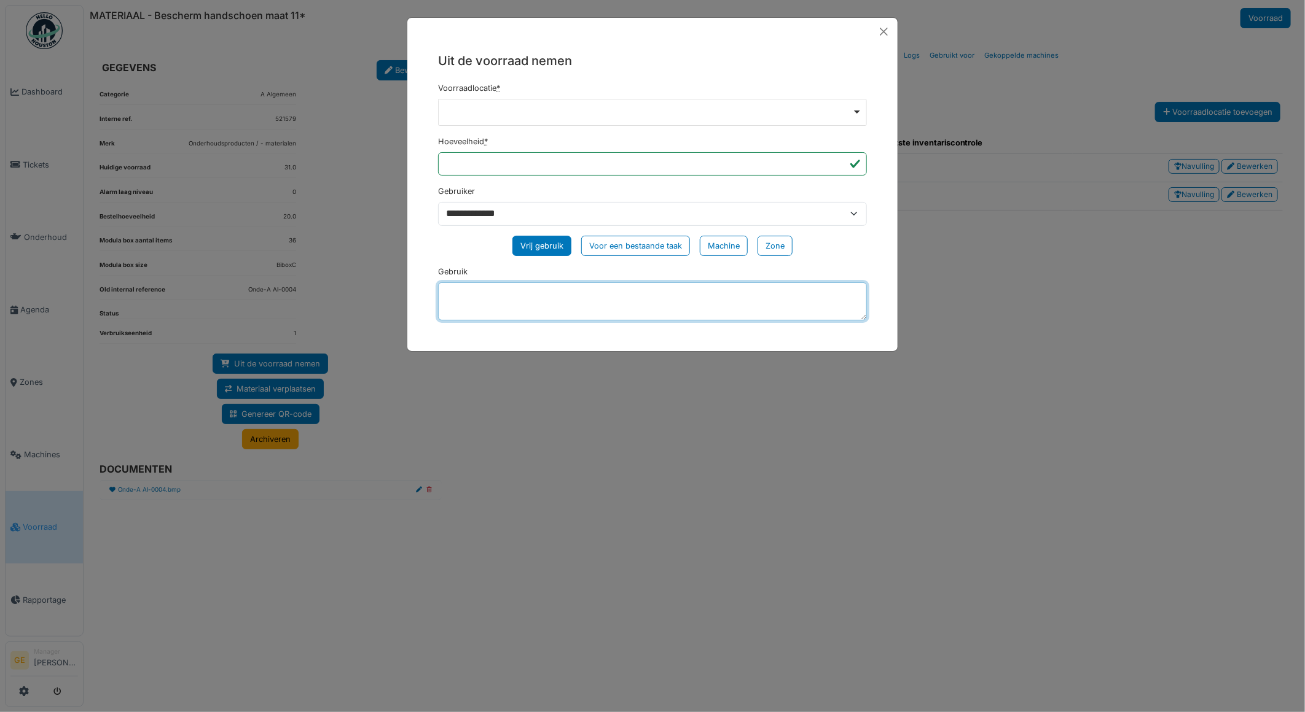
click at [496, 290] on textarea "Gebruik" at bounding box center [652, 302] width 429 height 38
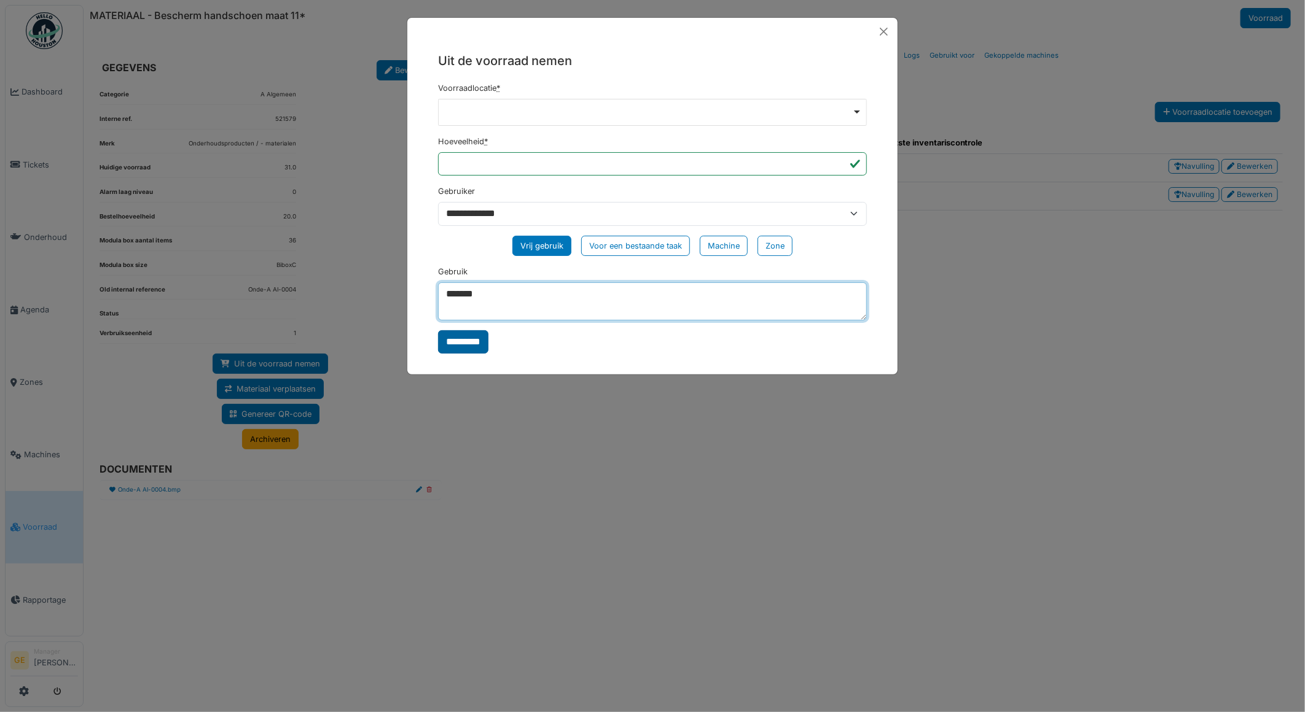
type textarea "*******"
click at [475, 347] on input "*********" at bounding box center [463, 341] width 50 height 23
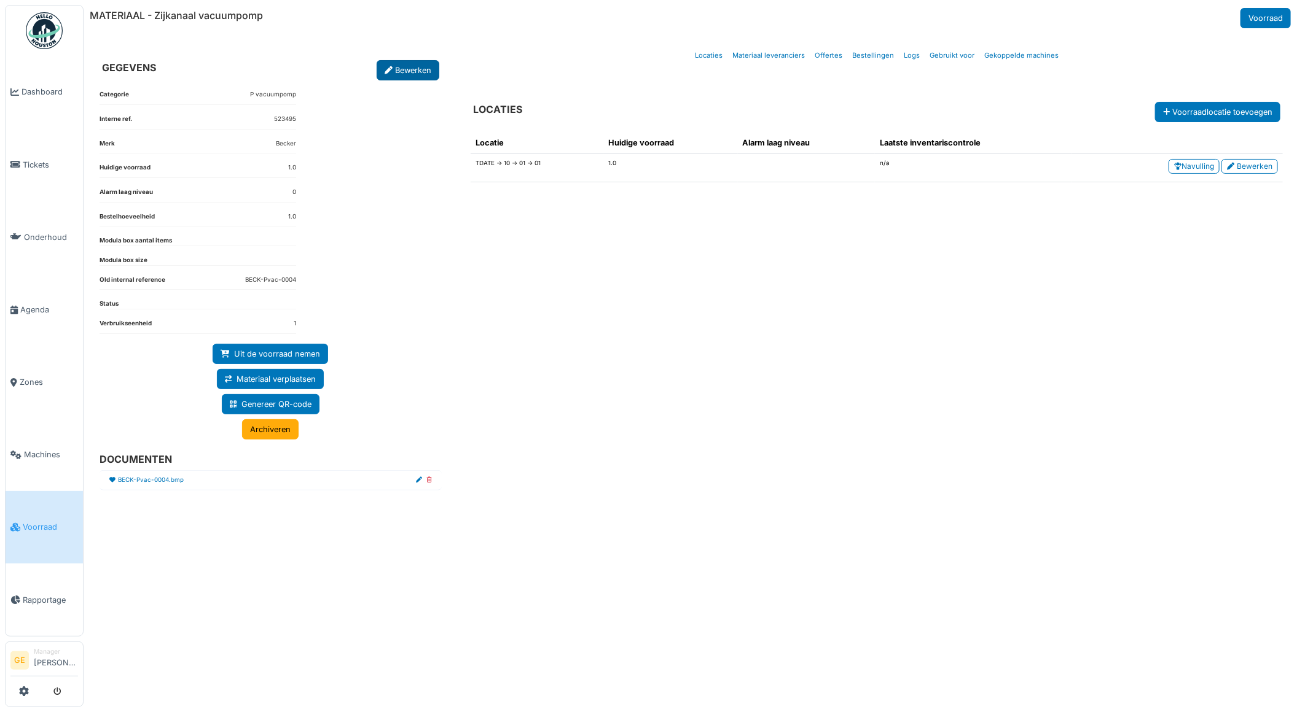
click at [415, 63] on link "Bewerken" at bounding box center [407, 70] width 63 height 20
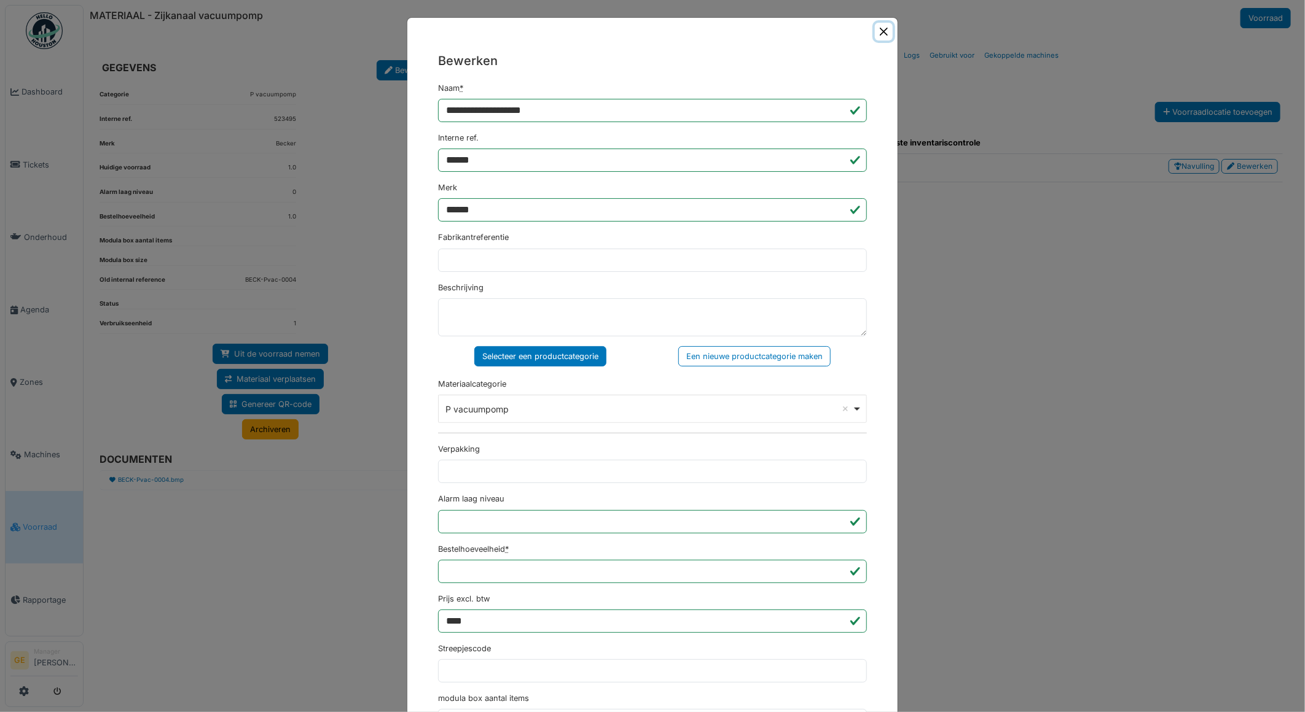
click at [880, 33] on button "Close" at bounding box center [884, 32] width 18 height 18
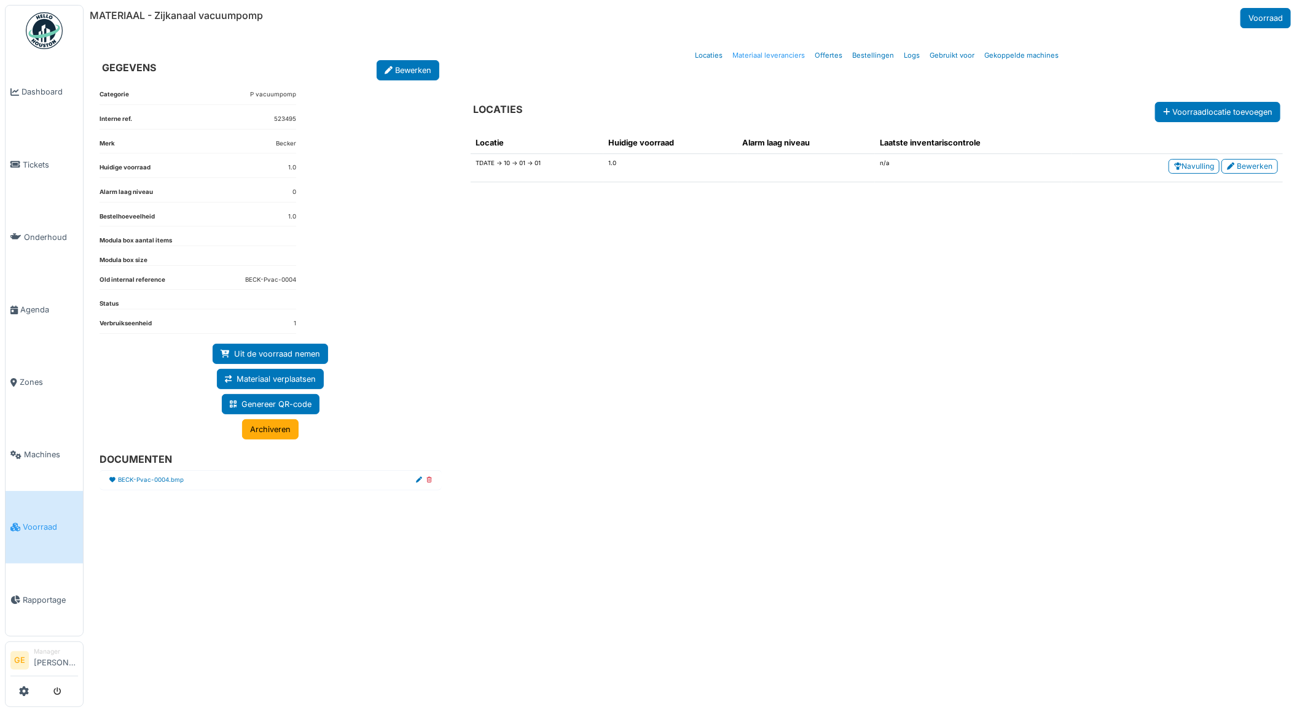
click at [775, 55] on link "Materiaal leveranciers" at bounding box center [768, 55] width 82 height 29
